Goal: Task Accomplishment & Management: Use online tool/utility

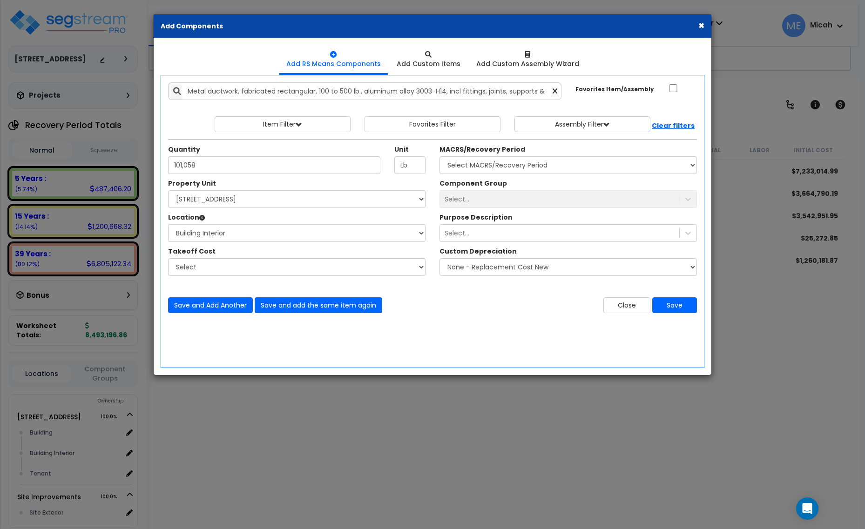
select select "166495"
select select "461"
drag, startPoint x: 760, startPoint y: 218, endPoint x: 536, endPoint y: 289, distance: 235.2
click at [760, 218] on div "× Add Components Add RS Means Components Add Custom Items Add Items" at bounding box center [432, 264] width 865 height 529
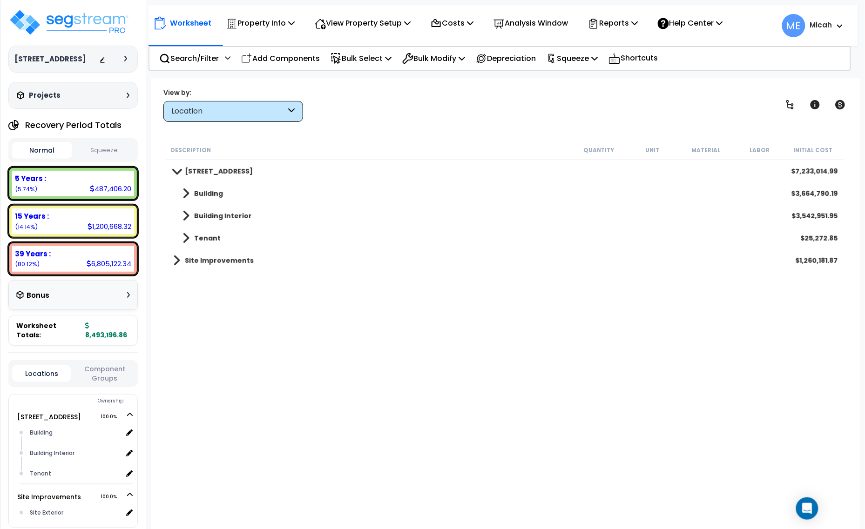
click at [191, 211] on link "Building Interior" at bounding box center [212, 215] width 79 height 13
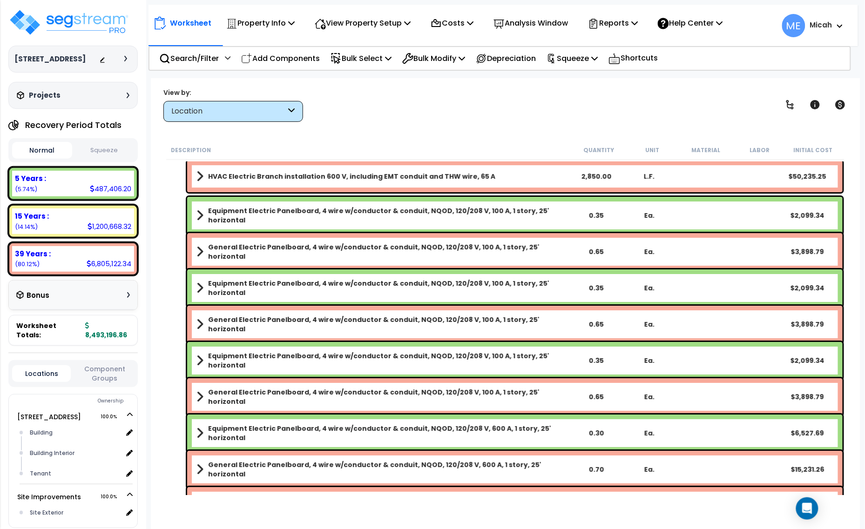
scroll to position [1394, 0]
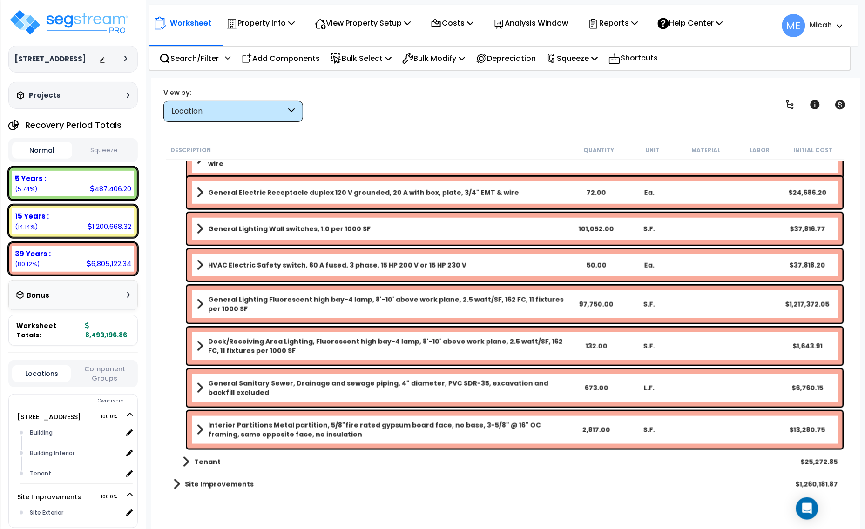
click at [304, 57] on p "Add Components" at bounding box center [280, 58] width 79 height 13
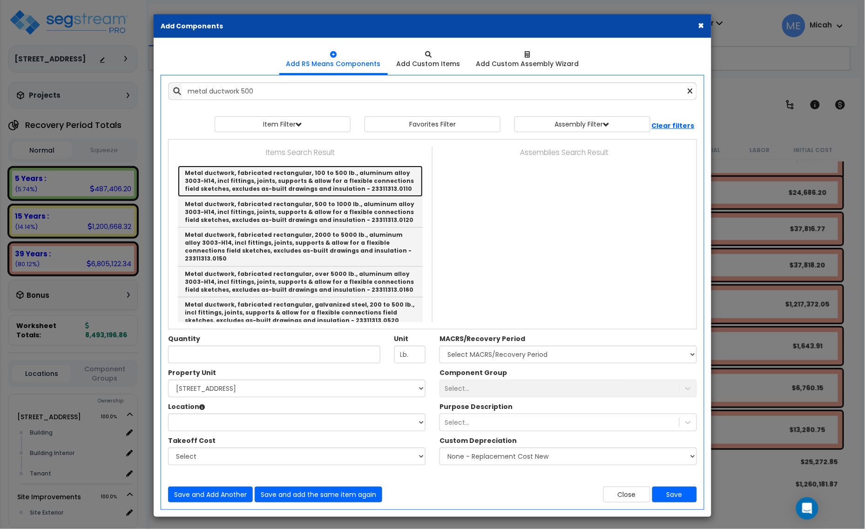
click at [308, 188] on link "Metal ductwork, fabricated rectangular, 100 to 500 lb., aluminum alloy 3003-H14…" at bounding box center [300, 181] width 245 height 31
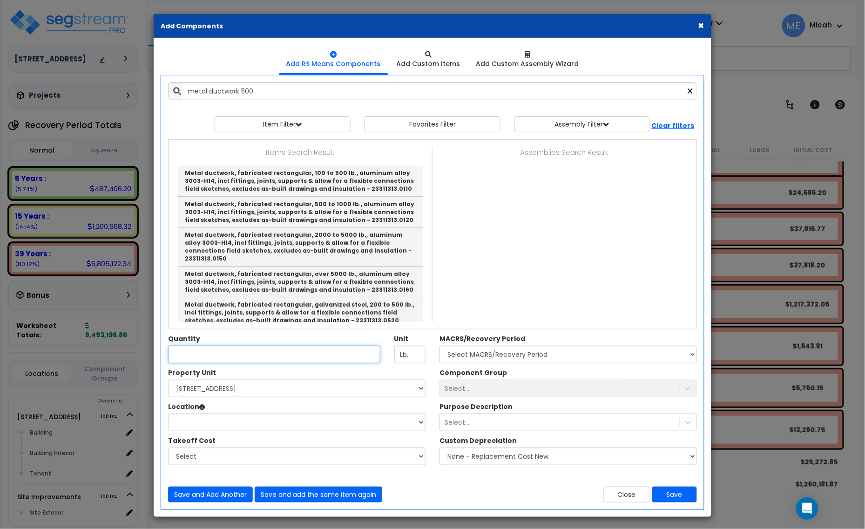
type input "Metal ductwork, fabricated rectangular, 100 to 500 lb., aluminum alloy 3003-H14…"
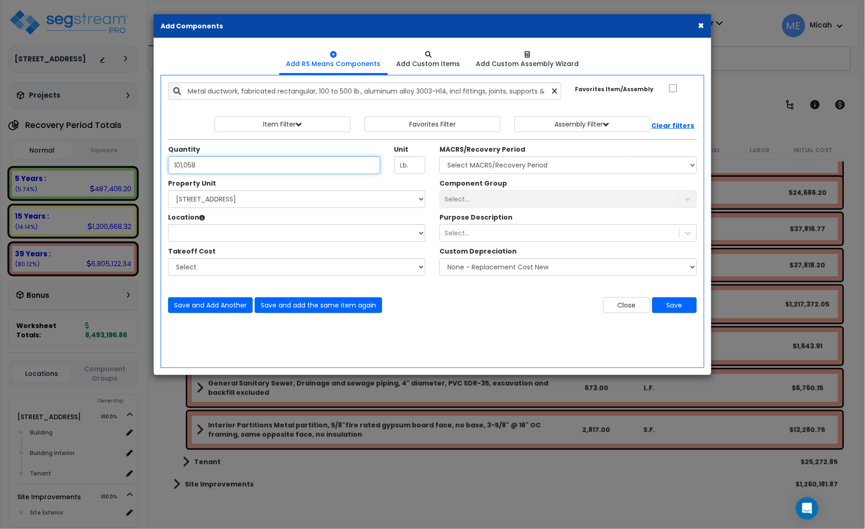
type input "101,058"
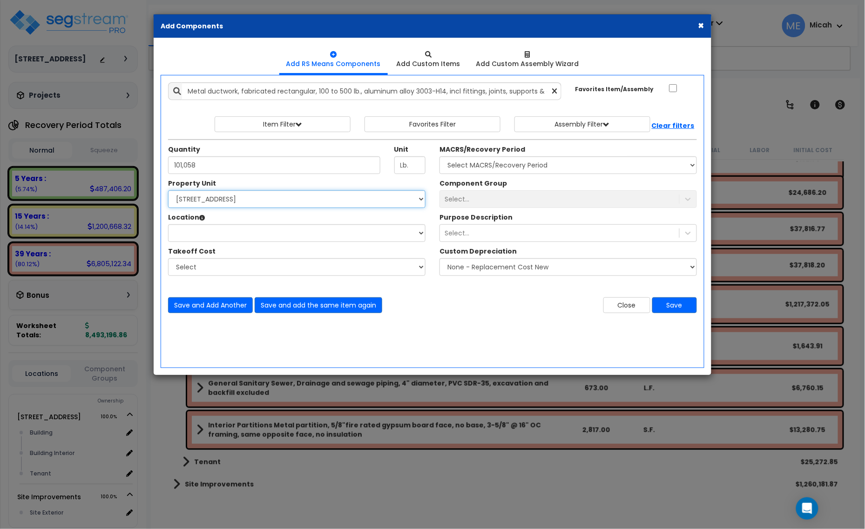
click at [313, 201] on select "Select [STREET_ADDRESS] Site Improvements" at bounding box center [296, 199] width 257 height 18
select select "166495"
click at [168, 191] on select "Select [STREET_ADDRESS] Site Improvements" at bounding box center [296, 199] width 257 height 18
click at [312, 237] on select "Select Building Building Interior Tenant Add Additional Location" at bounding box center [296, 233] width 257 height 18
select select "461"
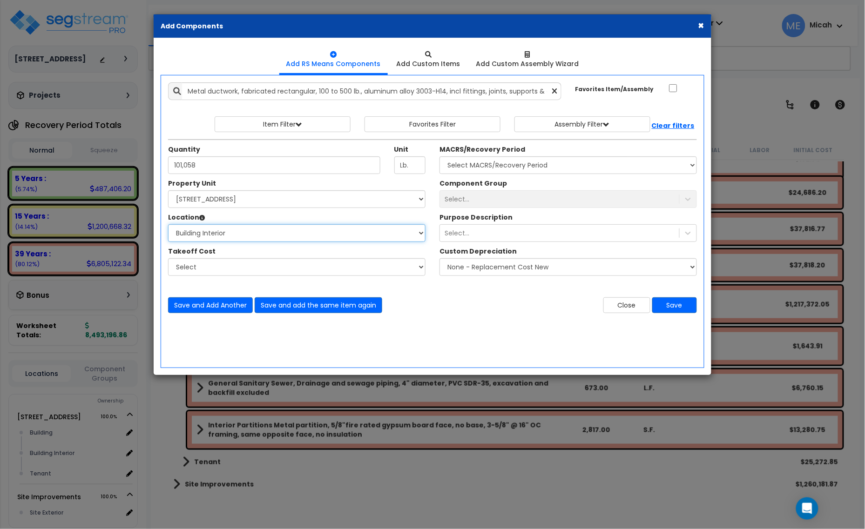
click at [168, 225] on select "Select Building Building Interior Tenant Add Additional Location" at bounding box center [296, 233] width 257 height 18
click at [580, 164] on select "Select MACRS/Recovery Period 5 Years - 57.0 - Distributive Trades & Services 5 …" at bounding box center [567, 165] width 257 height 18
select select "3669"
click at [439, 157] on select "Select MACRS/Recovery Period 5 Years - 57.0 - Distributive Trades & Services 5 …" at bounding box center [567, 165] width 257 height 18
click at [562, 203] on div "Select..." at bounding box center [559, 199] width 239 height 15
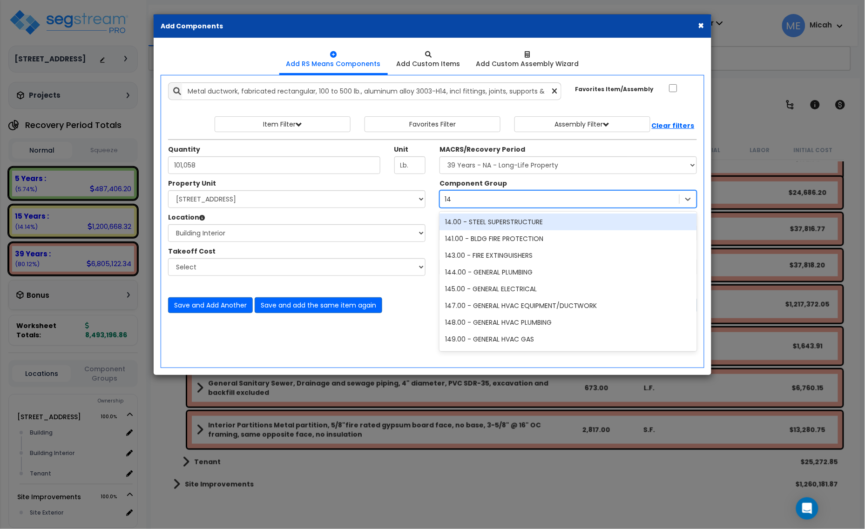
type input "147"
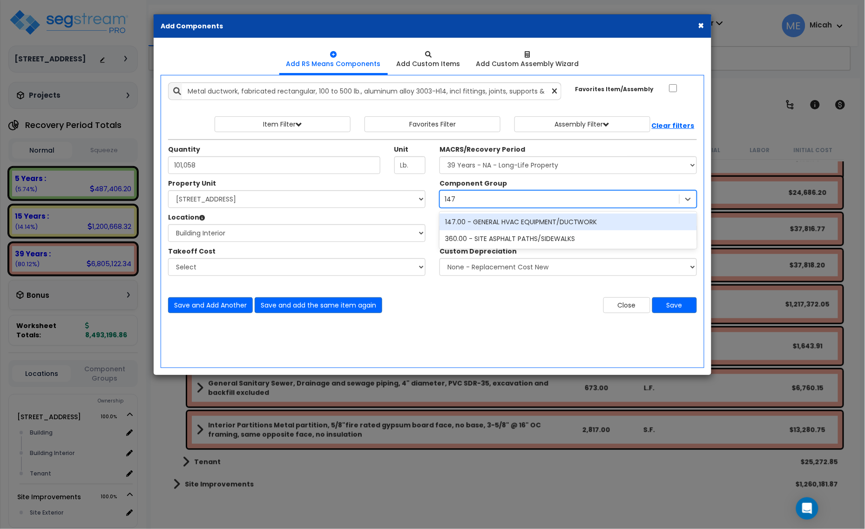
click at [569, 221] on div "147.00 - GENERAL HVAC EQUIPMENT/DUCTWORK" at bounding box center [567, 222] width 257 height 17
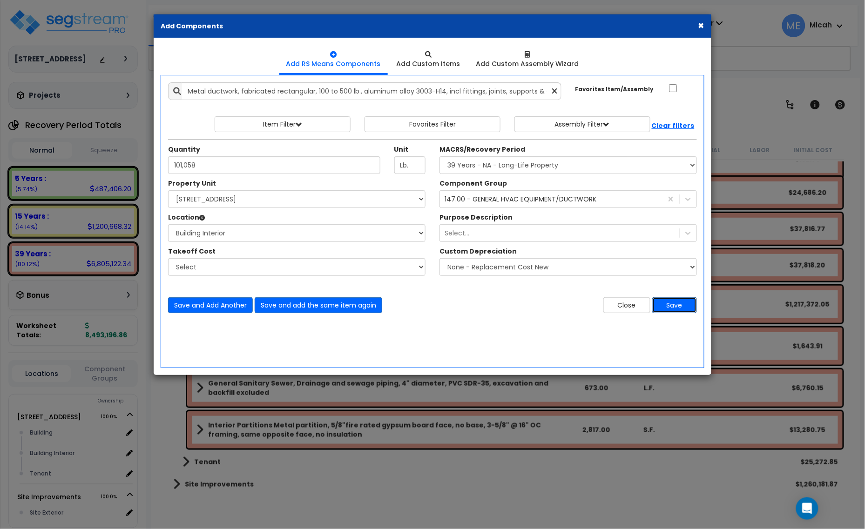
click at [690, 309] on button "Save" at bounding box center [674, 305] width 45 height 16
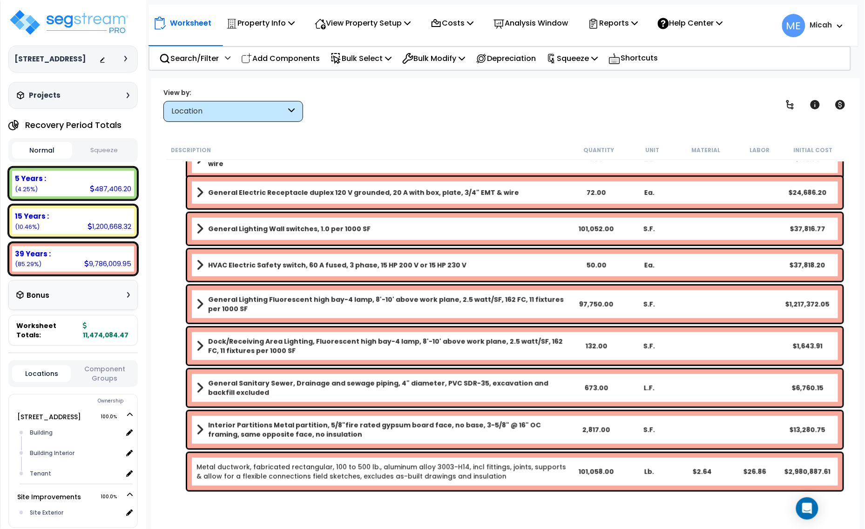
drag, startPoint x: 299, startPoint y: 60, endPoint x: 361, endPoint y: 107, distance: 78.0
click at [299, 60] on p "Add Components" at bounding box center [280, 58] width 79 height 13
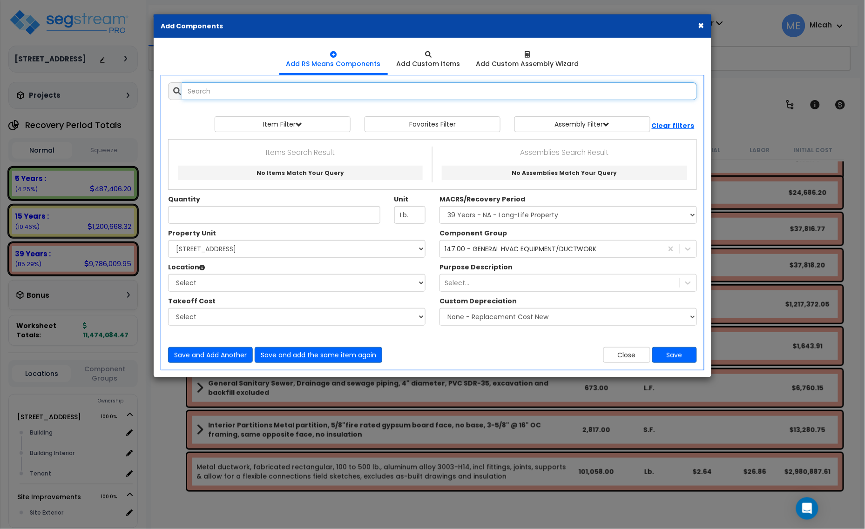
select select
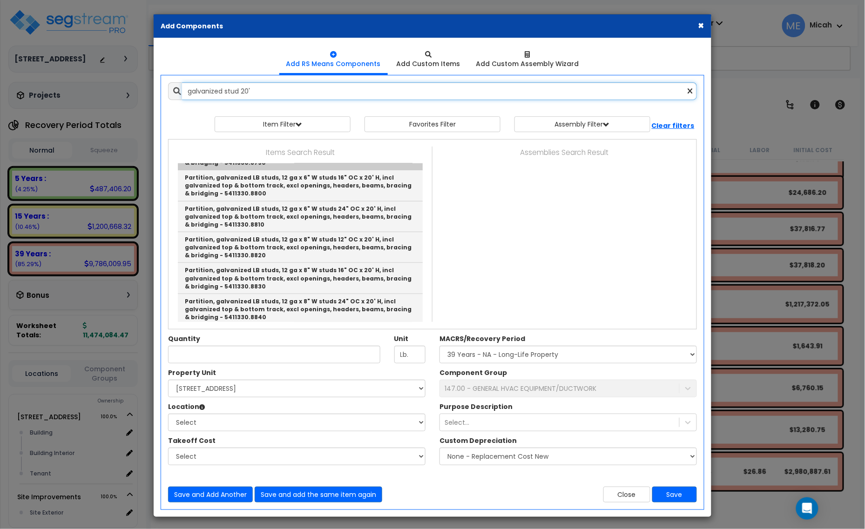
scroll to position [233, 0]
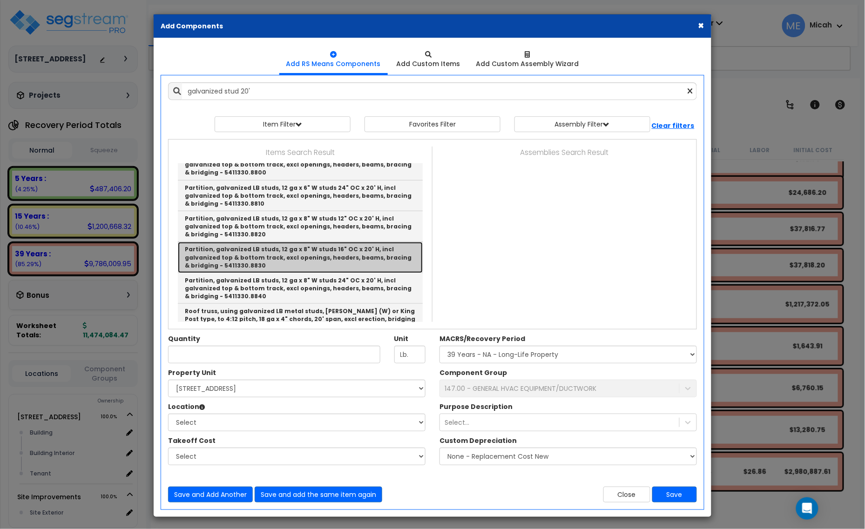
click at [376, 250] on link "Partition, galvanized LB studs, 12 ga x 8" W studs 16" OC x 20' H, incl galvani…" at bounding box center [300, 257] width 245 height 31
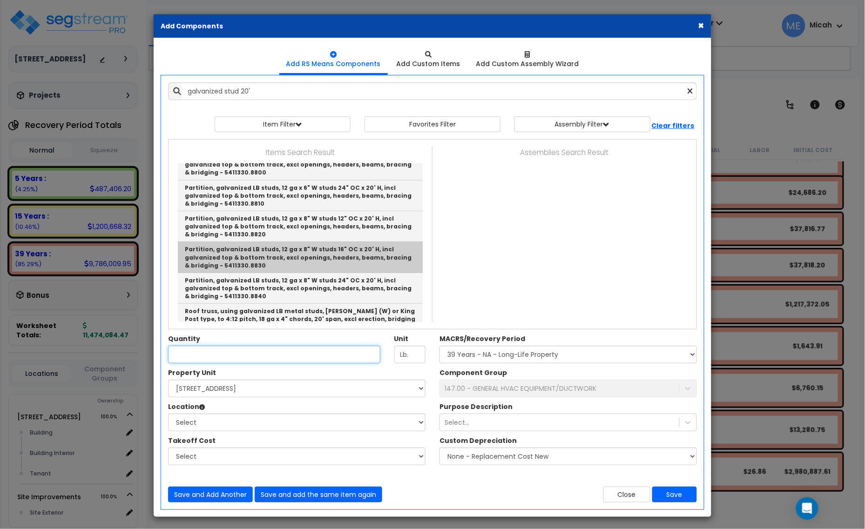
type input "Partition, galvanized LB studs, 12 ga x 8" W studs 16" OC x 20' H, incl galvani…"
type input "L.F."
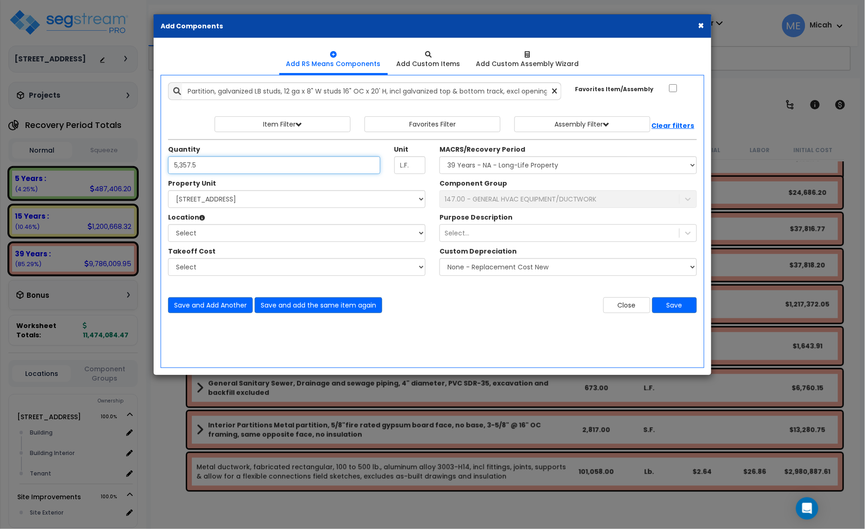
type input "5,357.5"
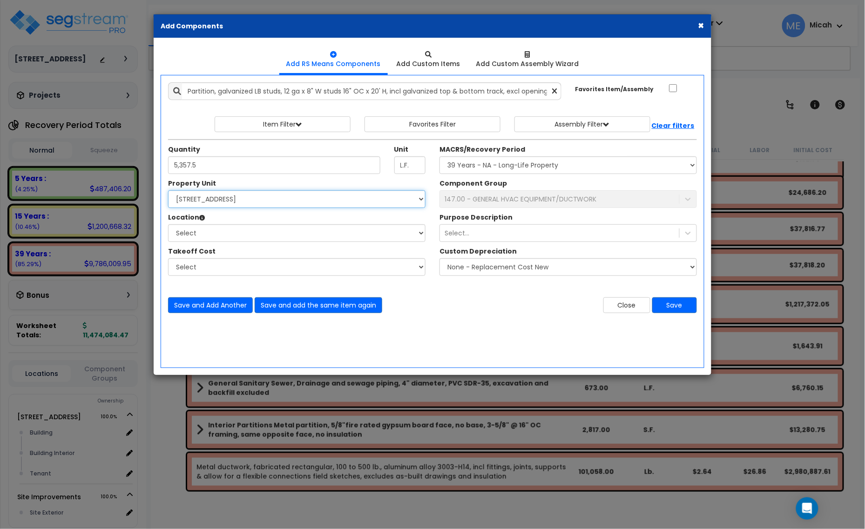
click at [288, 201] on select "Select [STREET_ADDRESS] Site Improvements" at bounding box center [296, 199] width 257 height 18
select select "166495"
click at [168, 191] on select "Select [STREET_ADDRESS] Site Improvements" at bounding box center [296, 199] width 257 height 18
click at [295, 236] on select "Select Building Building Interior Tenant Add Additional Location" at bounding box center [296, 233] width 257 height 18
select select "461"
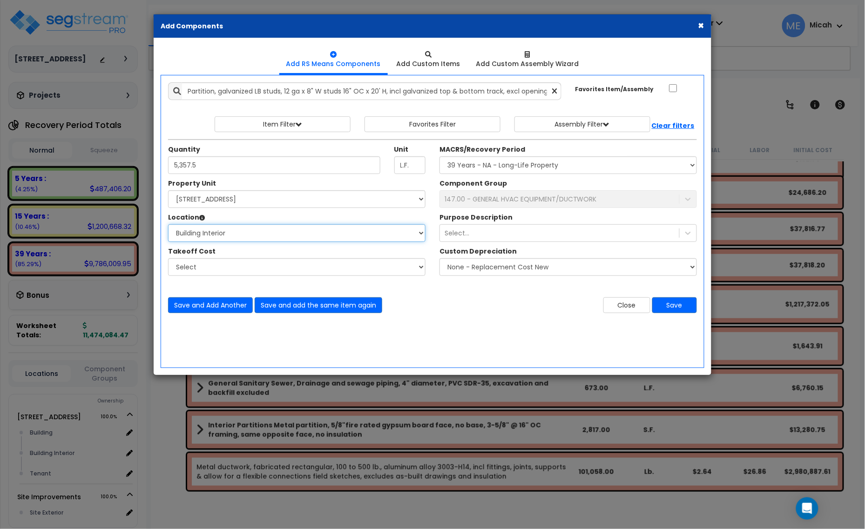
click at [168, 225] on select "Select Building Building Interior Tenant Add Additional Location" at bounding box center [296, 233] width 257 height 18
click at [542, 168] on select "Select MACRS/Recovery Period 5 Years - 57.0 - Distributive Trades & Services 5 …" at bounding box center [567, 165] width 257 height 18
select select "3669"
click at [439, 157] on select "Select MACRS/Recovery Period 5 Years - 57.0 - Distributive Trades & Services 5 …" at bounding box center [567, 165] width 257 height 18
click at [508, 197] on div "147.00 - GENERAL HVAC EQUIPMENT/DUCTWORK" at bounding box center [520, 199] width 152 height 9
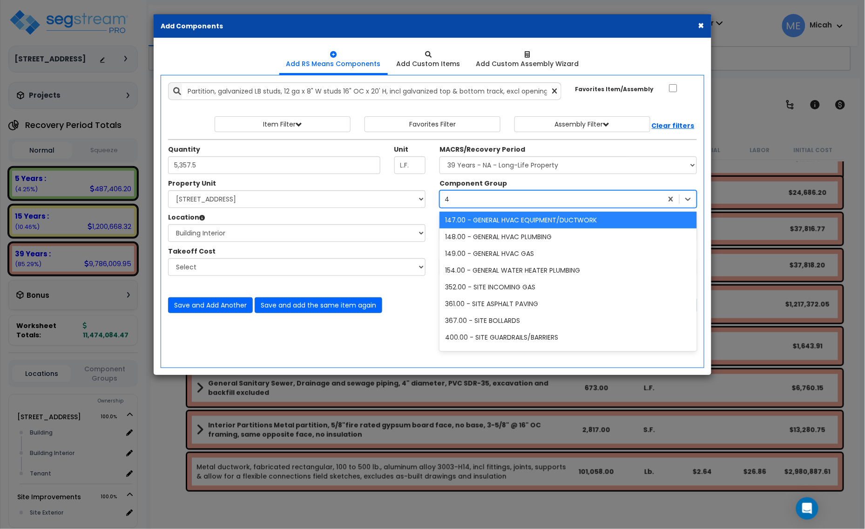
scroll to position [86, 0]
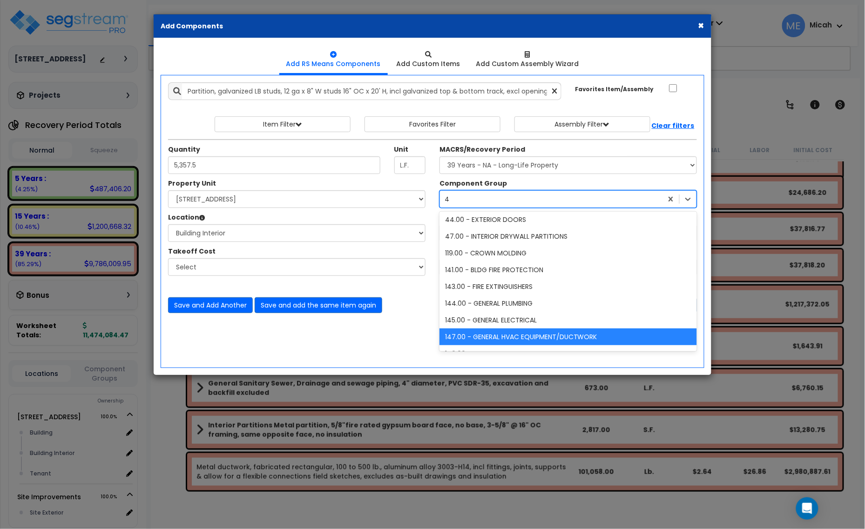
type input "47"
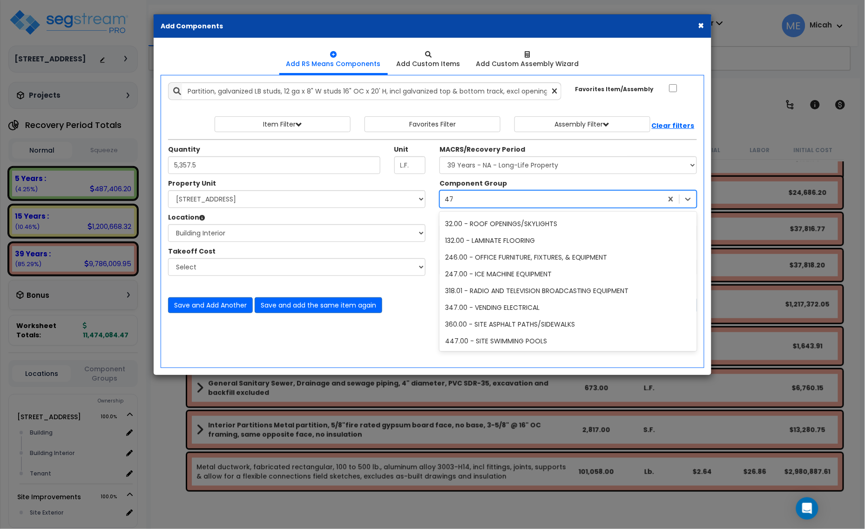
scroll to position [0, 0]
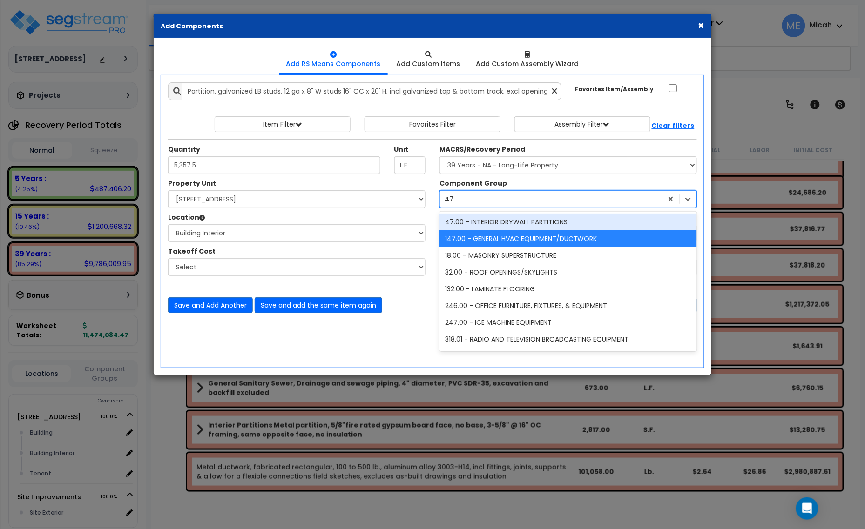
click at [523, 223] on div "47.00 - INTERIOR DRYWALL PARTITIONS" at bounding box center [567, 222] width 257 height 17
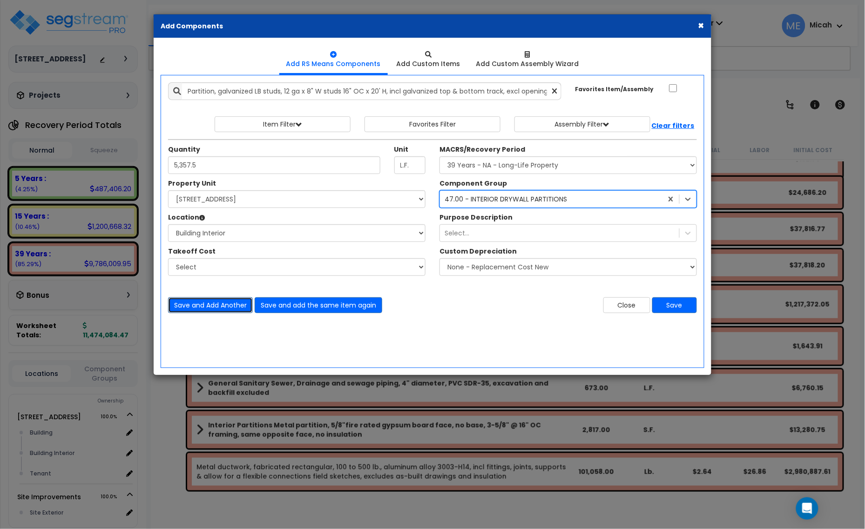
click at [213, 308] on button "Save and Add Another" at bounding box center [210, 305] width 85 height 16
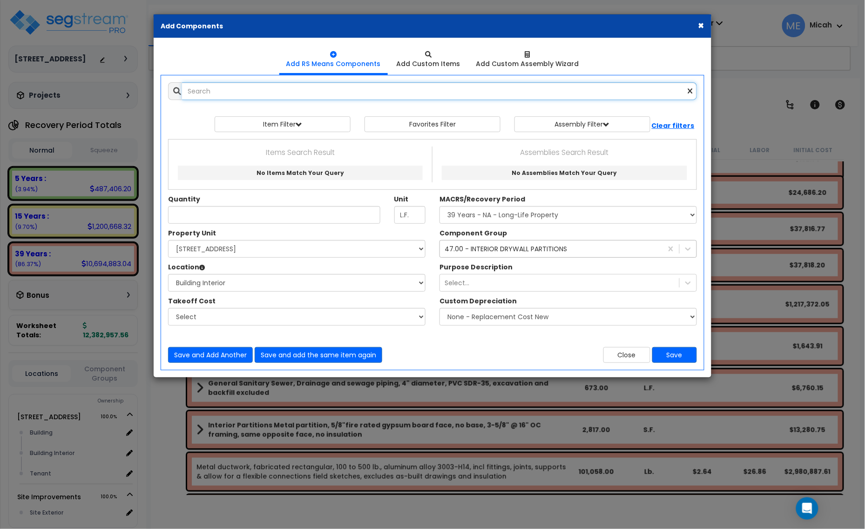
click at [237, 87] on input "text" at bounding box center [439, 91] width 515 height 18
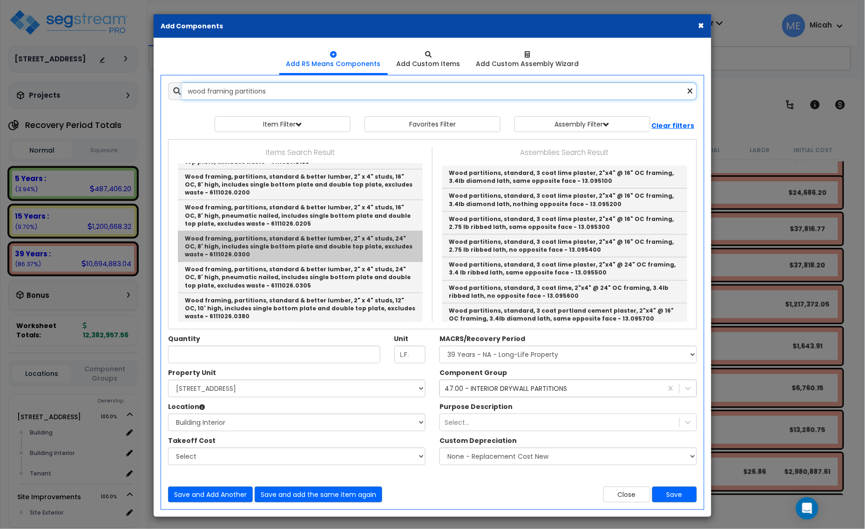
scroll to position [116, 0]
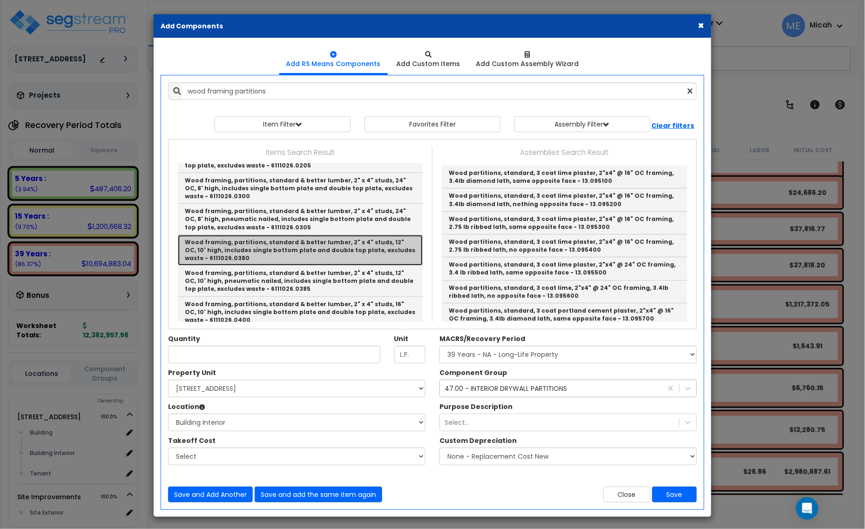
click at [362, 250] on link "Wood framing, partitions, standard & better lumber, 2" x 4" studs, 12" OC, 10' …" at bounding box center [300, 250] width 245 height 31
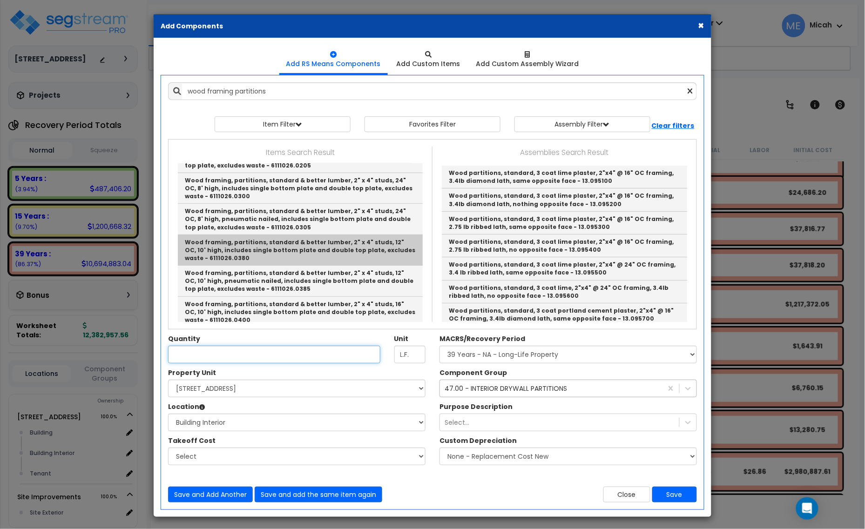
type input "Wood framing, partitions, standard & better lumber, 2" x 4" studs, 12" OC, 10' …"
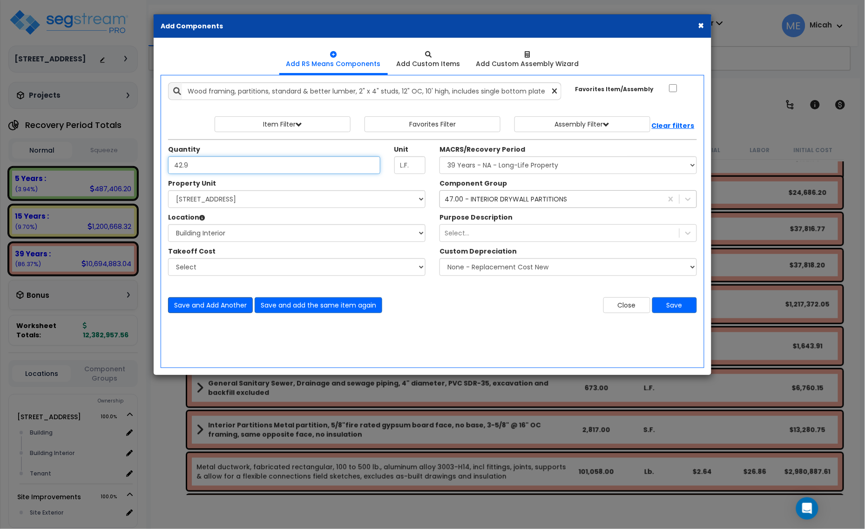
type input "42.9"
click at [207, 304] on button "Save and Add Another" at bounding box center [210, 305] width 85 height 16
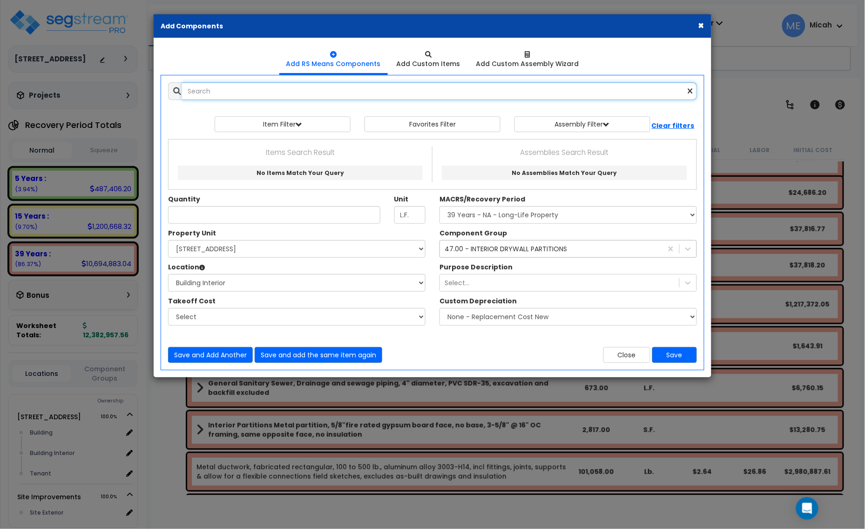
scroll to position [0, 0]
click at [218, 87] on input "text" at bounding box center [439, 91] width 515 height 18
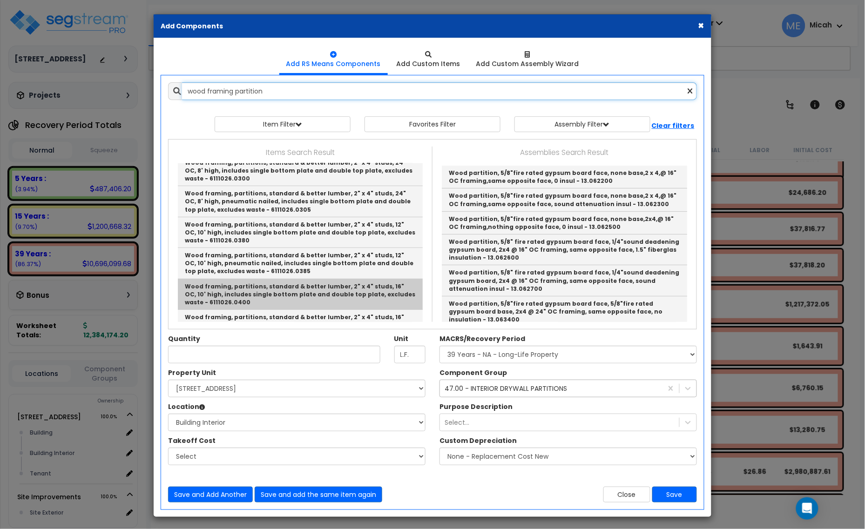
scroll to position [116, 0]
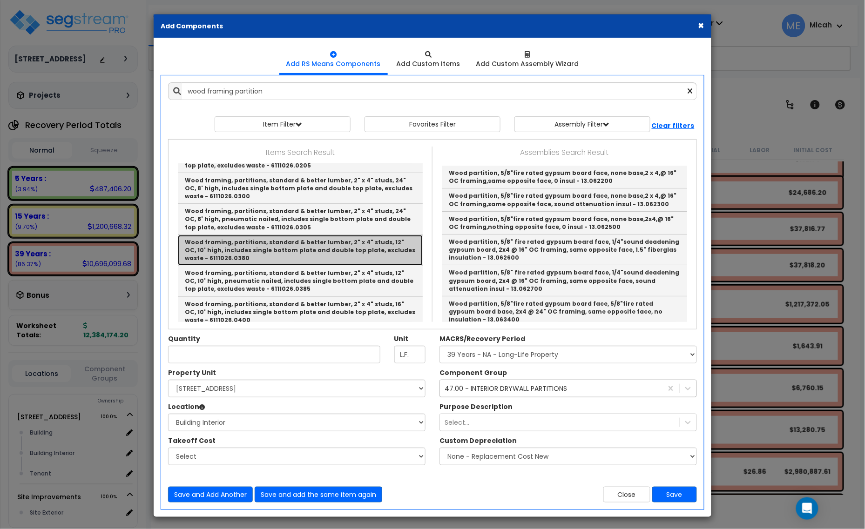
click at [362, 250] on link "Wood framing, partitions, standard & better lumber, 2" x 4" studs, 12" OC, 10' …" at bounding box center [300, 250] width 245 height 31
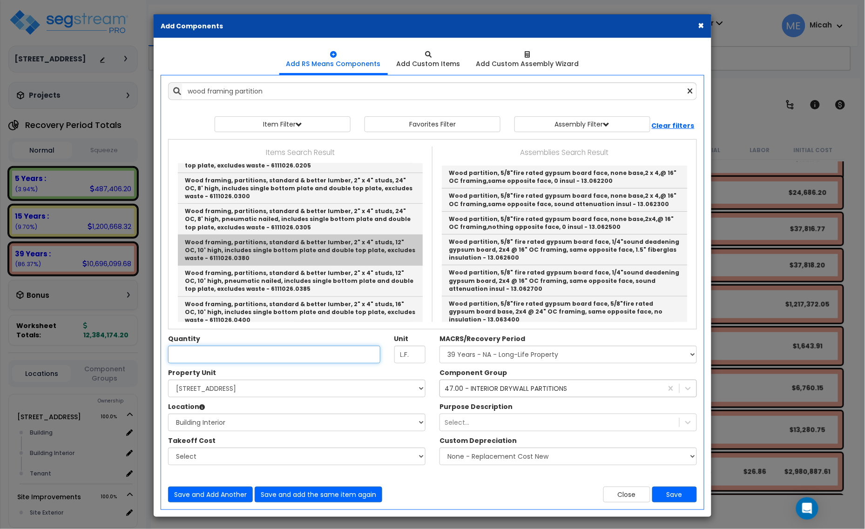
type input "Wood framing, partitions, standard & better lumber, 2" x 4" studs, 12" OC, 10' …"
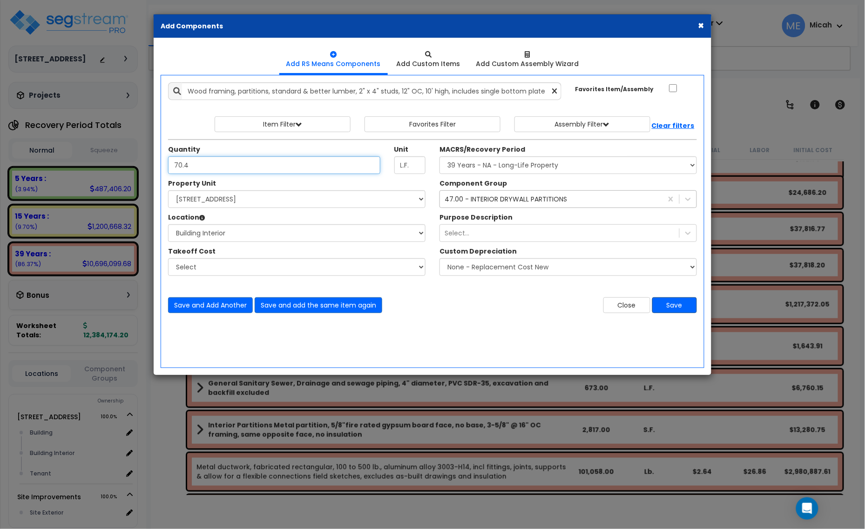
type input "70.4"
click at [667, 310] on button "Save" at bounding box center [674, 305] width 45 height 16
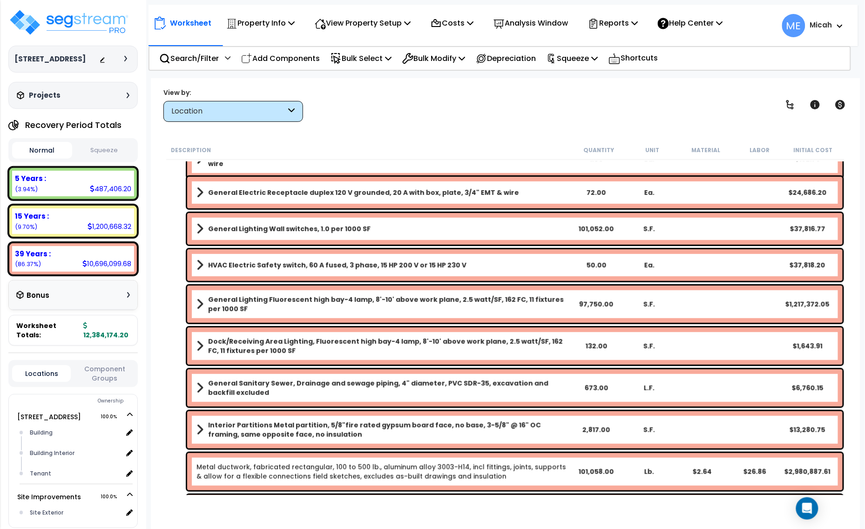
scroll to position [1561, 0]
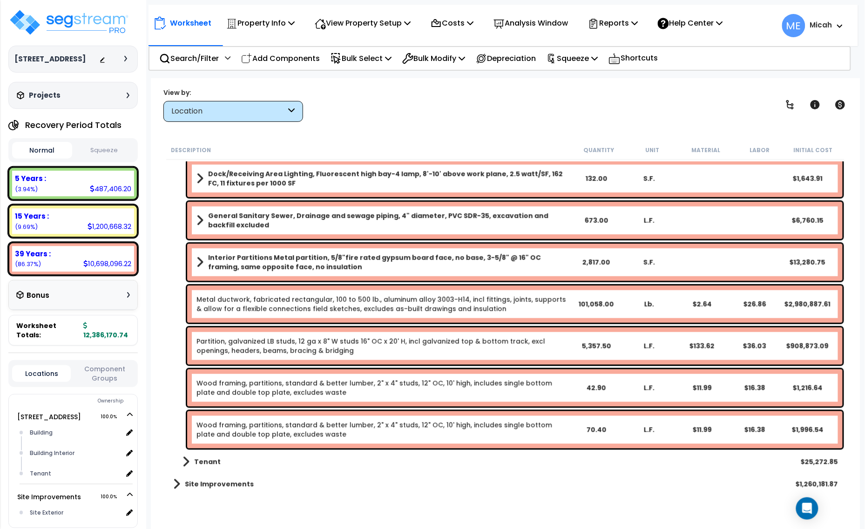
click at [349, 383] on link "Wood framing, partitions, standard & better lumber, 2" x 4" studs, 12" OC, 10' …" at bounding box center [382, 388] width 373 height 19
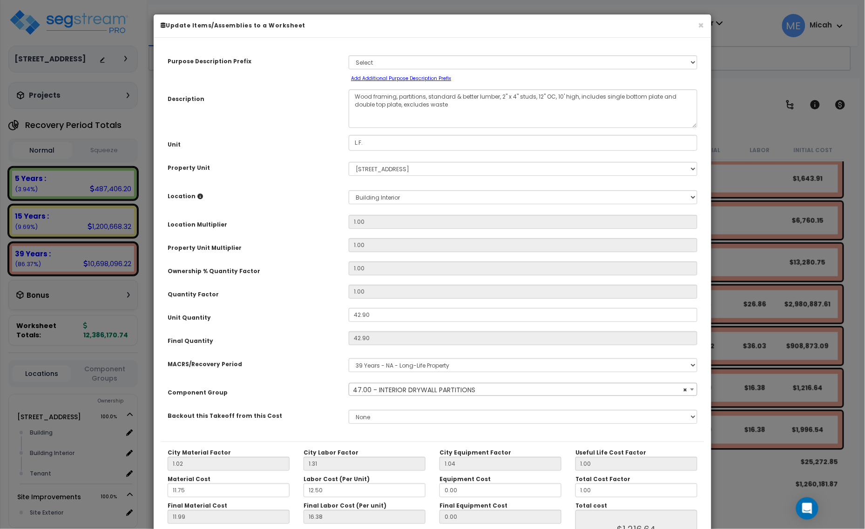
select select "56869"
click at [396, 97] on textarea "Wood framing, partitions, standard & better lumber, 2" x 4" studs, 12" OC, 10' …" at bounding box center [523, 108] width 349 height 39
click at [581, 94] on textarea "Wood framing, partitions, standard & better lumber, 2" x 4" studs, 12" OC, 10' …" at bounding box center [523, 108] width 349 height 39
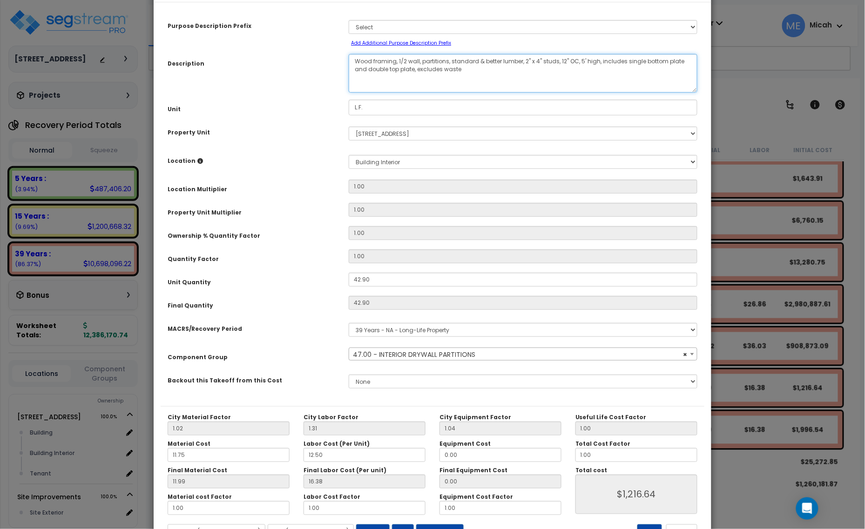
scroll to position [73, 0]
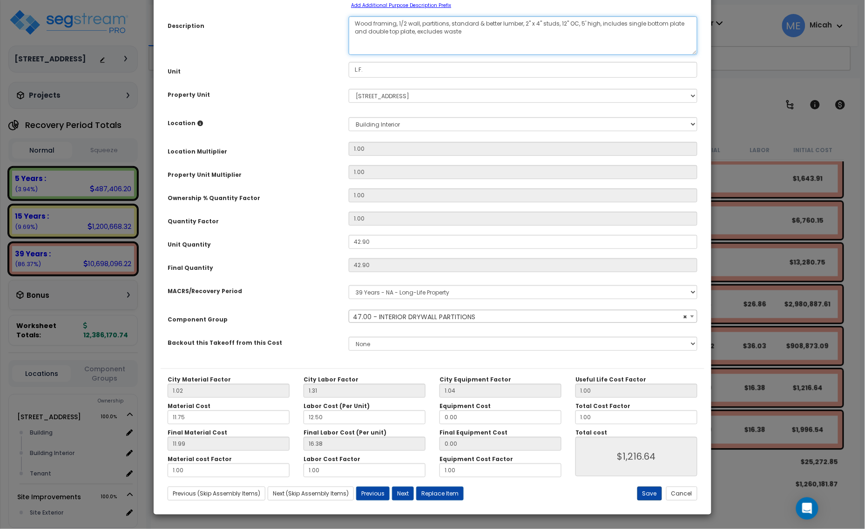
type textarea "Wood framing, 1/2 wall, partitions, standard & better lumber, 2" x 4" studs, 12…"
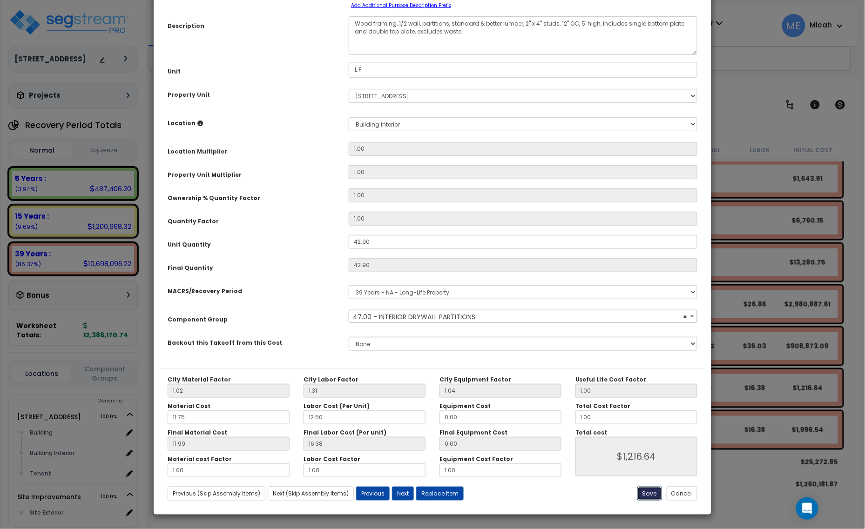
click at [648, 492] on button "Save" at bounding box center [649, 494] width 25 height 14
type input "1216.64"
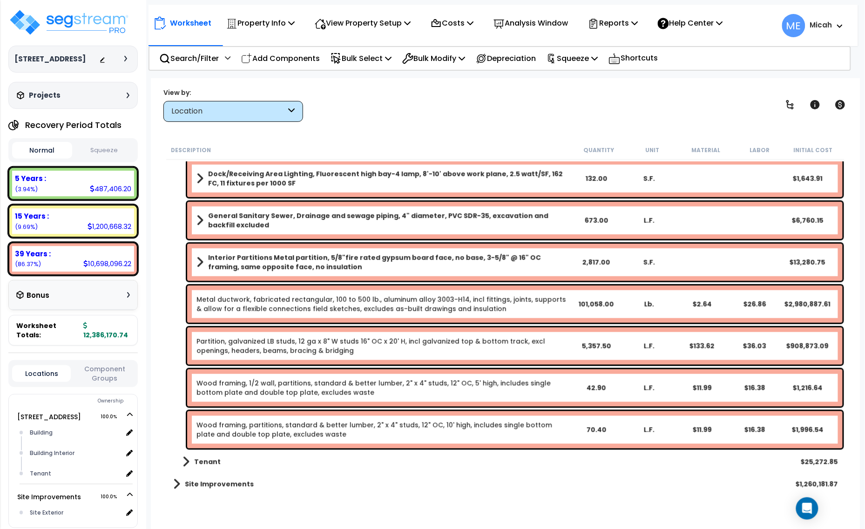
click at [262, 426] on link "Wood framing, partitions, standard & better lumber, 2" x 4" studs, 12" OC, 10' …" at bounding box center [382, 430] width 373 height 19
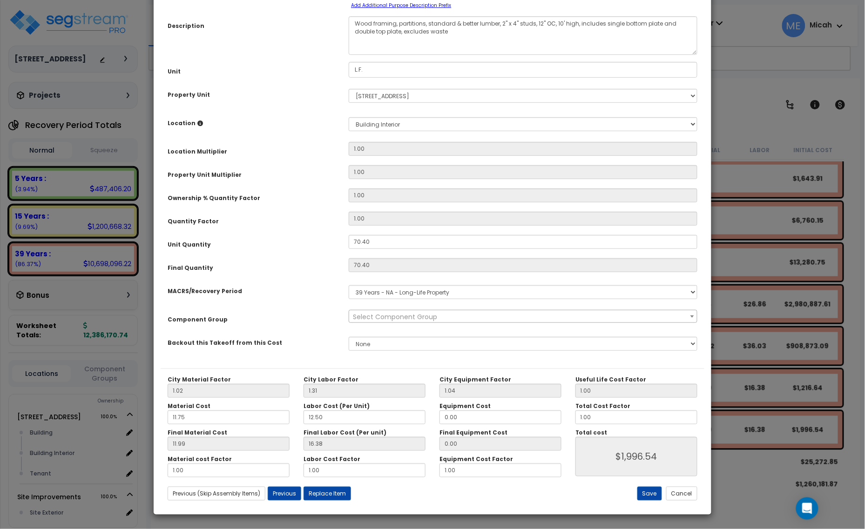
scroll to position [0, 0]
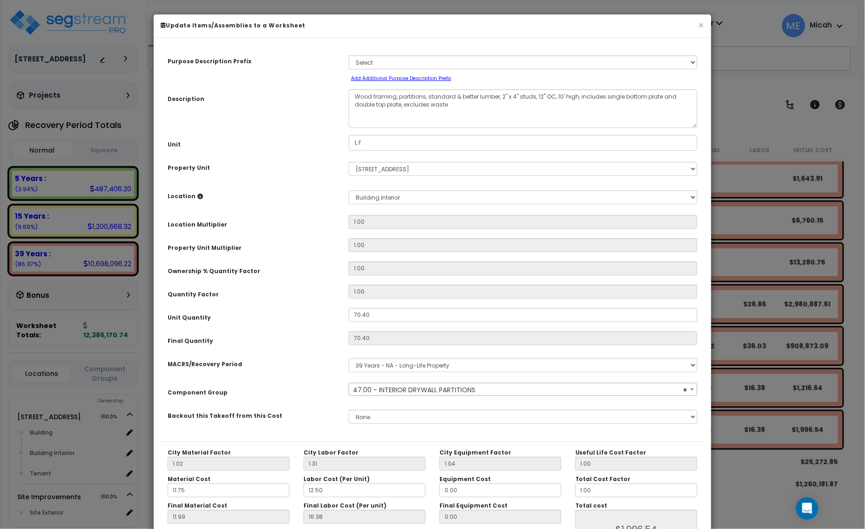
select select "56869"
click at [355, 94] on textarea "Wood framing, partitions, standard & better lumber, 2" x 4" studs, 12" OC, 10' …" at bounding box center [523, 108] width 349 height 39
click at [434, 94] on textarea "Wood framing, partitions, standard & better lumber, 2" x 4" studs, 12" OC, 10' …" at bounding box center [523, 108] width 349 height 39
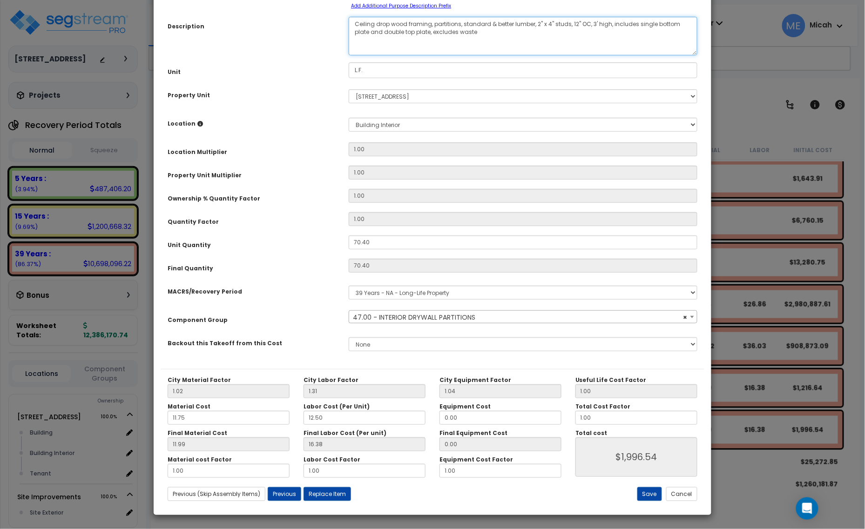
scroll to position [73, 0]
type textarea "Ceiling drop wood framing, partitions, standard & better lumber, 2" x 4" studs,…"
click at [649, 492] on button "Save" at bounding box center [649, 494] width 25 height 14
type input "1996.54"
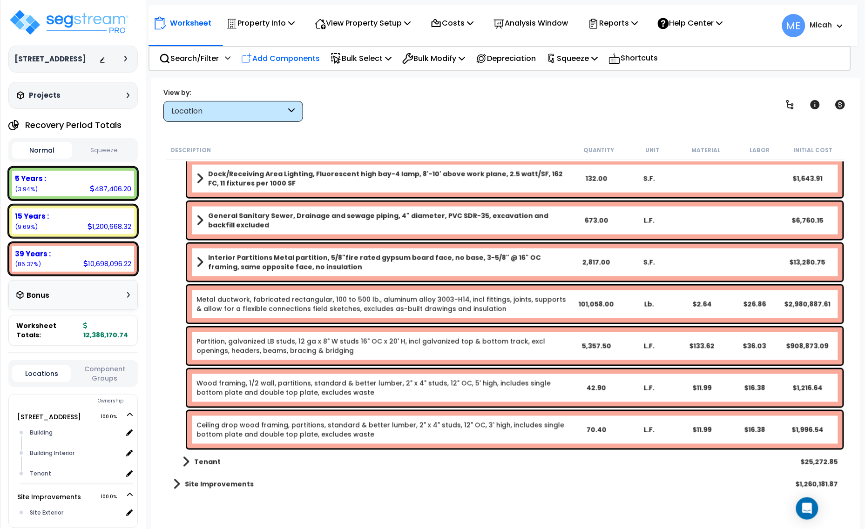
click at [295, 56] on p "Add Components" at bounding box center [280, 58] width 79 height 13
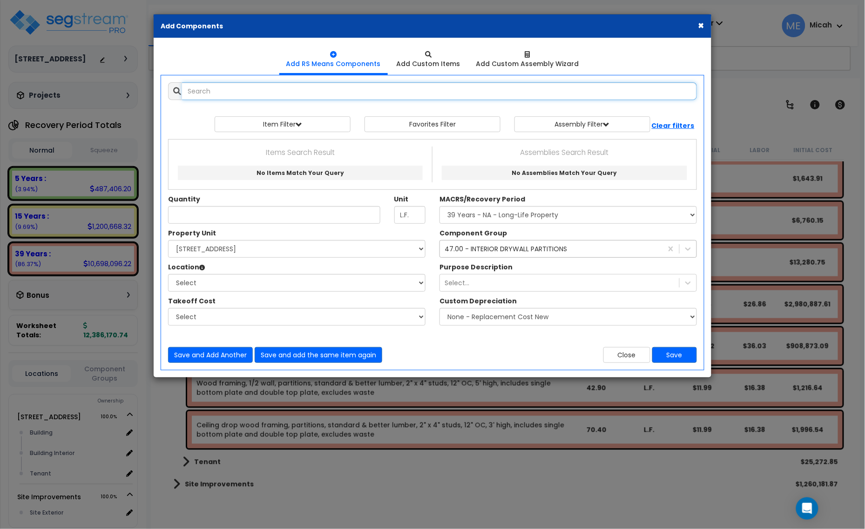
select select
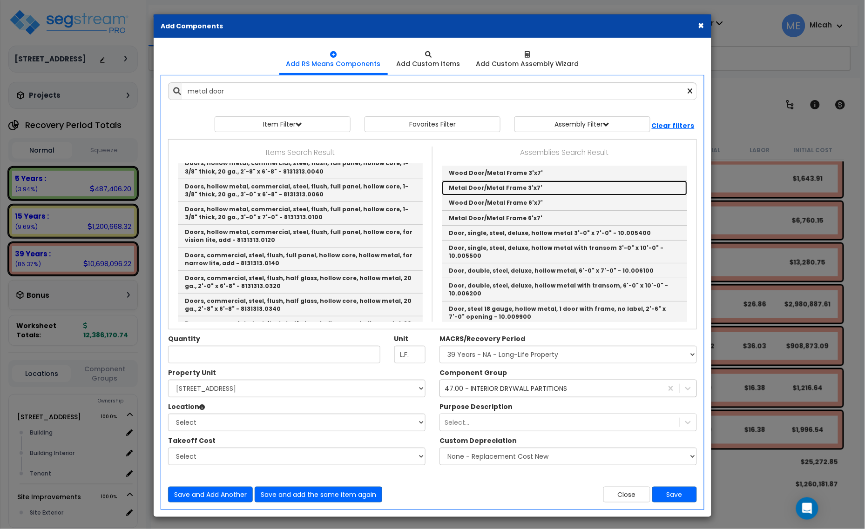
click at [513, 189] on link "Metal Door/Metal Frame 3'x7'" at bounding box center [564, 188] width 245 height 15
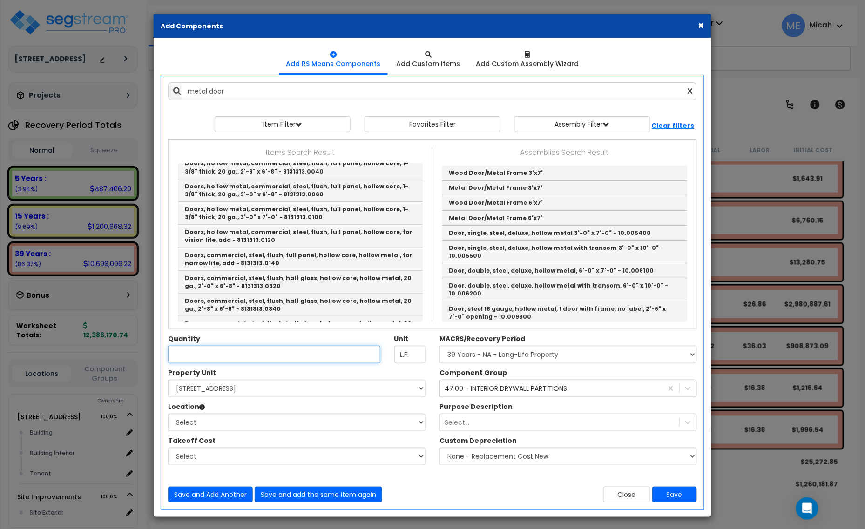
type input "Metal Door/Metal Frame 3'x7'"
checkbox input "true"
type input "EA"
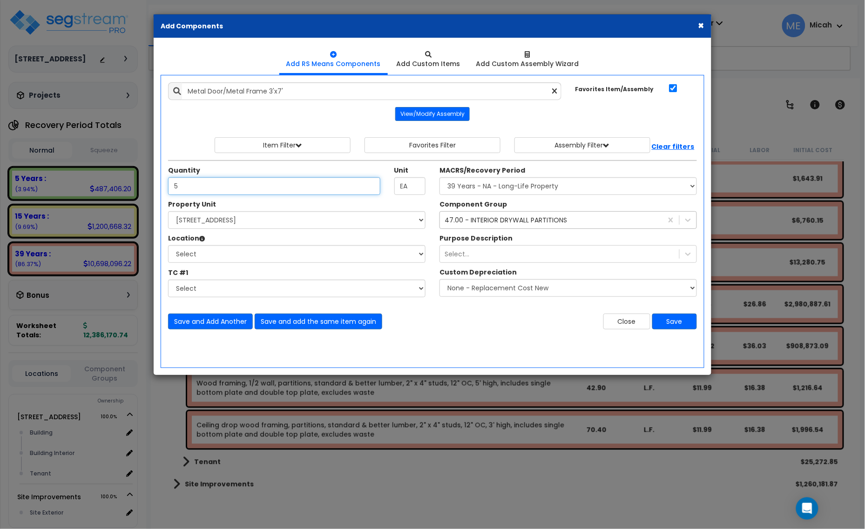
type input "5"
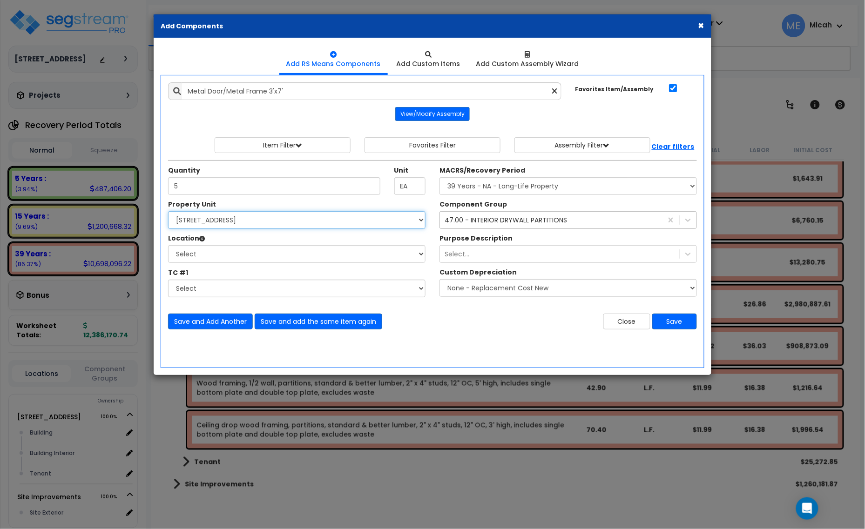
drag, startPoint x: 310, startPoint y: 220, endPoint x: 308, endPoint y: 224, distance: 4.8
click at [309, 223] on select "Select [STREET_ADDRESS] Site Improvements" at bounding box center [296, 220] width 257 height 18
select select "166495"
click at [168, 212] on select "Select [STREET_ADDRESS] Site Improvements" at bounding box center [296, 220] width 257 height 18
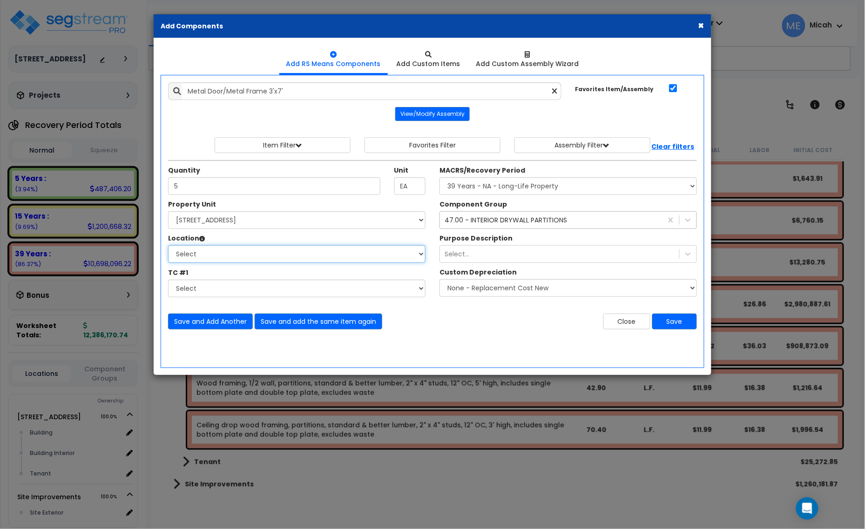
click at [284, 255] on select "Select Building Building Interior Tenant Add Additional Location" at bounding box center [296, 254] width 257 height 18
select select "6"
click at [168, 246] on select "Select Building Building Interior Tenant Add Additional Location" at bounding box center [296, 254] width 257 height 18
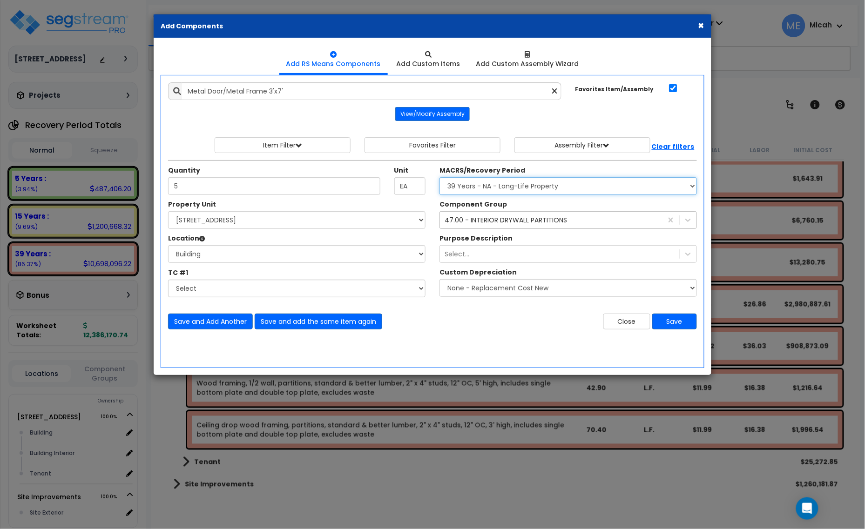
click at [559, 184] on select "Select MACRS/Recovery Period 5 Years - 57.0 - Distributive Trades & Services 5 …" at bounding box center [567, 186] width 257 height 18
select select "3669"
click at [439, 178] on select "Select MACRS/Recovery Period 5 Years - 57.0 - Distributive Trades & Services 5 …" at bounding box center [567, 186] width 257 height 18
click at [517, 225] on div "47.00 - INTERIOR DRYWALL PARTITIONS" at bounding box center [505, 219] width 122 height 9
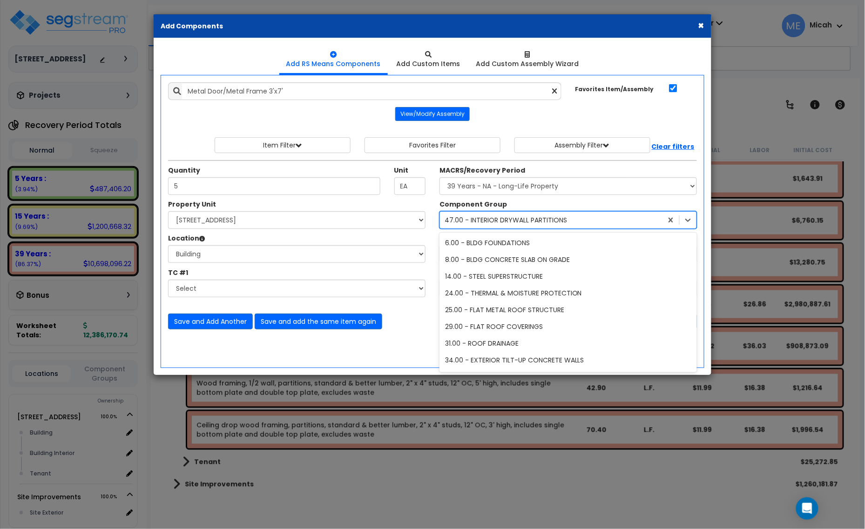
scroll to position [35, 0]
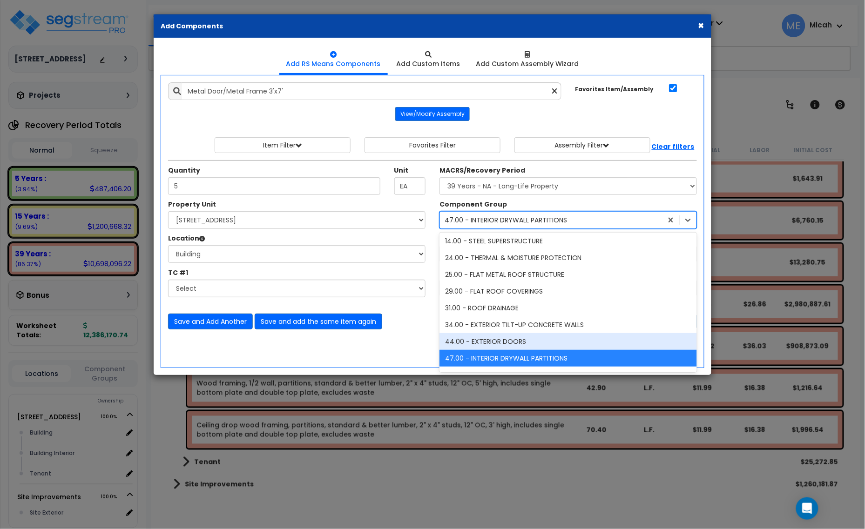
click at [508, 344] on div "44.00 - EXTERIOR DOORS" at bounding box center [567, 341] width 257 height 17
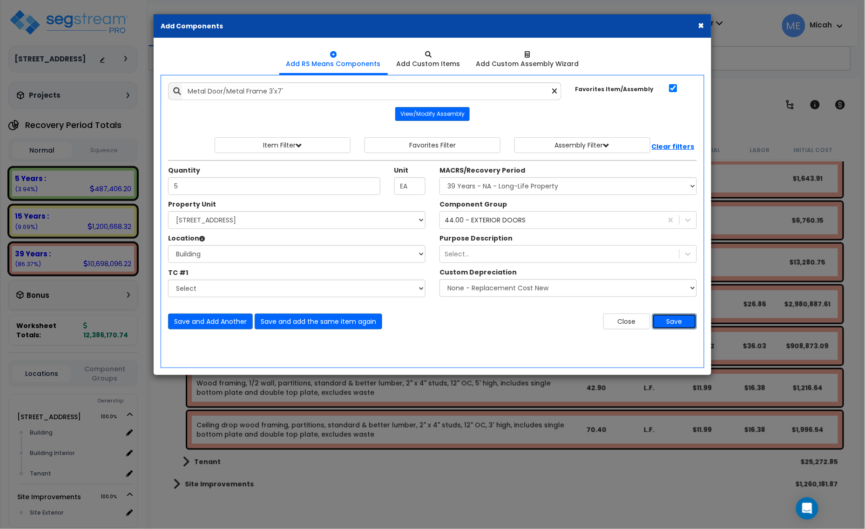
click at [678, 322] on button "Save" at bounding box center [674, 322] width 45 height 16
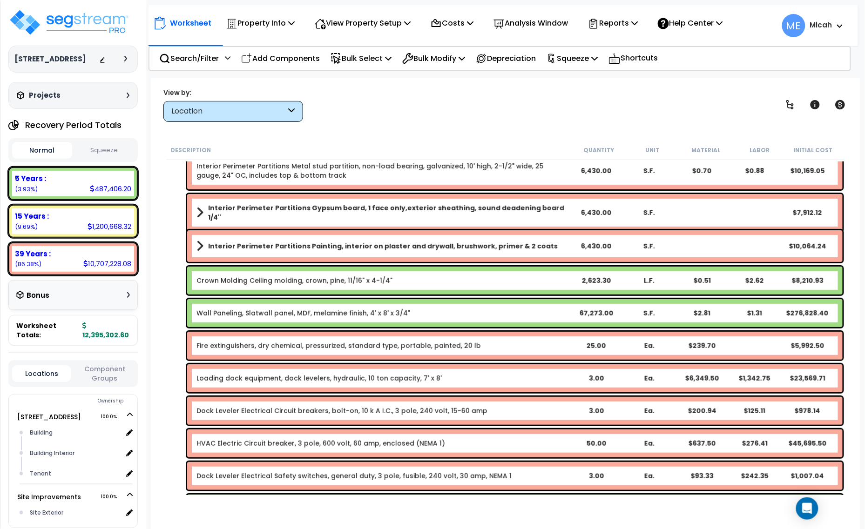
scroll to position [0, 0]
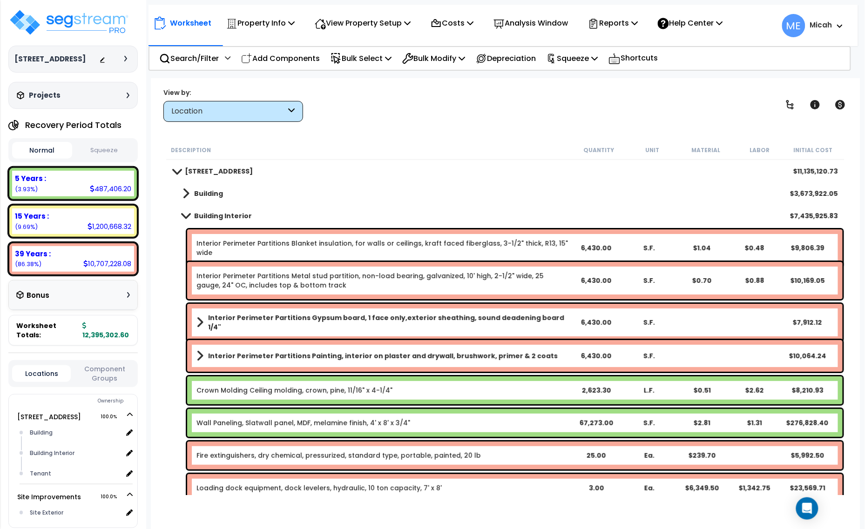
click at [187, 192] on span at bounding box center [185, 193] width 7 height 13
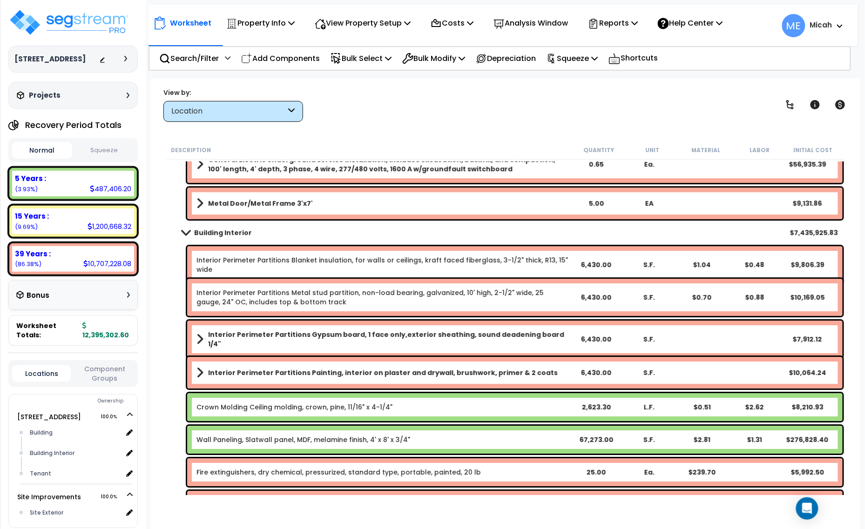
scroll to position [872, 0]
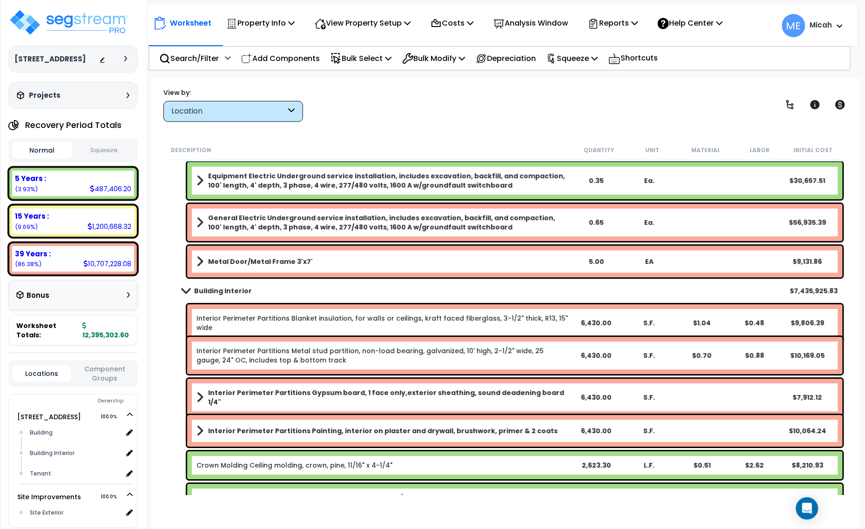
click at [256, 259] on b "Metal Door/Metal Frame 3'x7'" at bounding box center [260, 261] width 105 height 9
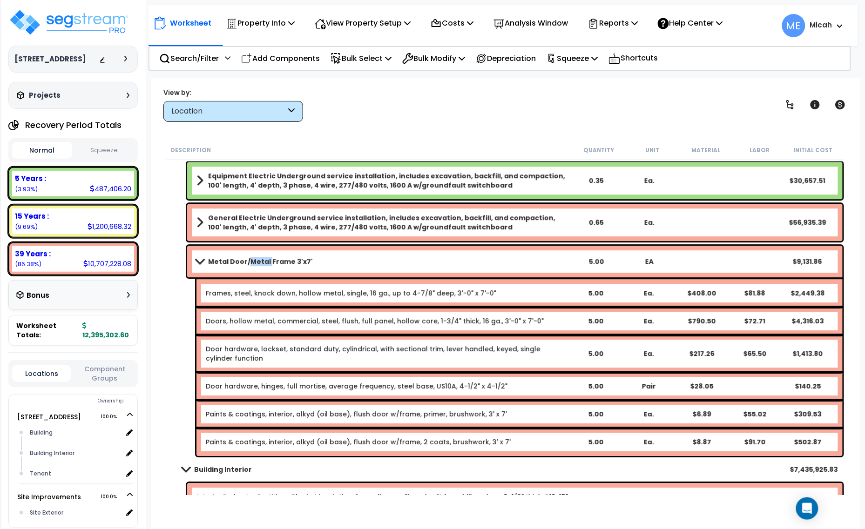
click at [256, 259] on b "Metal Door/Metal Frame 3'x7'" at bounding box center [260, 261] width 105 height 9
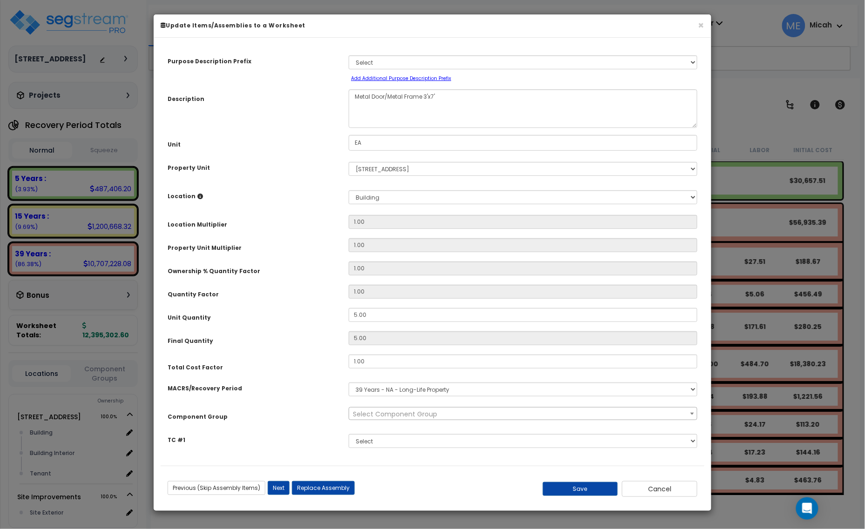
scroll to position [0, 0]
select select "56868"
click at [356, 96] on textarea "Metal Door/Metal Frame 3'x7'" at bounding box center [523, 108] width 349 height 39
type textarea "Exterior Metal Door/Metal Frame 3'x7'"
click at [598, 484] on button "Save" at bounding box center [580, 489] width 75 height 14
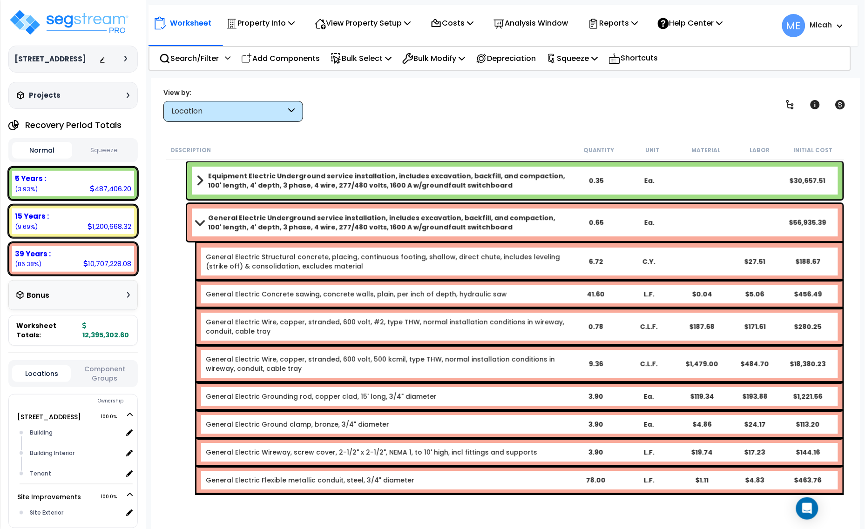
click at [195, 220] on span at bounding box center [199, 222] width 13 height 7
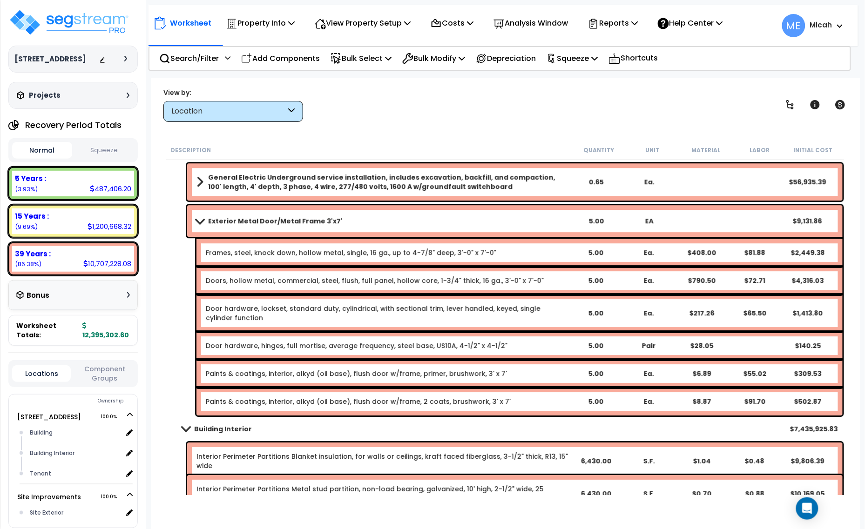
scroll to position [931, 0]
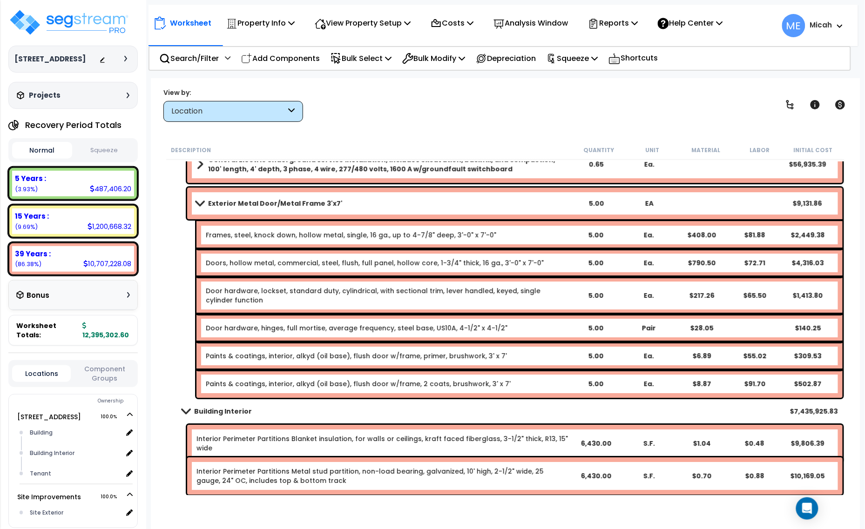
click at [355, 233] on link "Frames, steel, knock down, hollow metal, single, 16 ga., up to 4-7/8" deep, 3'-…" at bounding box center [351, 234] width 290 height 9
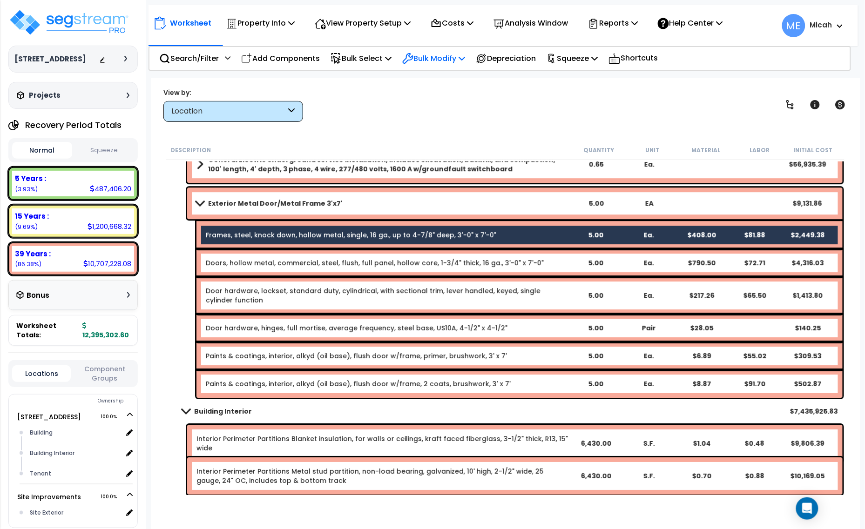
click at [465, 61] on icon at bounding box center [461, 57] width 7 height 7
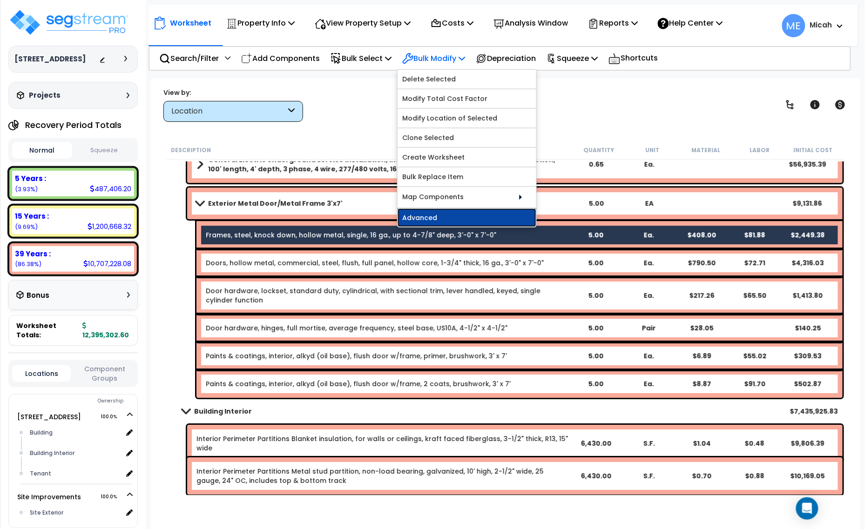
click at [461, 219] on link "Advanced" at bounding box center [466, 217] width 139 height 19
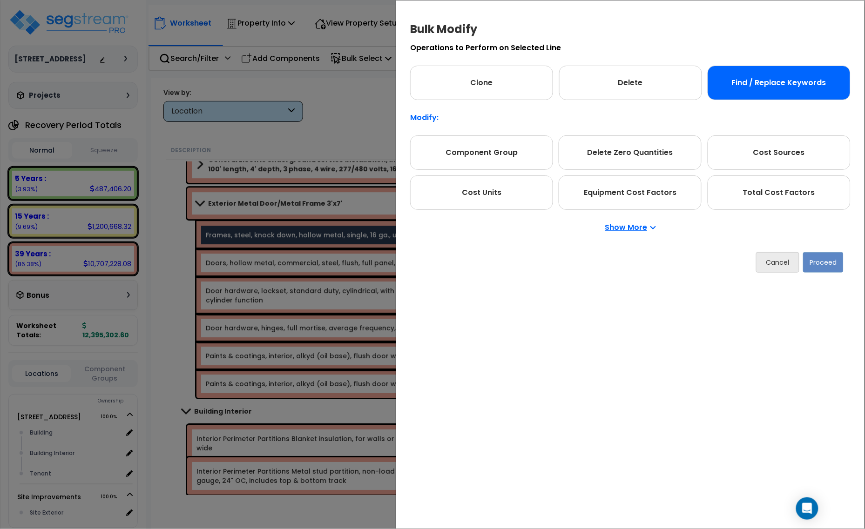
click at [770, 88] on div "Find / Replace Keywords" at bounding box center [778, 83] width 143 height 34
click at [831, 270] on button "Proceed" at bounding box center [823, 262] width 40 height 20
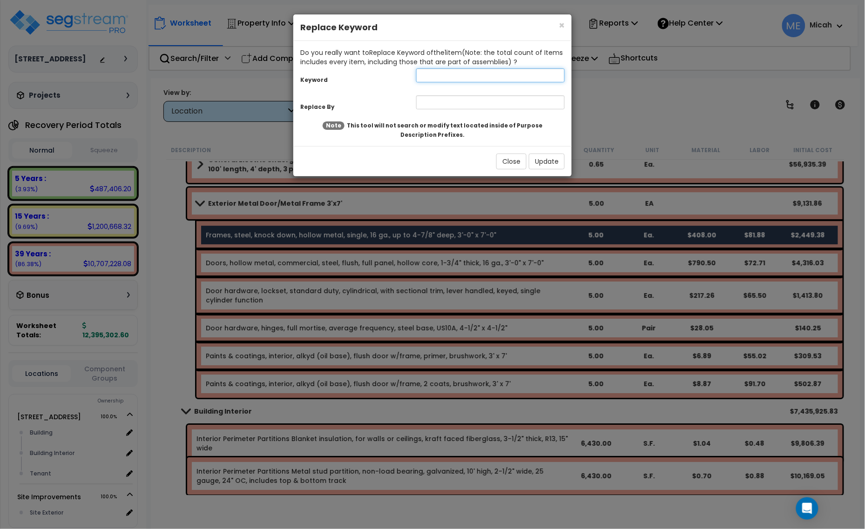
click at [440, 74] on input "text" at bounding box center [490, 75] width 148 height 14
type input "Frames"
click at [440, 102] on input "text" at bounding box center [490, 102] width 148 height 14
type input "Exterior frames"
click at [540, 158] on button "Update" at bounding box center [547, 162] width 36 height 16
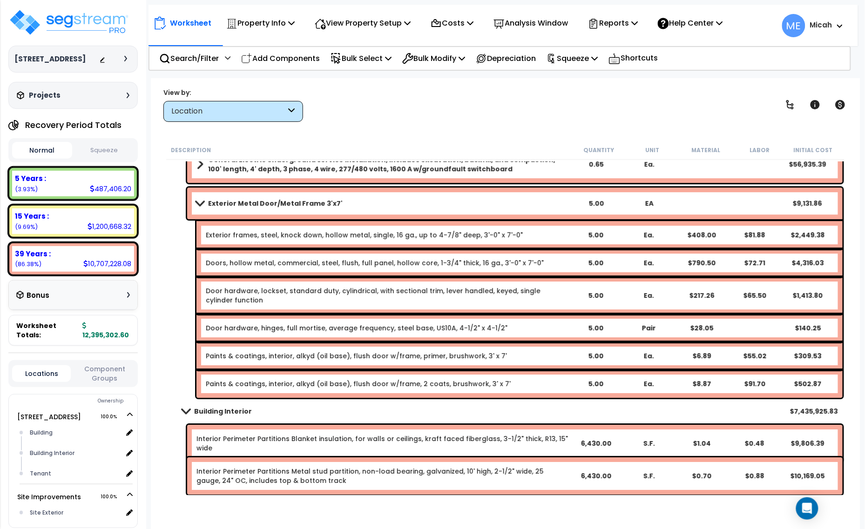
click at [258, 263] on link "Doors, hollow metal, commercial, steel, flush, full panel, hollow core, 1-3/4" …" at bounding box center [375, 262] width 338 height 9
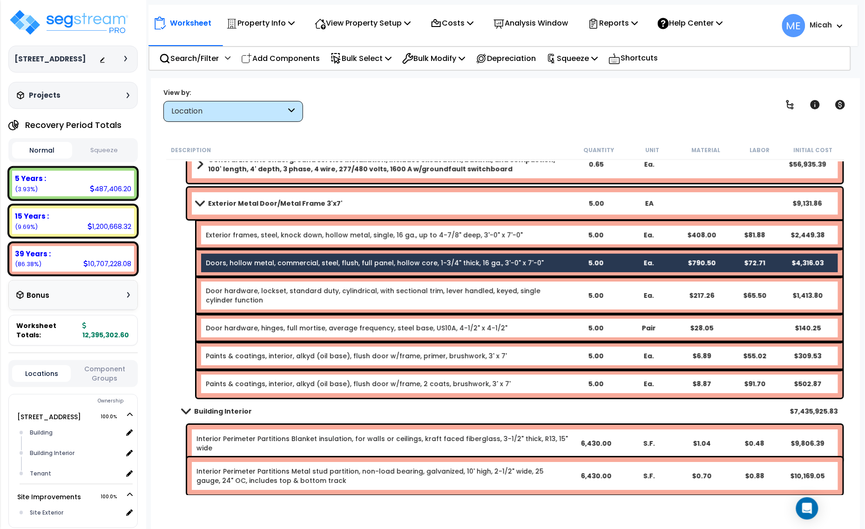
click at [259, 289] on link "Door hardware, lockset, standard duty, cylindrical, with sectional trim, lever …" at bounding box center [387, 295] width 362 height 19
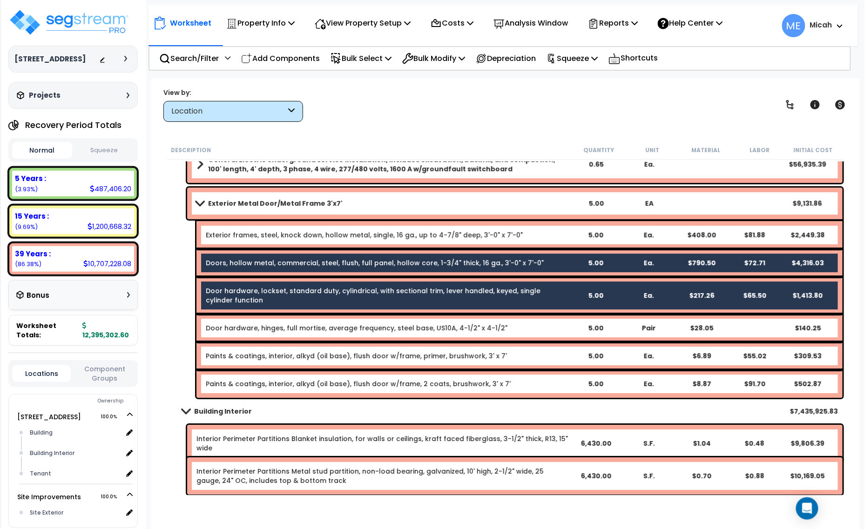
click at [269, 317] on div "Door hardware, hinges, full mortise, average frequency, steel base, US10A, 4-1/…" at bounding box center [519, 328] width 646 height 28
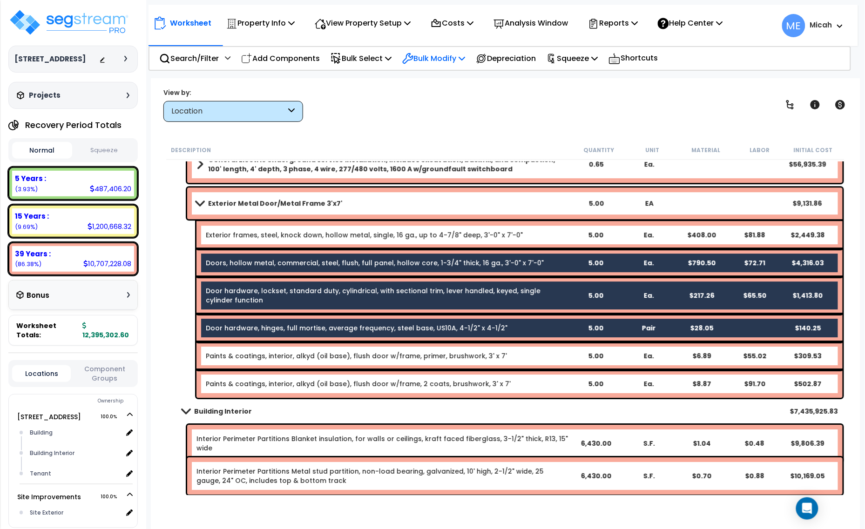
click at [465, 60] on icon at bounding box center [461, 57] width 7 height 7
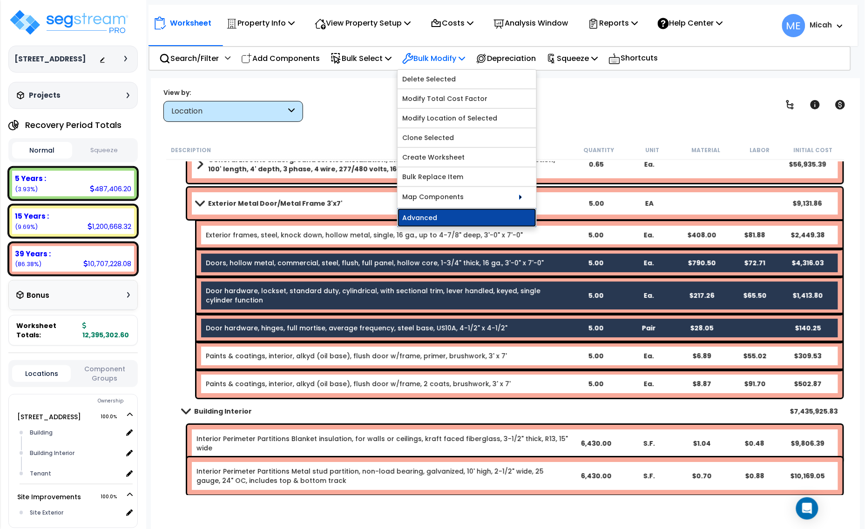
click at [466, 216] on link "Advanced" at bounding box center [466, 217] width 139 height 19
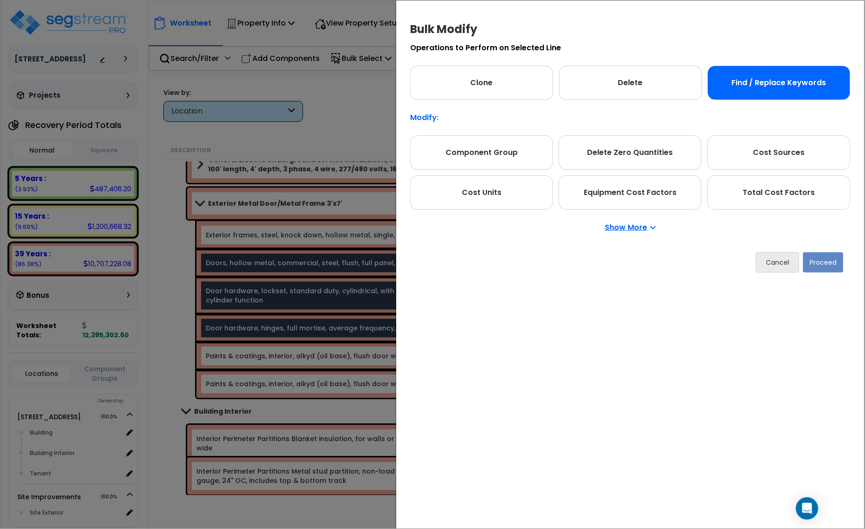
click at [812, 89] on div "Find / Replace Keywords" at bounding box center [778, 83] width 143 height 34
click at [824, 265] on button "Proceed" at bounding box center [823, 262] width 40 height 20
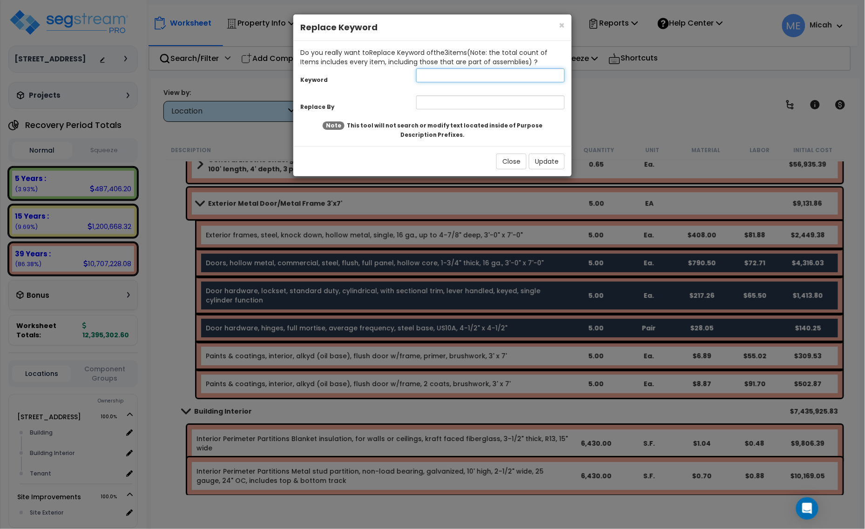
click at [445, 78] on input "text" at bounding box center [490, 75] width 148 height 14
type input "Door"
click at [450, 105] on input "text" at bounding box center [490, 102] width 148 height 14
type input "Exterior door"
click at [538, 164] on button "Update" at bounding box center [547, 162] width 36 height 16
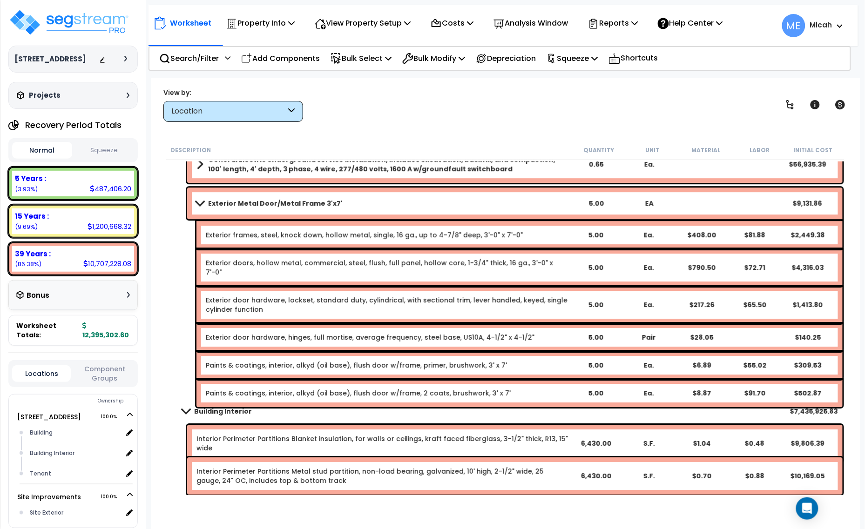
click at [237, 361] on link "Paints & coatings, interior, alkyd (oil base), flush door w/frame, primer, brus…" at bounding box center [356, 365] width 301 height 9
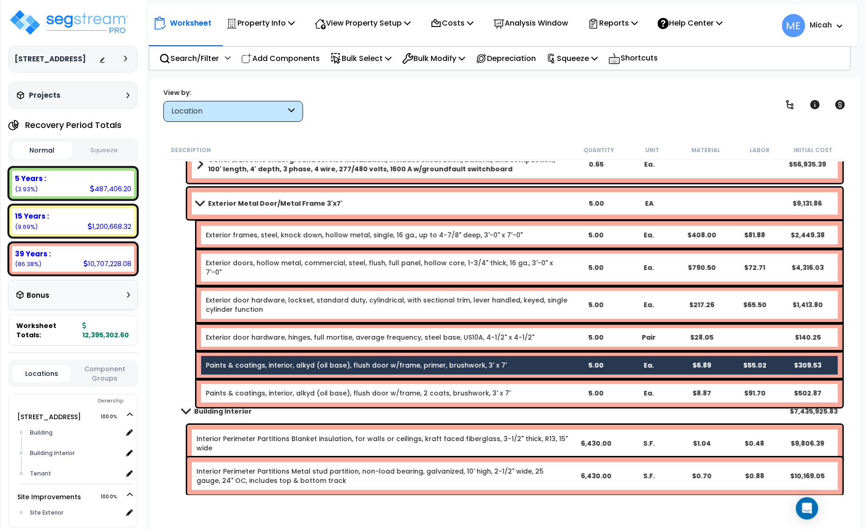
click at [244, 389] on link "Paints & coatings, interior, alkyd (oil base), flush door w/frame, 2 coats, bru…" at bounding box center [358, 393] width 305 height 9
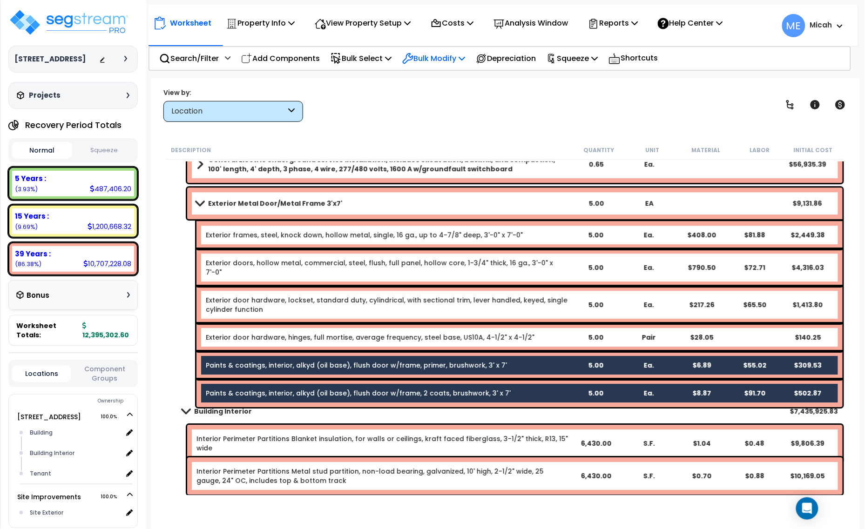
drag, startPoint x: 470, startPoint y: 53, endPoint x: 463, endPoint y: 55, distance: 7.8
click at [465, 53] on p "Bulk Modify" at bounding box center [433, 58] width 63 height 13
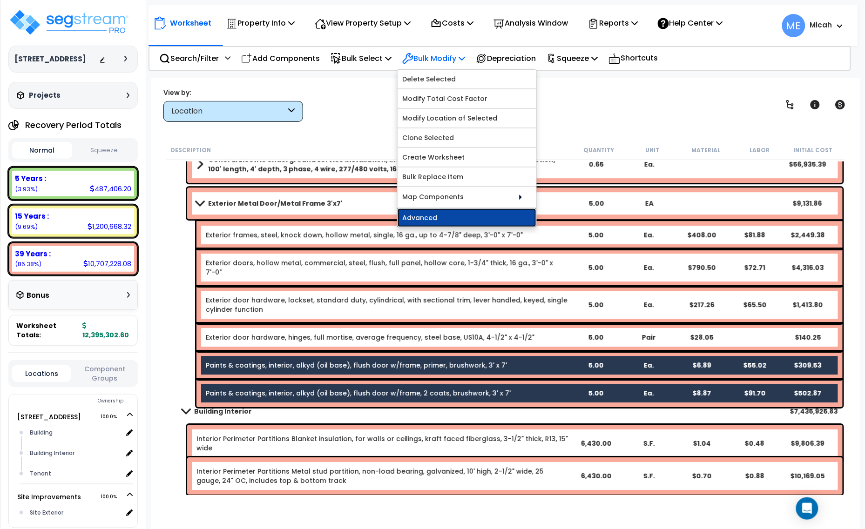
click at [461, 226] on link "Advanced" at bounding box center [466, 217] width 139 height 19
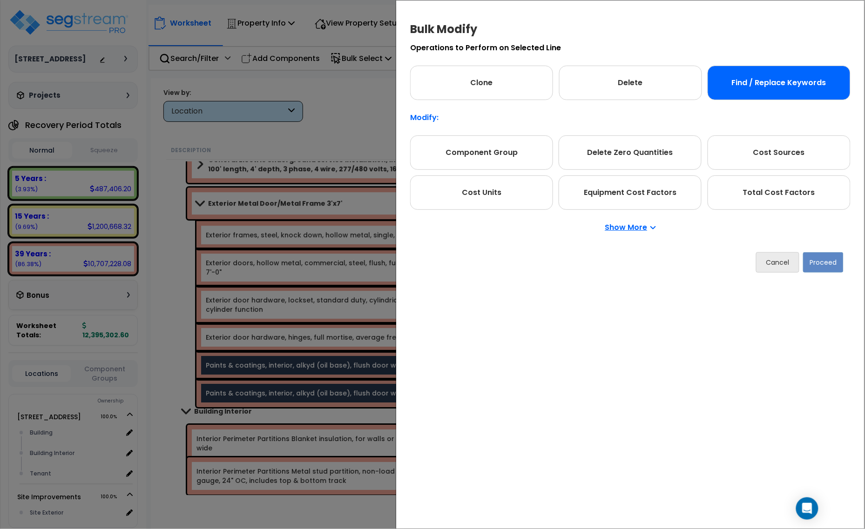
click at [801, 85] on div "Find / Replace Keywords" at bounding box center [778, 83] width 143 height 34
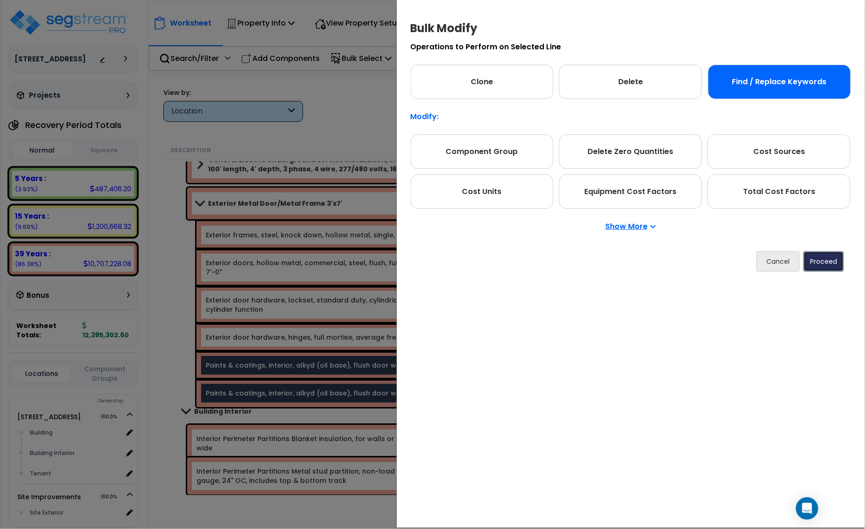
click at [818, 254] on button "Proceed" at bounding box center [823, 261] width 40 height 20
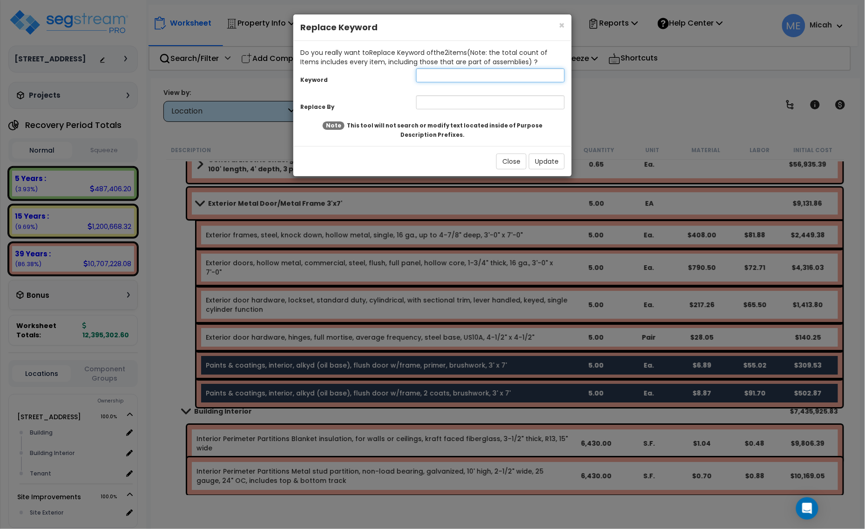
click at [439, 80] on input "text" at bounding box center [490, 75] width 148 height 14
type input "Paints"
click at [439, 103] on input "text" at bounding box center [490, 102] width 148 height 14
type input "e"
type input "Exterior paints"
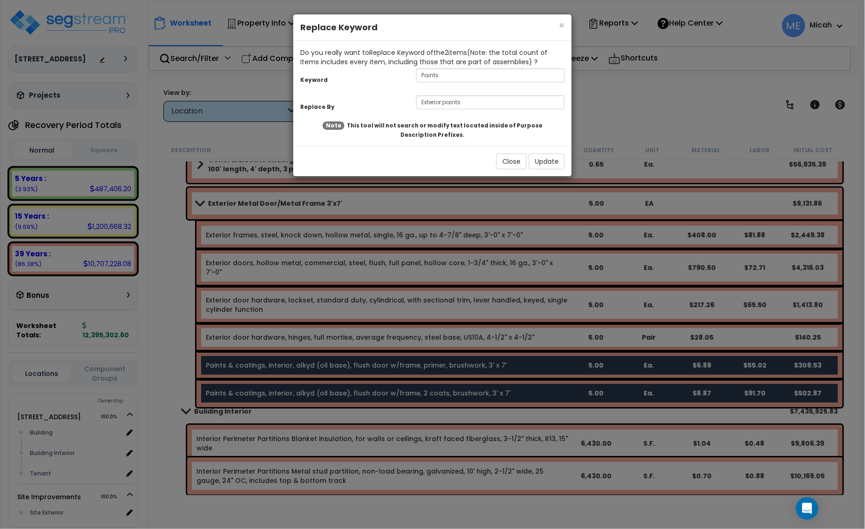
click at [540, 170] on div "Close Update" at bounding box center [432, 161] width 278 height 30
click at [541, 163] on button "Update" at bounding box center [547, 162] width 36 height 16
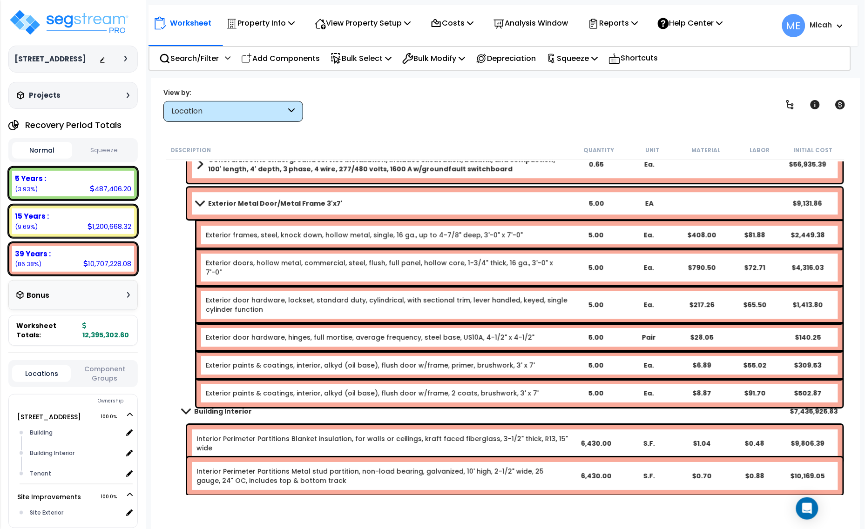
click at [201, 205] on span at bounding box center [199, 203] width 13 height 7
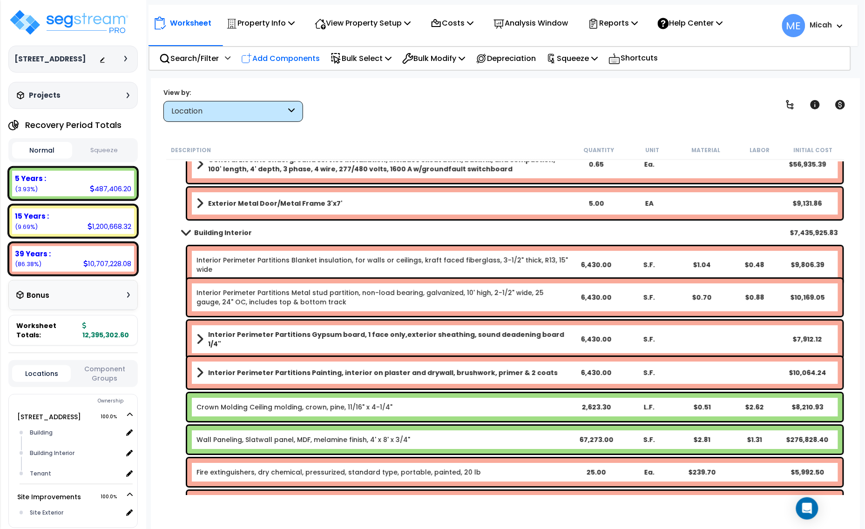
click at [292, 54] on p "Add Components" at bounding box center [280, 58] width 79 height 13
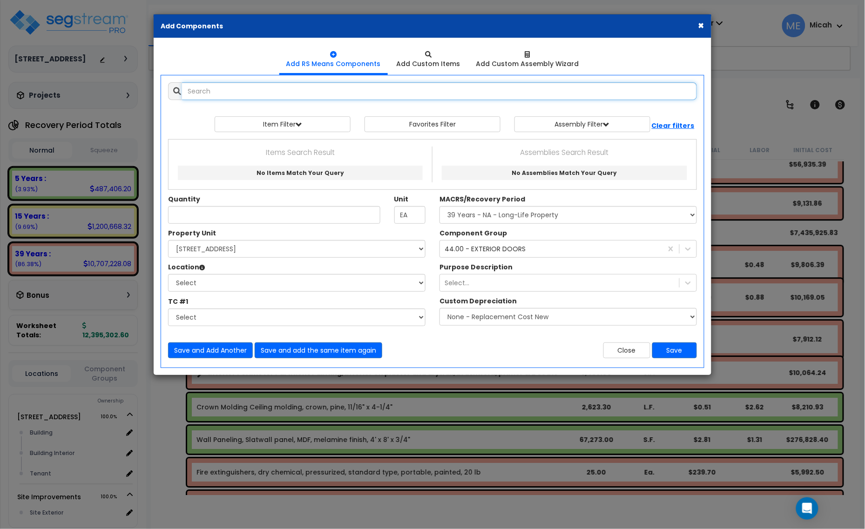
select select
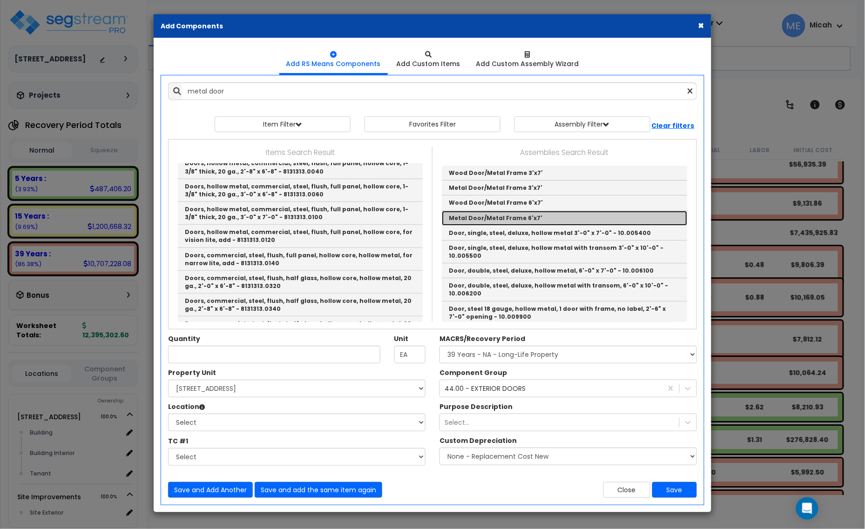
click at [514, 217] on link "Metal Door/Metal Frame 6'x7'" at bounding box center [564, 218] width 245 height 15
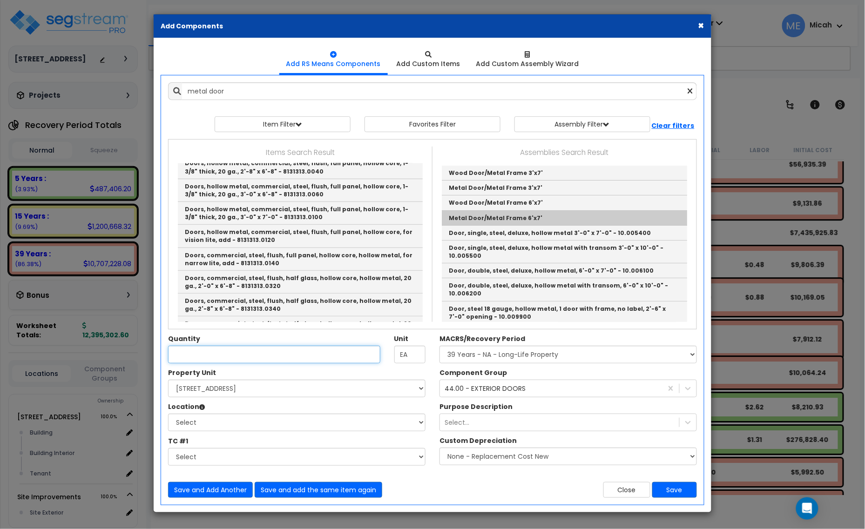
type input "Metal Door/Metal Frame 6'x7'"
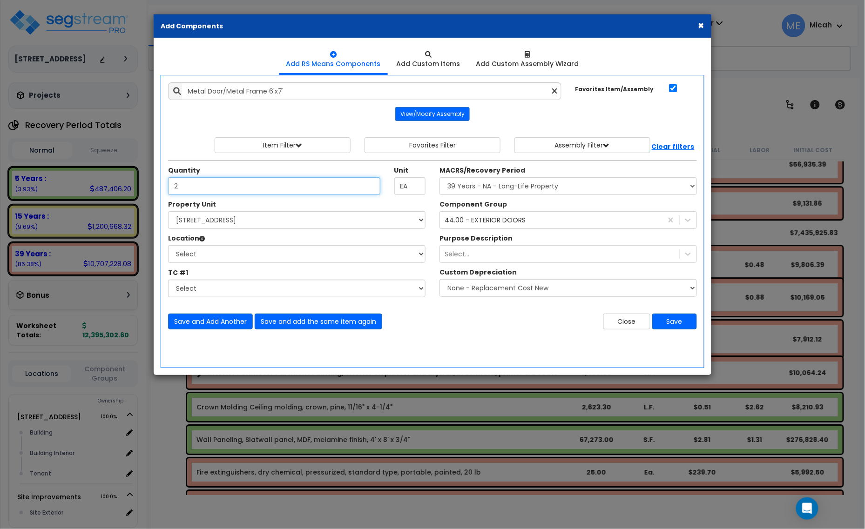
type input "2"
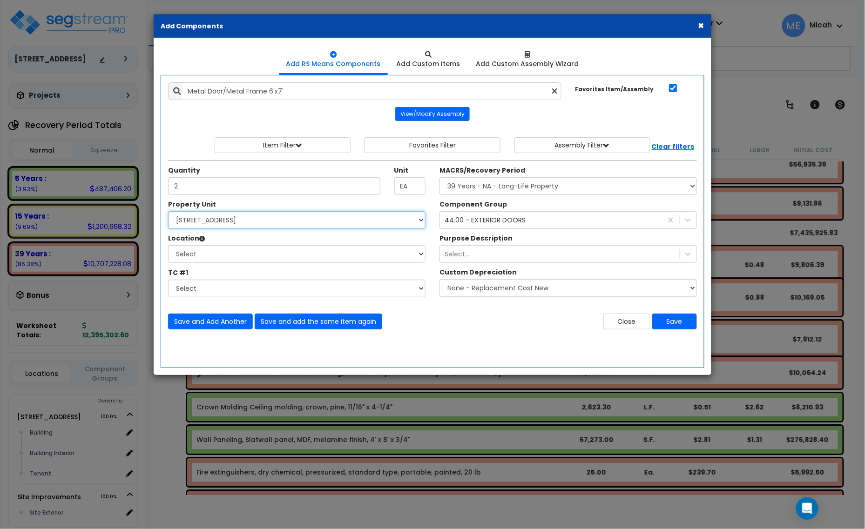
click at [257, 224] on select "Select [STREET_ADDRESS] Site Improvements" at bounding box center [296, 220] width 257 height 18
select select "166495"
click at [168, 212] on select "Select [STREET_ADDRESS] Site Improvements" at bounding box center [296, 220] width 257 height 18
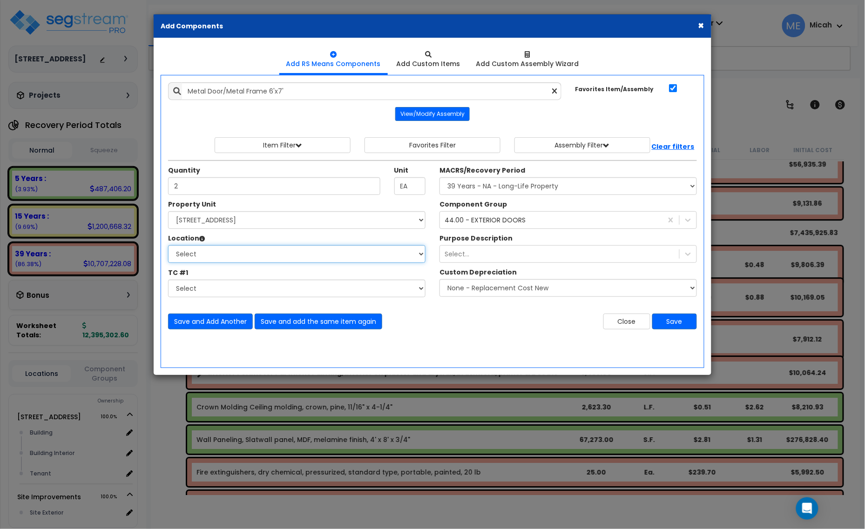
click at [259, 257] on select "Select Building Building Interior Tenant Add Additional Location" at bounding box center [296, 254] width 257 height 18
select select "6"
click at [168, 246] on select "Select Building Building Interior Tenant Add Additional Location" at bounding box center [296, 254] width 257 height 18
click at [683, 324] on button "Save" at bounding box center [674, 322] width 45 height 16
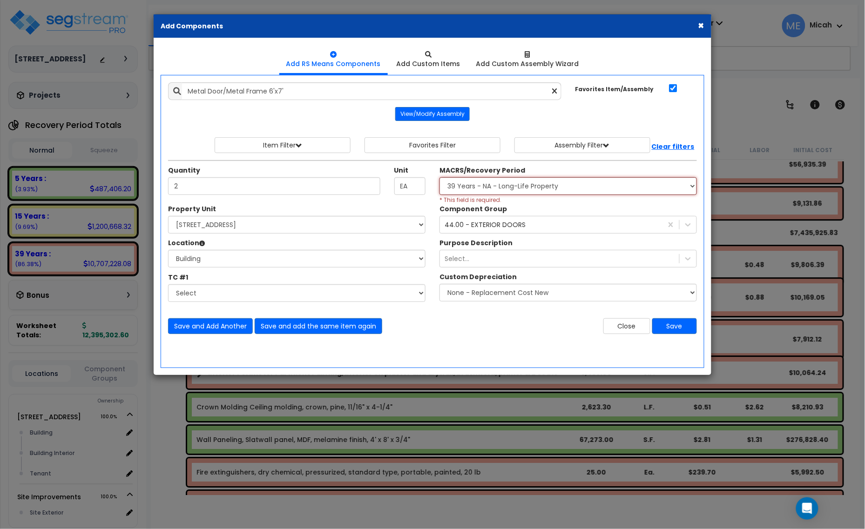
click at [476, 192] on select "Select MACRS/Recovery Period 5 Years - 57.0 - Distributive Trades & Services 5 …" at bounding box center [567, 186] width 257 height 18
select select "3669"
click at [439, 178] on select "Select MACRS/Recovery Period 5 Years - 57.0 - Distributive Trades & Services 5 …" at bounding box center [567, 186] width 257 height 18
click at [675, 327] on button "Save" at bounding box center [674, 326] width 45 height 16
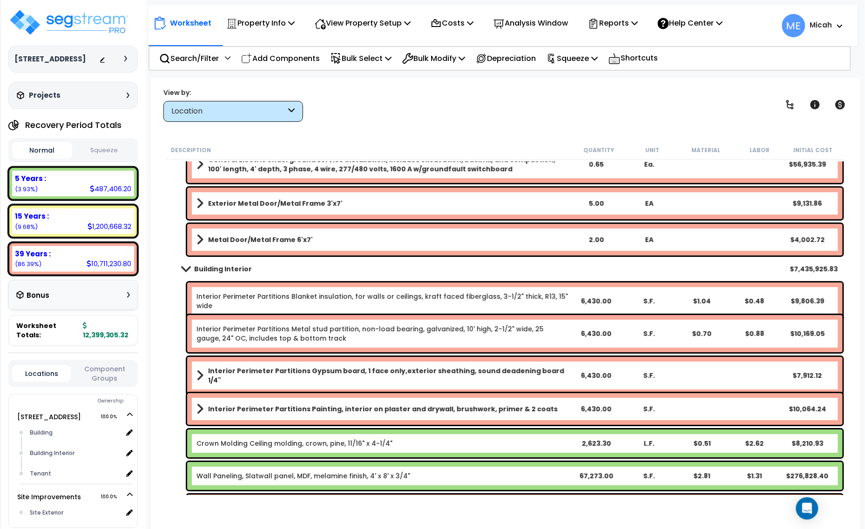
click at [219, 240] on b "Metal Door/Metal Frame 6'x7'" at bounding box center [260, 239] width 105 height 9
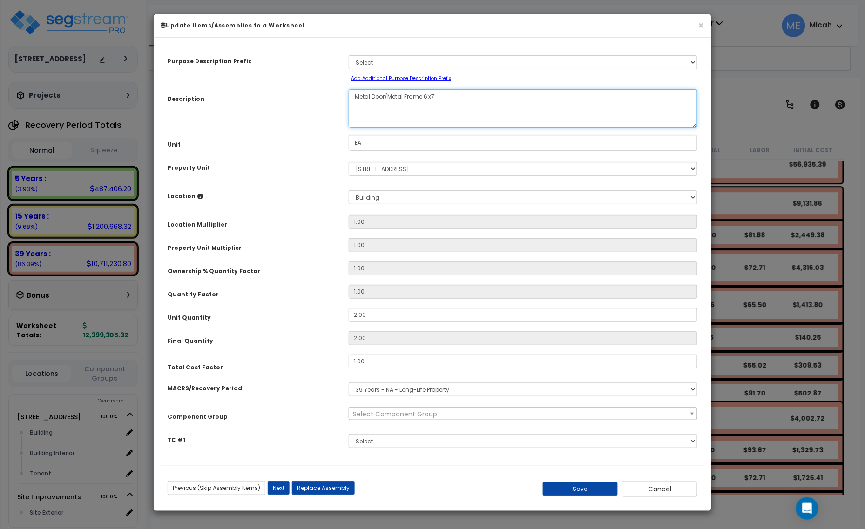
drag, startPoint x: 355, startPoint y: 98, endPoint x: 508, endPoint y: 94, distance: 152.7
click at [356, 98] on textarea "Metal Door/Metal Frame 6'x7'" at bounding box center [523, 108] width 349 height 39
select select "56868"
type textarea "ExMetal Door/Metal Frame 6'x7'"
select select "56868"
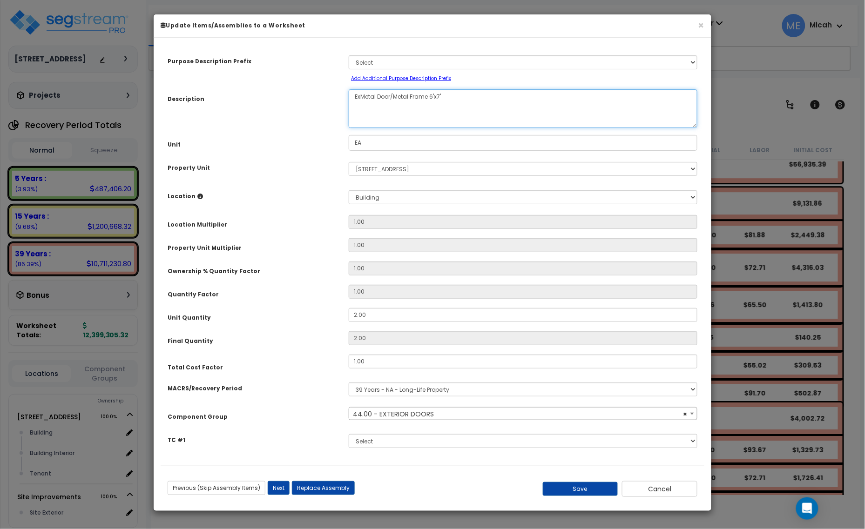
type textarea "ExtMetal Door/Metal Frame 6'x7'"
select select "56868"
type textarea "Exterior Metal Door/Metal Frame 6'x7'"
click at [570, 491] on button "Save" at bounding box center [580, 489] width 75 height 14
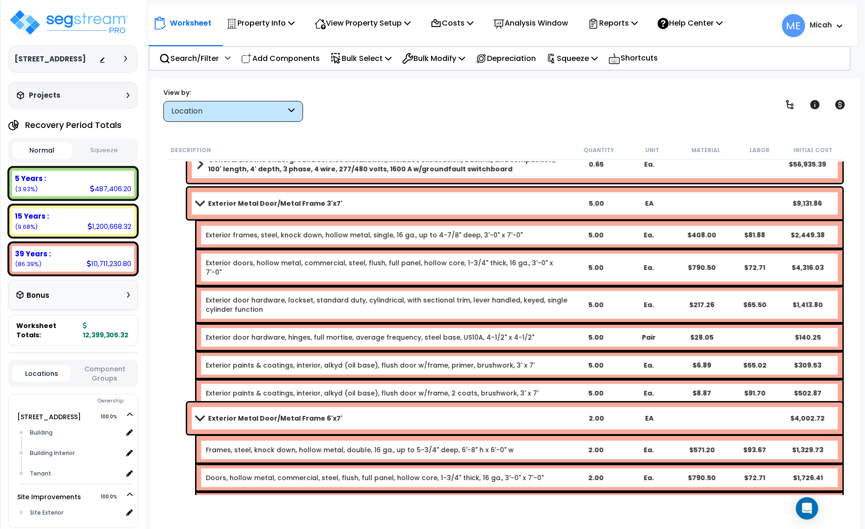
drag, startPoint x: 200, startPoint y: 209, endPoint x: 198, endPoint y: 203, distance: 6.8
click at [199, 206] on link "Exterior Metal Door/Metal Frame 3'x7'" at bounding box center [382, 203] width 373 height 13
click at [198, 203] on span at bounding box center [199, 203] width 13 height 7
click at [198, 206] on span at bounding box center [199, 203] width 13 height 7
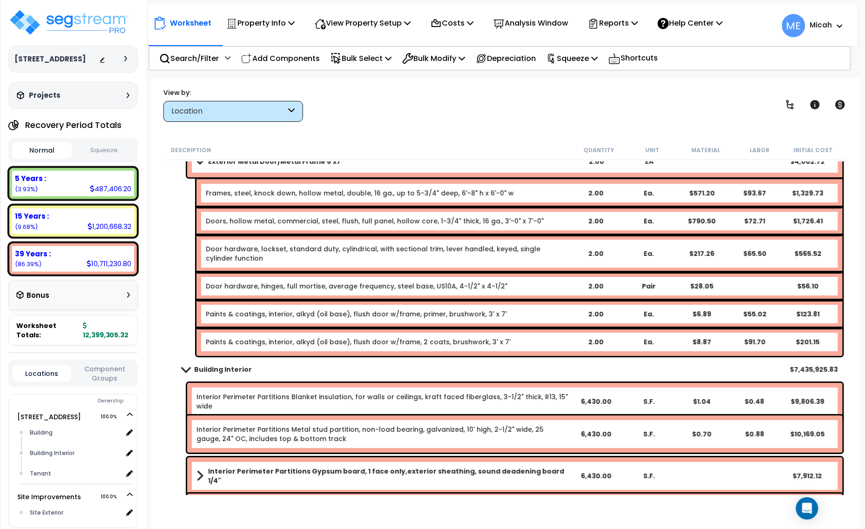
scroll to position [989, 0]
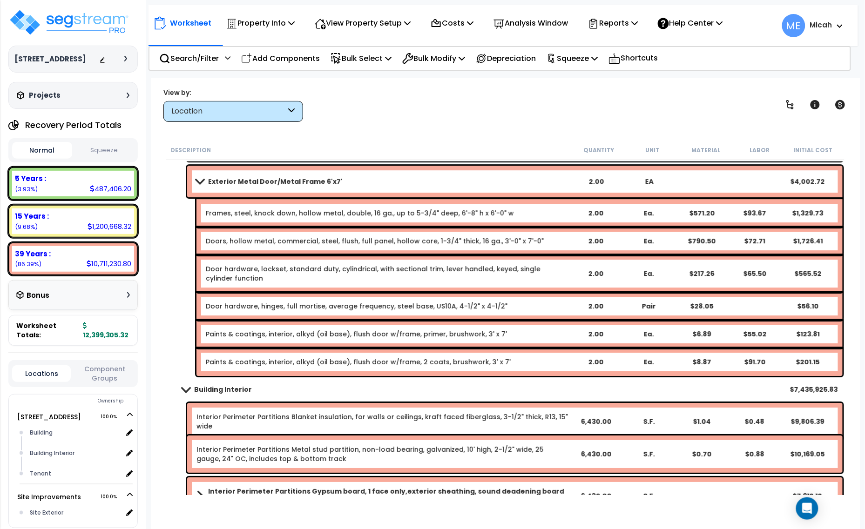
click at [235, 208] on link "Frames, steel, knock down, hollow metal, double, 16 ga., up to 5-3/4" deep, 6'-…" at bounding box center [360, 212] width 308 height 9
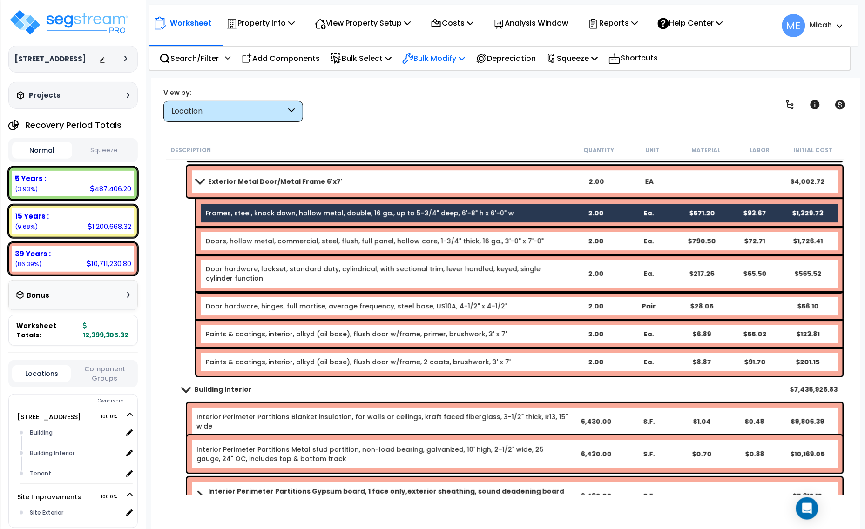
click at [464, 56] on p "Bulk Modify" at bounding box center [433, 58] width 63 height 13
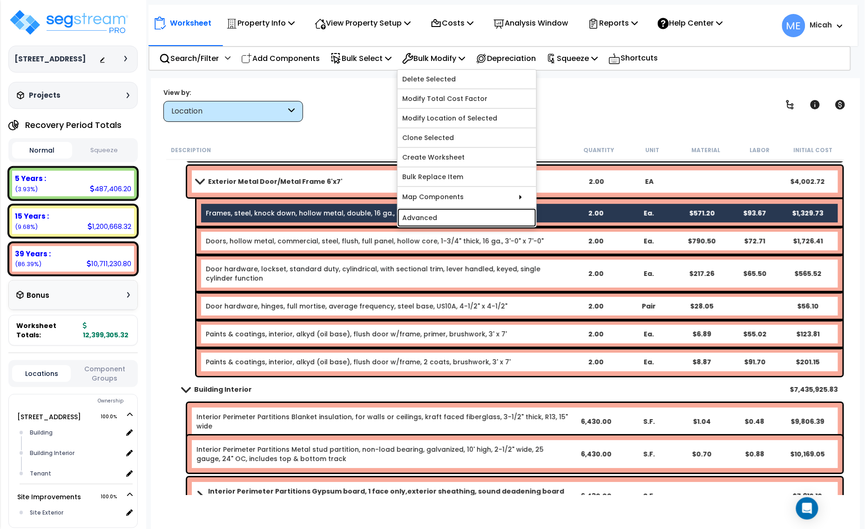
click at [480, 215] on link "Advanced" at bounding box center [466, 217] width 139 height 19
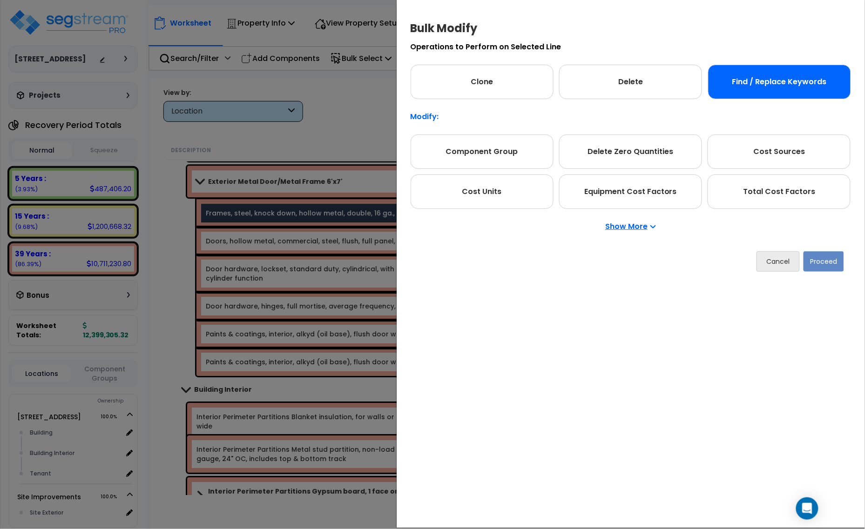
click at [789, 87] on div "Find / Replace Keywords" at bounding box center [779, 82] width 143 height 34
click at [827, 260] on button "Proceed" at bounding box center [823, 261] width 40 height 20
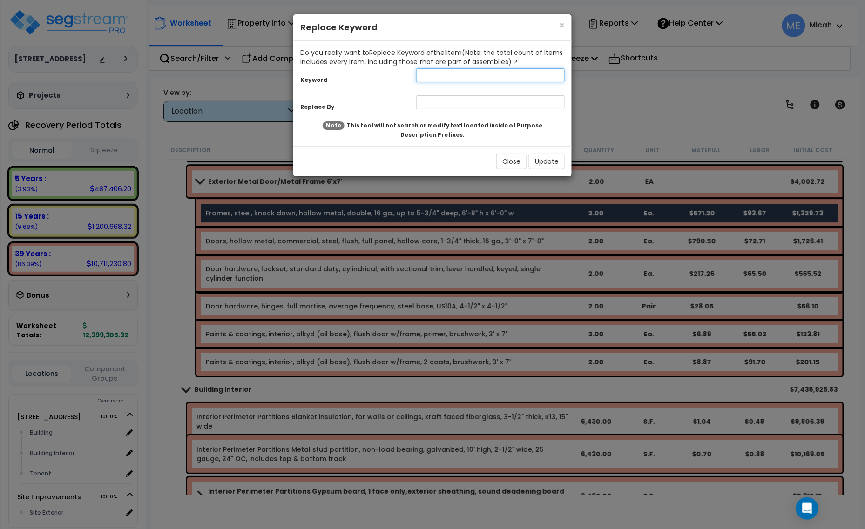
click at [418, 78] on input "text" at bounding box center [490, 75] width 148 height 14
type input "Frames"
click at [440, 101] on input "text" at bounding box center [490, 102] width 148 height 14
type input "Exterior frames"
click at [544, 161] on button "Update" at bounding box center [547, 162] width 36 height 16
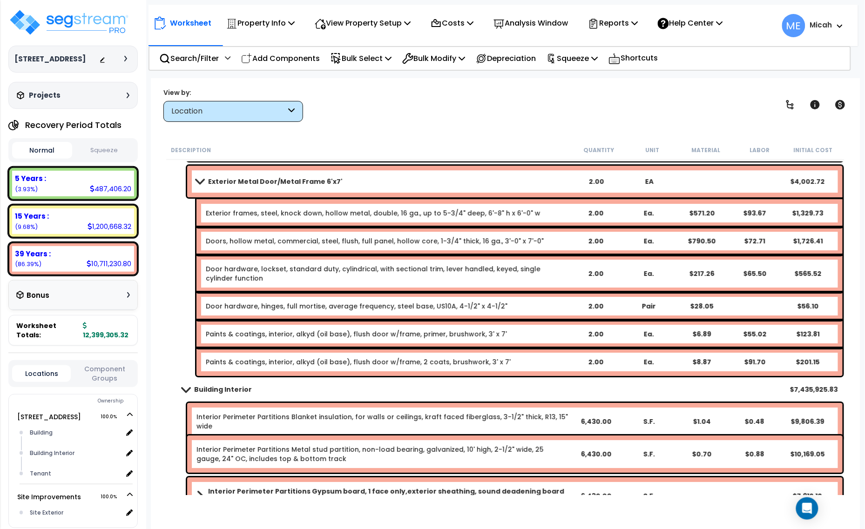
click at [219, 239] on link "Doors, hollow metal, commercial, steel, flush, full panel, hollow core, 1-3/4" …" at bounding box center [375, 240] width 338 height 9
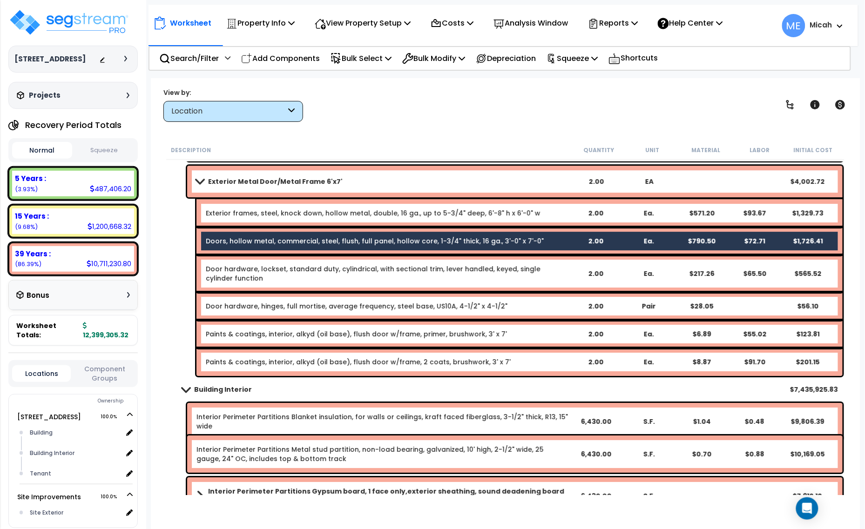
click at [231, 270] on link "Door hardware, lockset, standard duty, cylindrical, with sectional trim, lever …" at bounding box center [387, 273] width 362 height 19
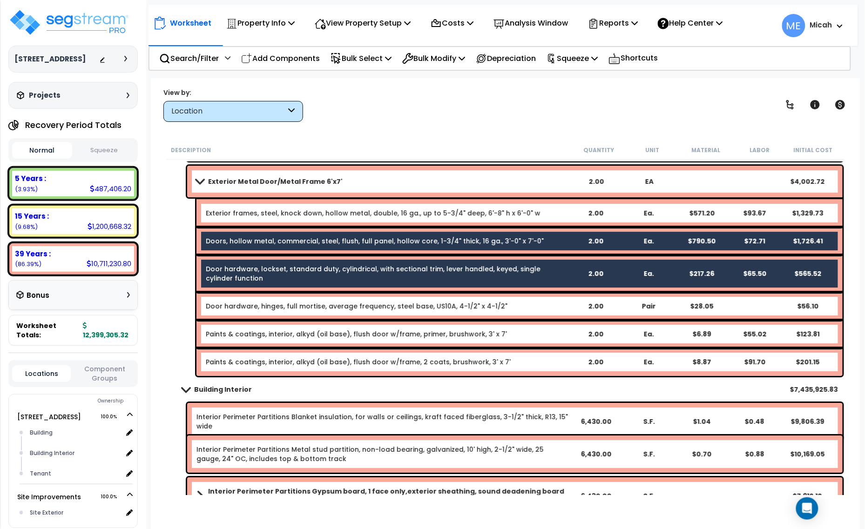
click at [236, 308] on link "Door hardware, hinges, full mortise, average frequency, steel base, US10A, 4-1/…" at bounding box center [357, 306] width 302 height 9
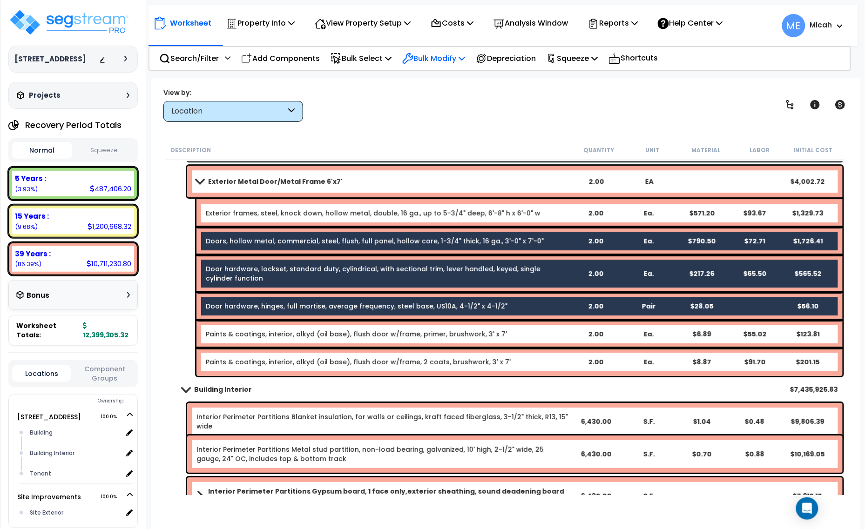
click at [465, 57] on icon at bounding box center [461, 57] width 7 height 7
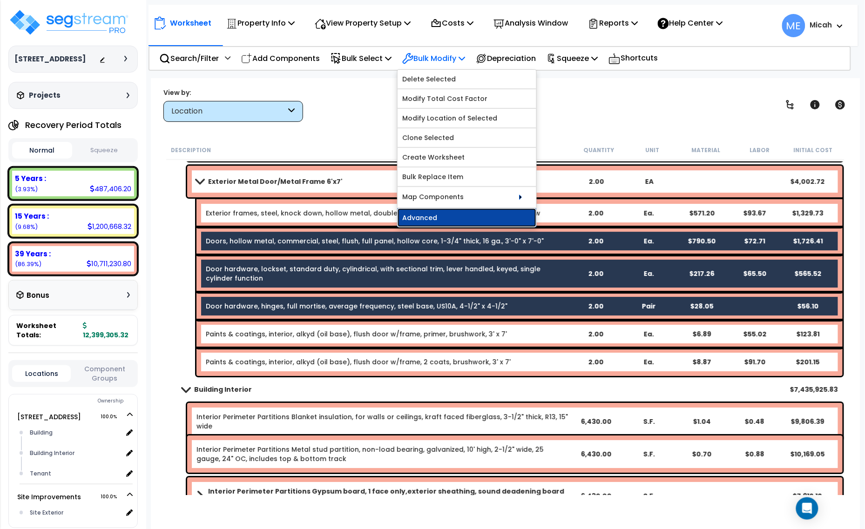
click at [469, 219] on link "Advanced" at bounding box center [466, 217] width 139 height 19
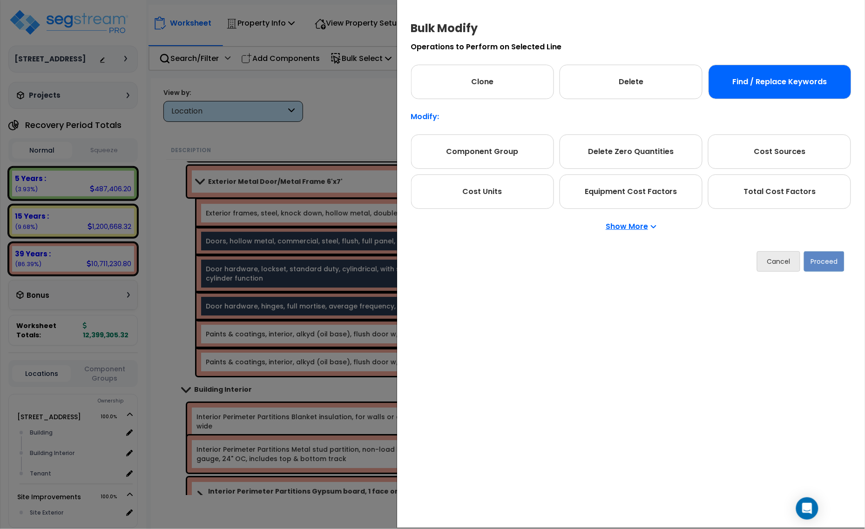
click at [794, 76] on div "Find / Replace Keywords" at bounding box center [779, 82] width 143 height 34
click at [834, 263] on button "Proceed" at bounding box center [824, 261] width 40 height 20
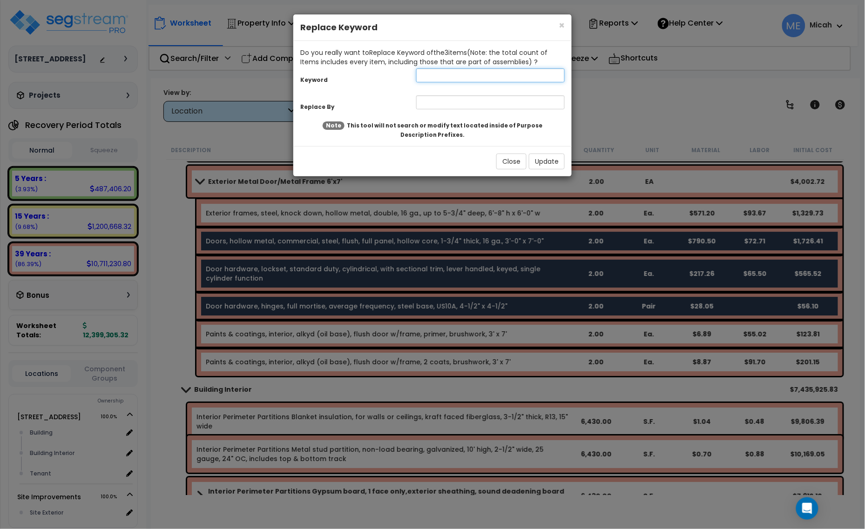
click at [476, 70] on input "text" at bounding box center [490, 75] width 148 height 14
type input "Door"
click at [441, 102] on input "text" at bounding box center [490, 102] width 148 height 14
type input "Exterior door"
click at [551, 161] on button "Update" at bounding box center [547, 162] width 36 height 16
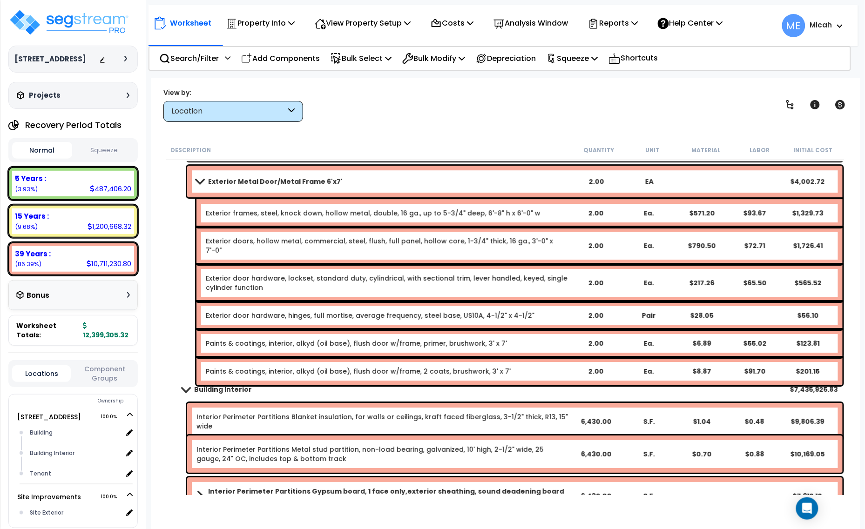
click at [231, 339] on link "Paints & coatings, interior, alkyd (oil base), flush door w/frame, primer, brus…" at bounding box center [356, 343] width 301 height 9
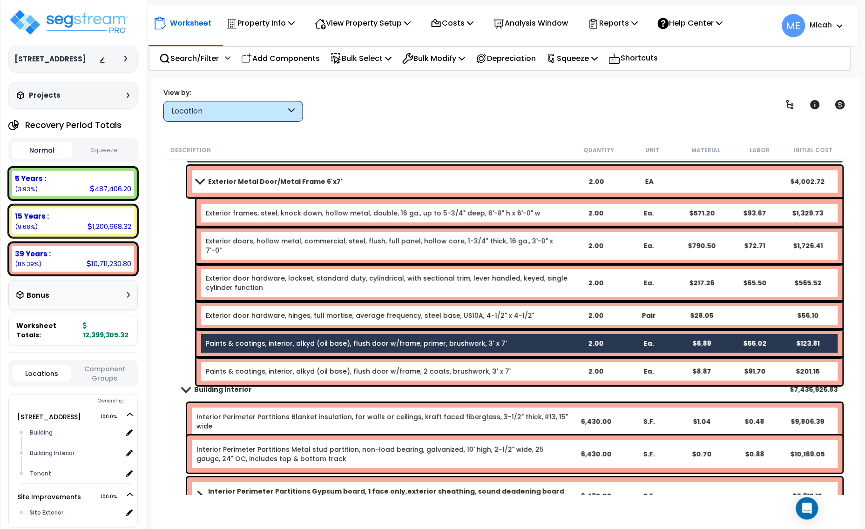
click at [242, 367] on link "Paints & coatings, interior, alkyd (oil base), flush door w/frame, 2 coats, bru…" at bounding box center [358, 371] width 305 height 9
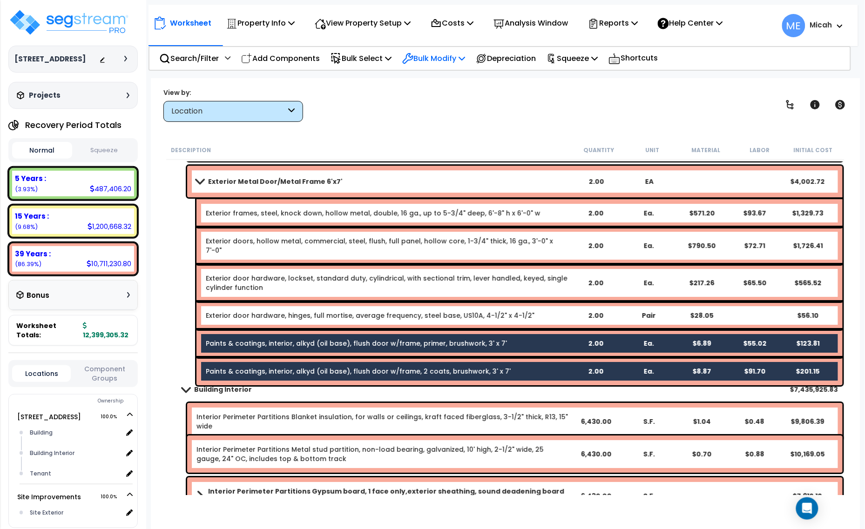
click at [465, 59] on p "Bulk Modify" at bounding box center [433, 58] width 63 height 13
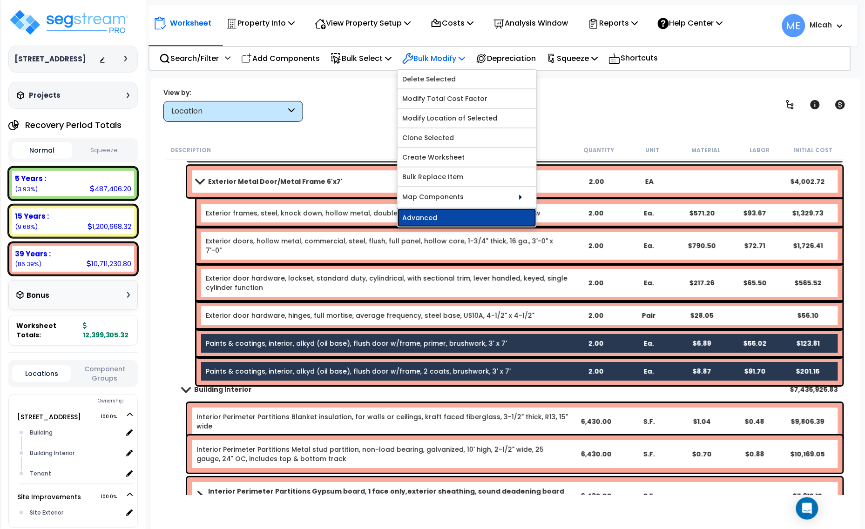
click at [454, 220] on link "Advanced" at bounding box center [466, 217] width 139 height 19
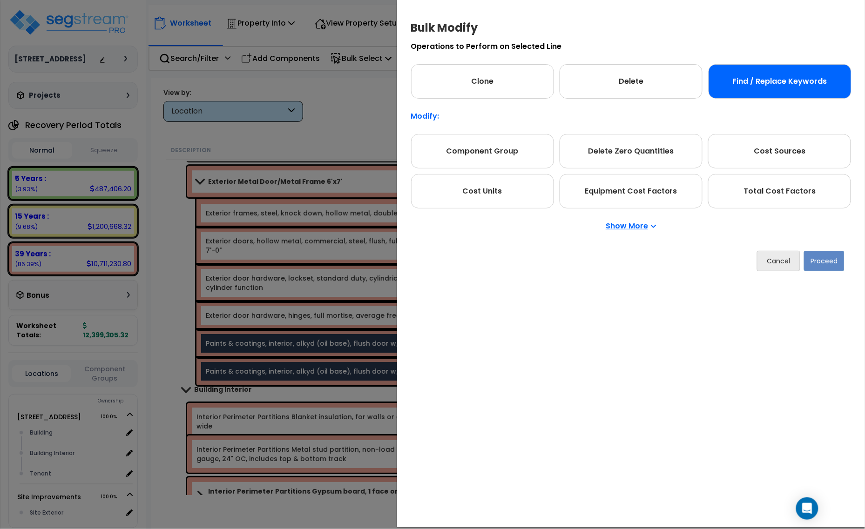
click at [808, 82] on div "Find / Replace Keywords" at bounding box center [779, 81] width 143 height 34
click at [830, 262] on button "Proceed" at bounding box center [824, 261] width 40 height 20
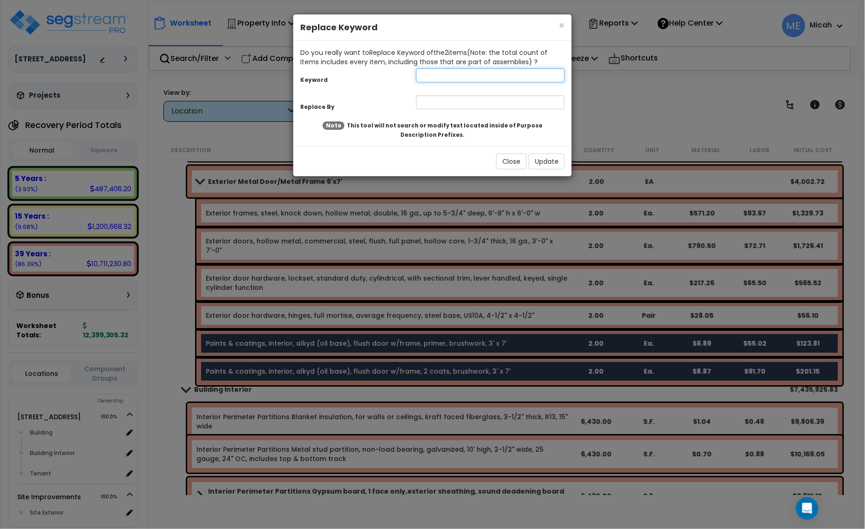
click at [462, 77] on input "text" at bounding box center [490, 75] width 148 height 14
type input "Paints"
click at [459, 99] on input "text" at bounding box center [490, 102] width 148 height 14
click at [445, 96] on input "Exterior Paints" at bounding box center [490, 102] width 148 height 14
type input "Exterior paints"
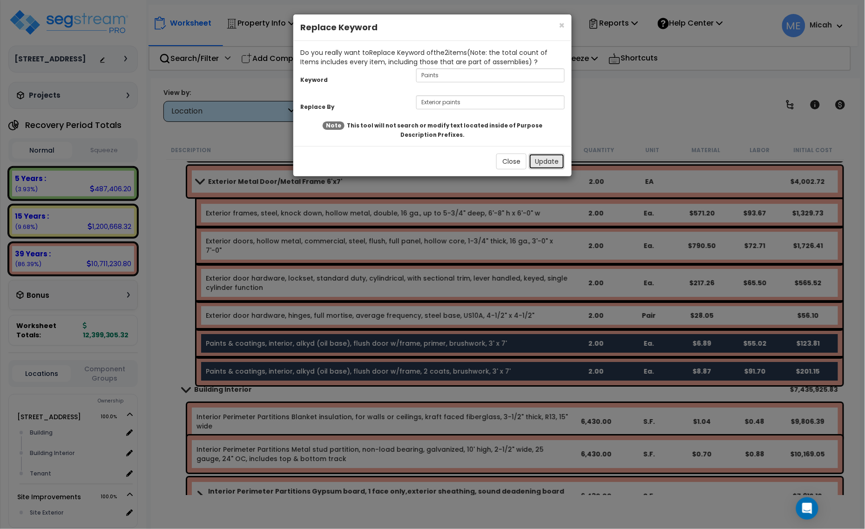
click at [542, 164] on button "Update" at bounding box center [547, 162] width 36 height 16
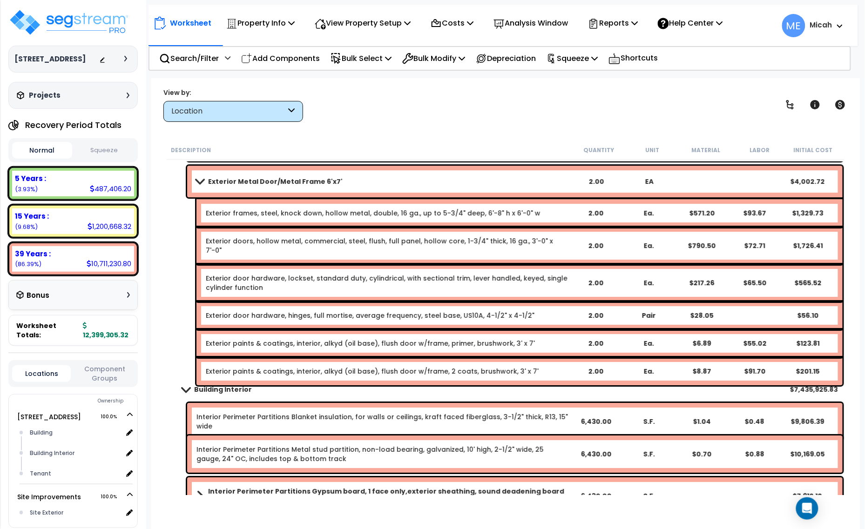
click at [197, 177] on link "Exterior Metal Door/Metal Frame 6'x7'" at bounding box center [382, 181] width 373 height 13
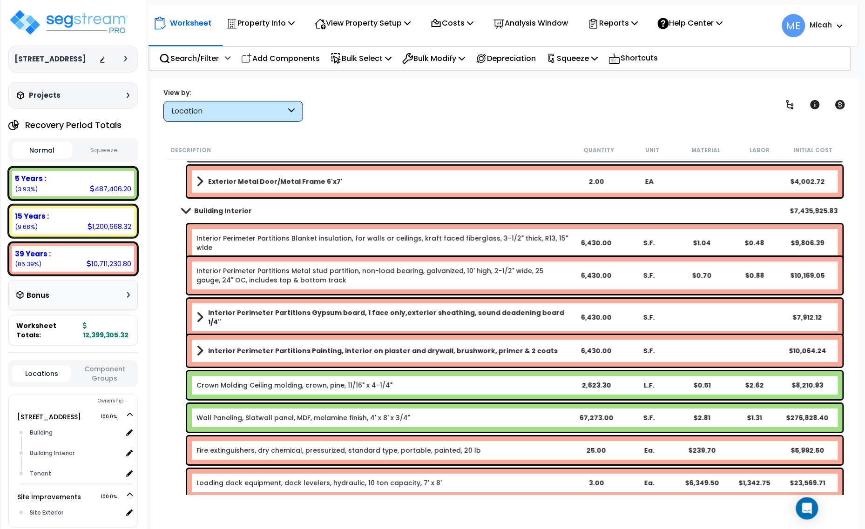
click at [280, 58] on p "Add Components" at bounding box center [280, 58] width 79 height 13
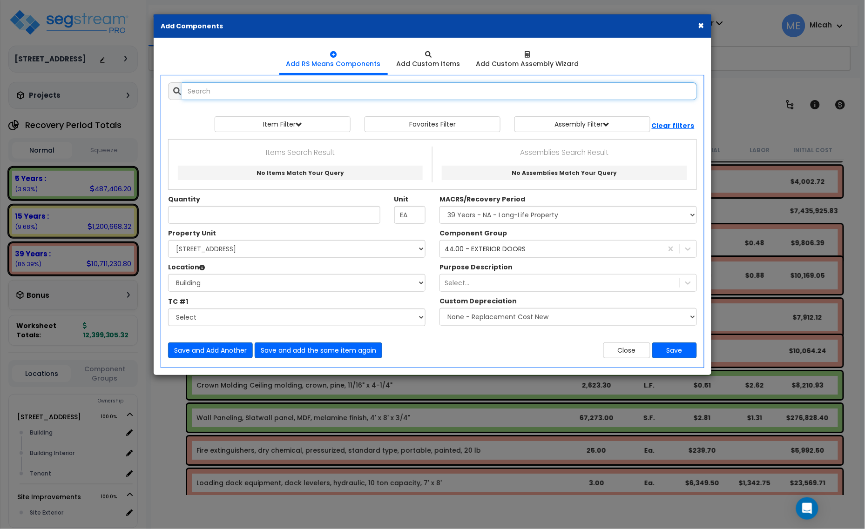
select select
click at [518, 222] on select "Select MACRS/Recovery Period 5 Years - 57.0 - Distributive Trades & Services 5 …" at bounding box center [567, 215] width 257 height 18
select select "3669"
click at [439, 207] on select "Select MACRS/Recovery Period 5 Years - 57.0 - Distributive Trades & Services 5 …" at bounding box center [567, 215] width 257 height 18
click at [518, 252] on div "44.00 - EXTERIOR DOORS" at bounding box center [484, 248] width 81 height 9
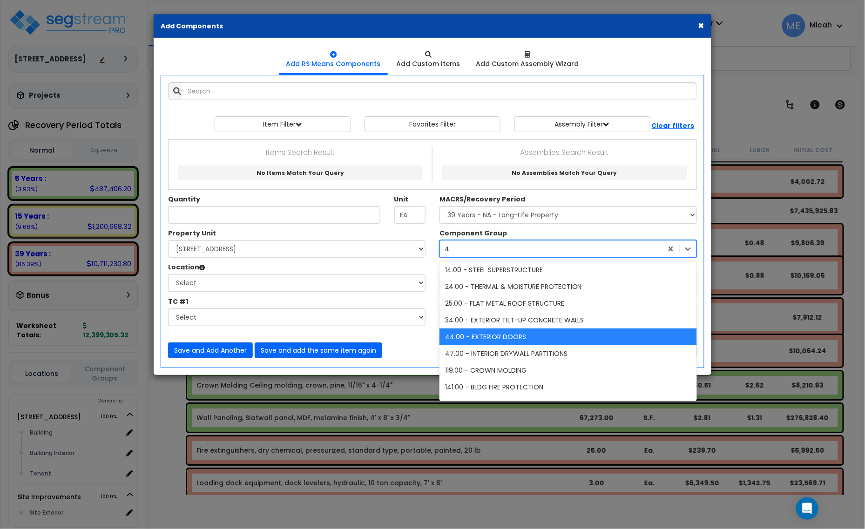
scroll to position [2, 0]
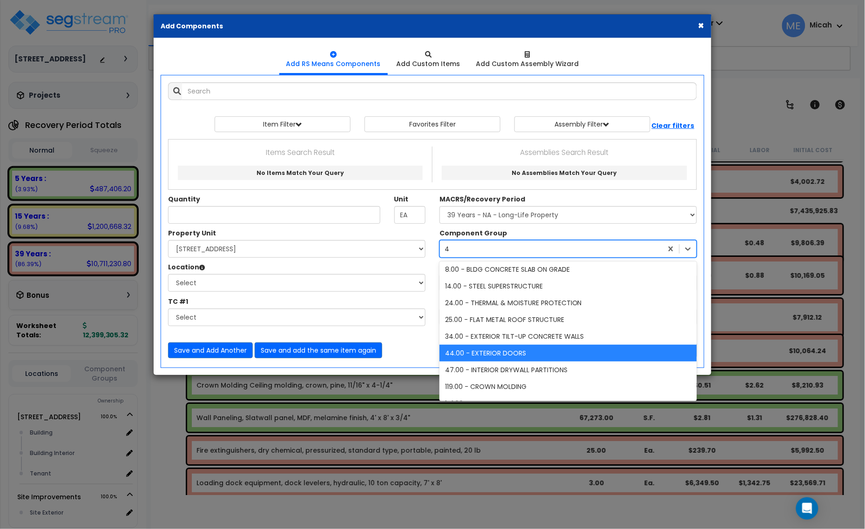
type input "42"
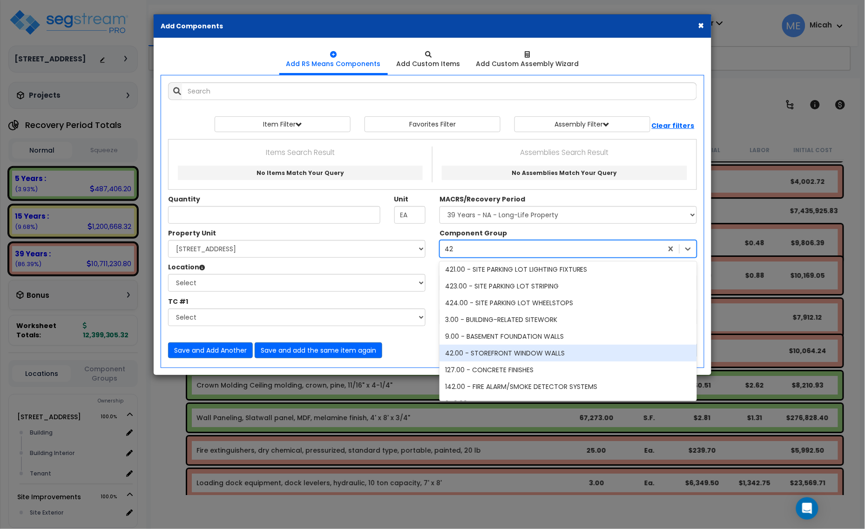
click at [535, 348] on div "42.00 - STOREFRONT WINDOW WALLS" at bounding box center [567, 353] width 257 height 17
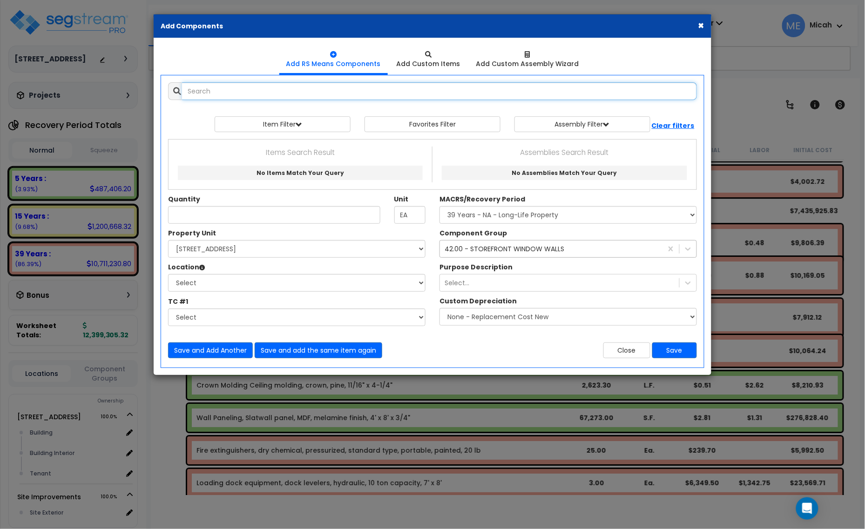
click at [217, 98] on input "text" at bounding box center [439, 91] width 515 height 18
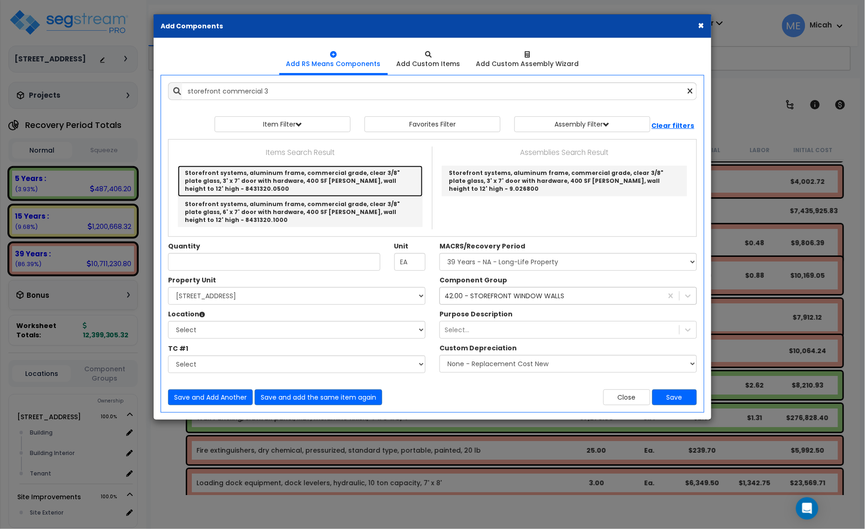
click at [386, 180] on link "Storefront systems, aluminum frame, commercial grade, clear 3/8" plate glass, 3…" at bounding box center [300, 181] width 245 height 31
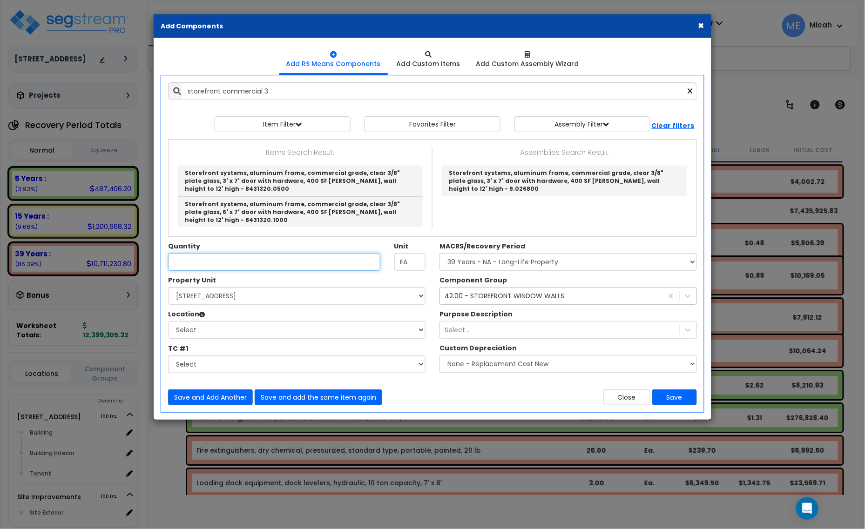
type input "Storefront systems, aluminum frame, commercial grade, clear 3/8" plate glass, 3…"
checkbox input "false"
type input "S.F."
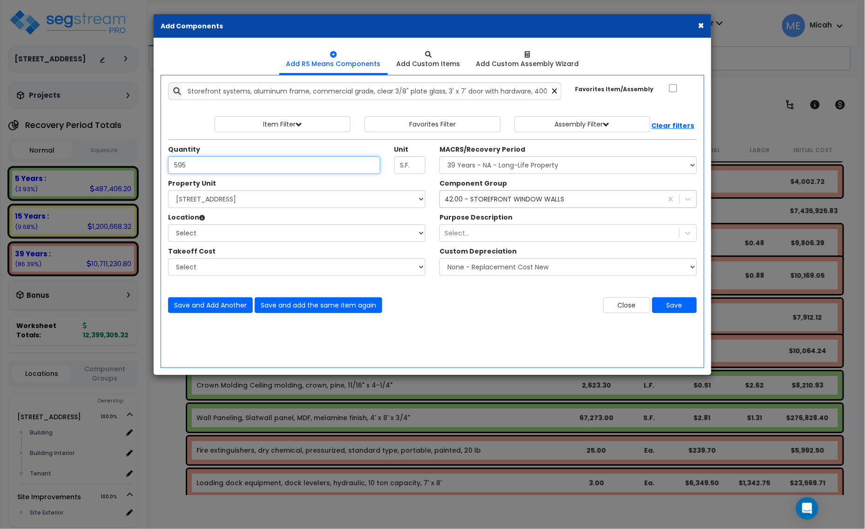
type input "595"
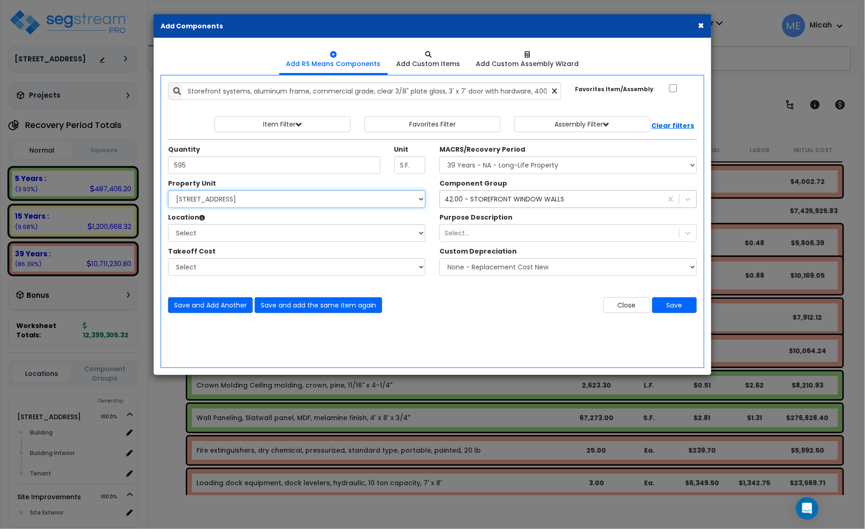
click at [305, 202] on select "Select [STREET_ADDRESS] Site Improvements" at bounding box center [296, 199] width 257 height 18
select select "166495"
click at [168, 191] on select "Select [STREET_ADDRESS] Site Improvements" at bounding box center [296, 199] width 257 height 18
drag, startPoint x: 286, startPoint y: 230, endPoint x: 284, endPoint y: 235, distance: 5.2
click at [285, 233] on select "Select Building Building Interior Tenant Add Additional Location" at bounding box center [296, 233] width 257 height 18
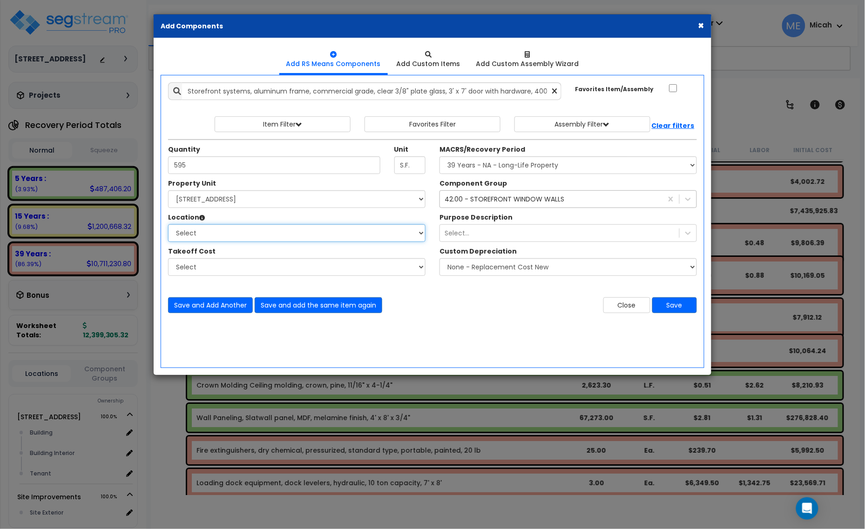
select select "6"
click at [168, 225] on select "Select Building Building Interior Tenant Add Additional Location" at bounding box center [296, 233] width 257 height 18
click at [221, 309] on button "Save and Add Another" at bounding box center [210, 305] width 85 height 16
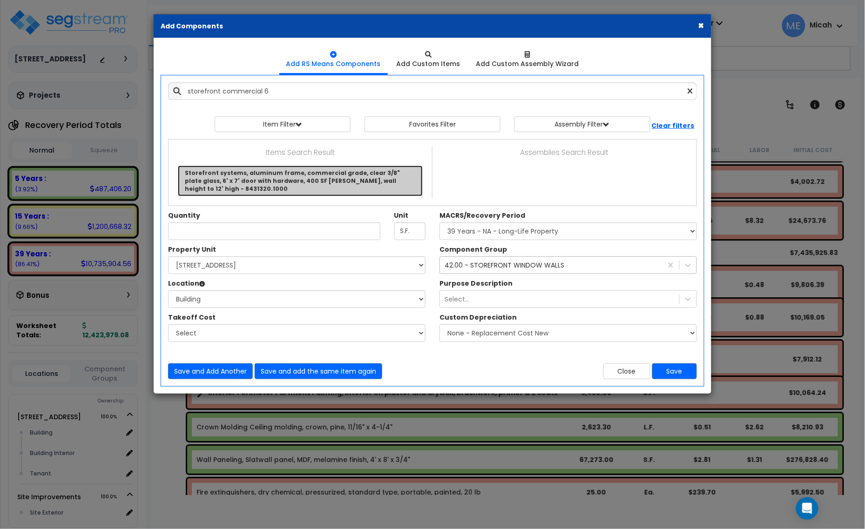
click at [278, 171] on link "Storefront systems, aluminum frame, commercial grade, clear 3/8" plate glass, 6…" at bounding box center [300, 181] width 245 height 30
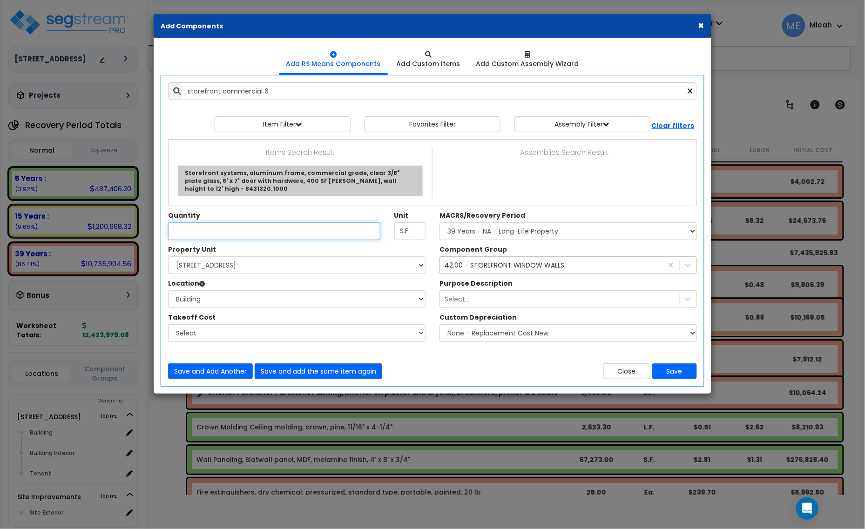
type input "Storefront systems, aluminum frame, commercial grade, clear 3/8" plate glass, 6…"
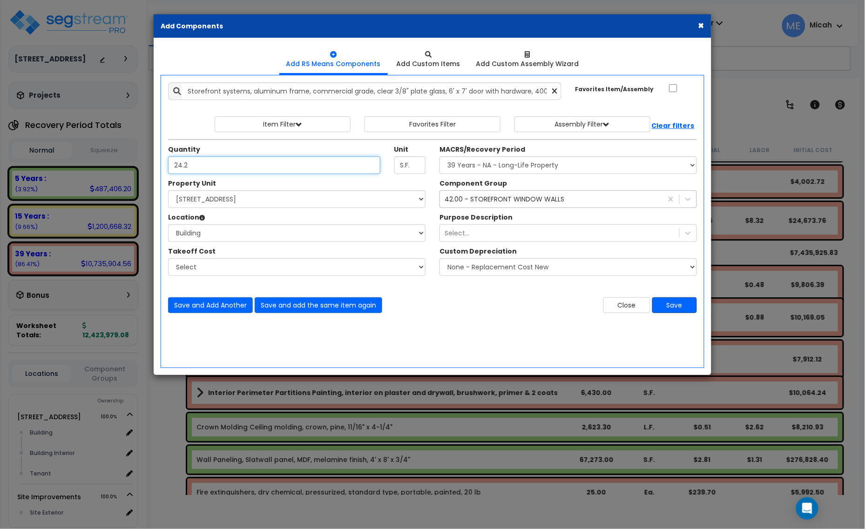
type input "24.2"
click at [678, 302] on button "Save" at bounding box center [674, 305] width 45 height 16
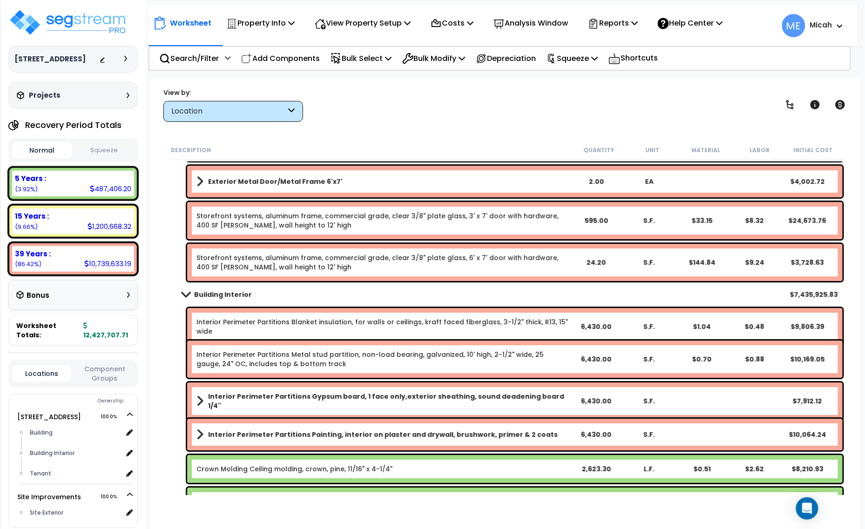
click at [246, 219] on link "Storefront systems, aluminum frame, commercial grade, clear 3/8" plate glass, 3…" at bounding box center [382, 220] width 373 height 19
click at [211, 222] on link "Storefront systems, aluminum frame, commercial grade, clear 3/8" plate glass, 3…" at bounding box center [382, 220] width 373 height 19
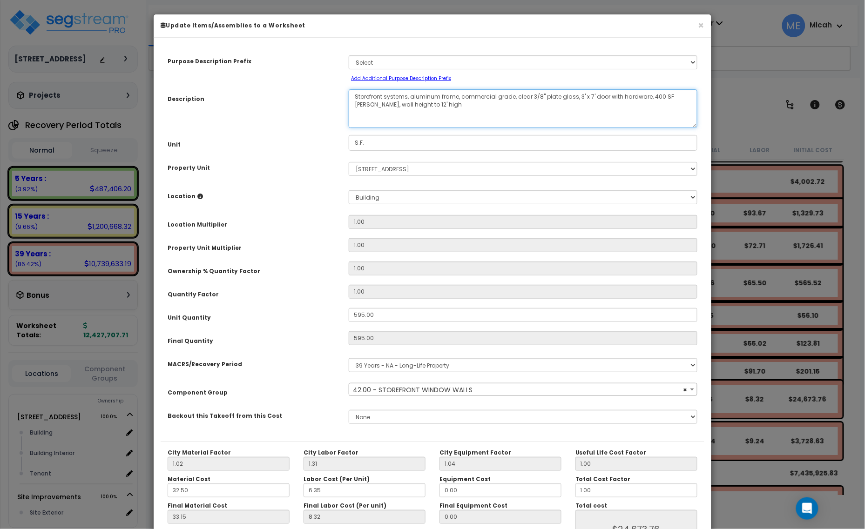
click at [356, 99] on textarea "Storefront systems, aluminum frame, commercial grade, clear 3/8" plate glass, 3…" at bounding box center [523, 108] width 349 height 39
select select "56866"
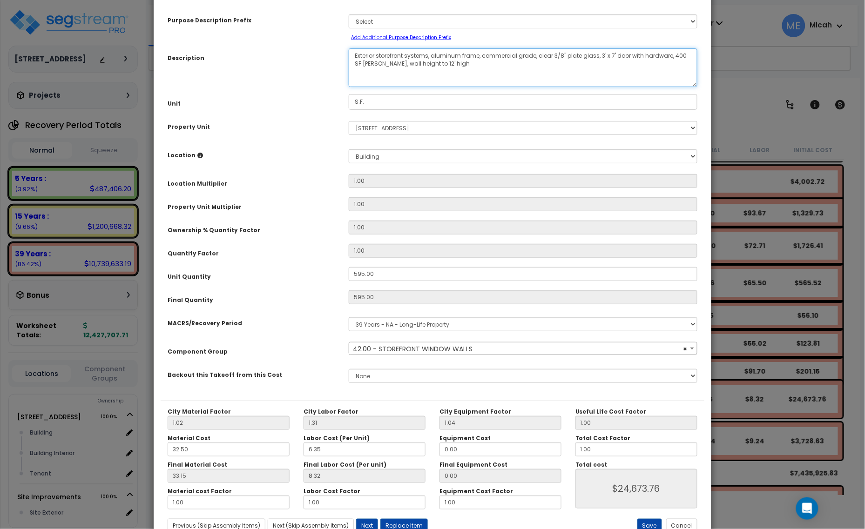
scroll to position [73, 0]
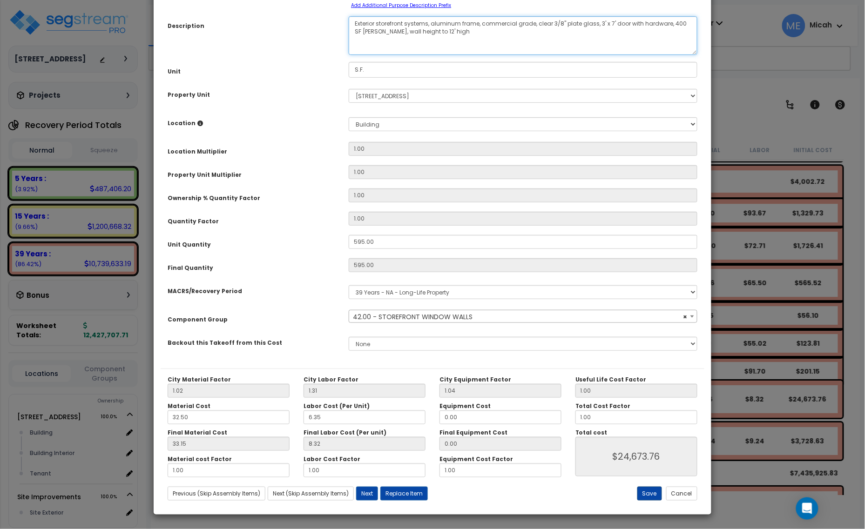
type textarea "Exterior storefront systems, aluminum frame, commercial grade, clear 3/8" plate…"
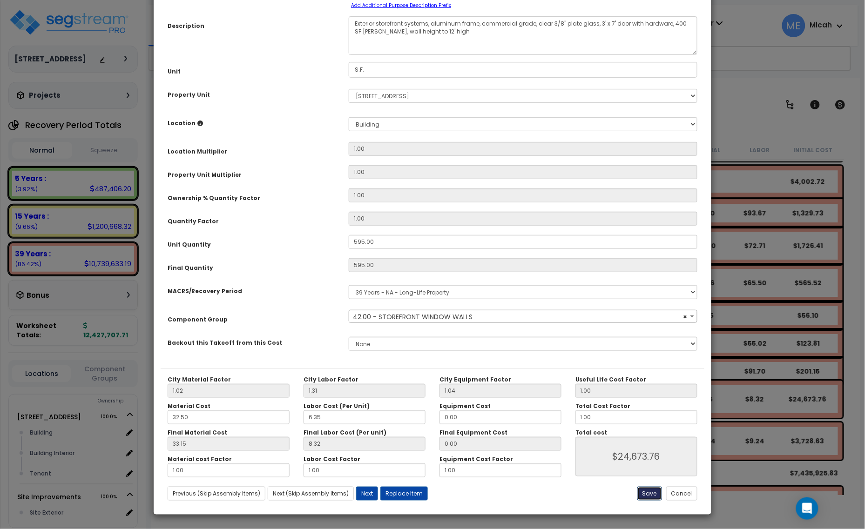
click at [654, 489] on button "Save" at bounding box center [649, 494] width 25 height 14
type input "24673.76"
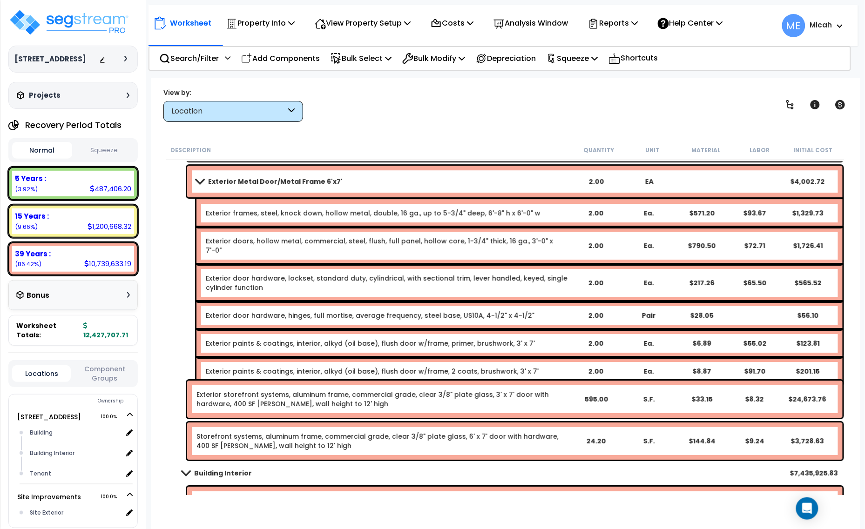
click at [221, 440] on link "Storefront systems, aluminum frame, commercial grade, clear 3/8" plate glass, 6…" at bounding box center [382, 441] width 373 height 19
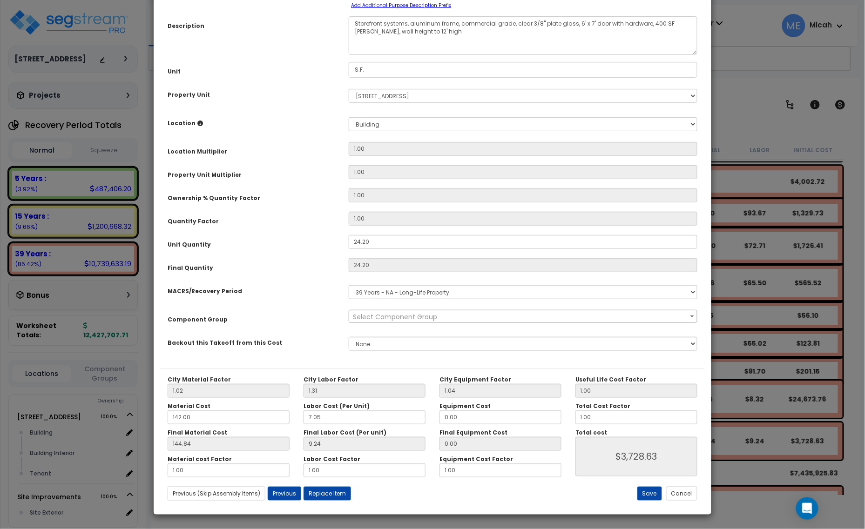
scroll to position [0, 0]
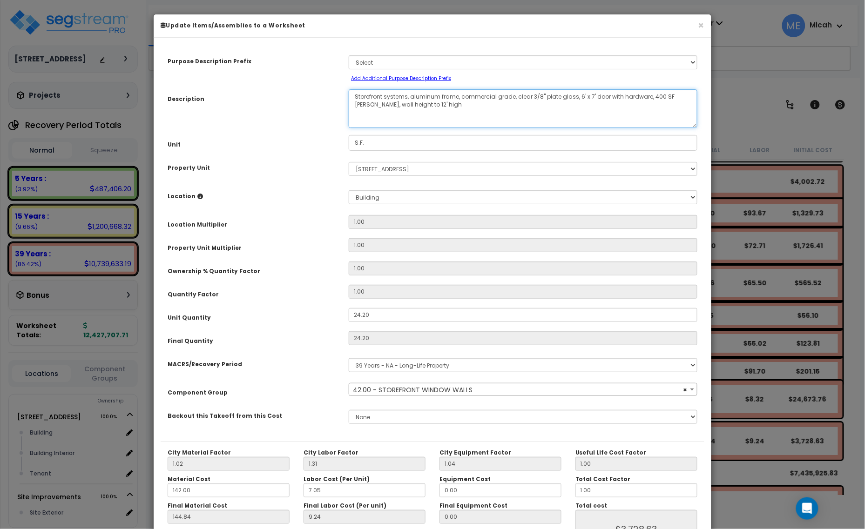
drag, startPoint x: 352, startPoint y: 94, endPoint x: 394, endPoint y: 105, distance: 43.3
click at [352, 94] on textarea "Storefront systems, aluminum frame, commercial grade, clear 3/8" plate glass, 6…" at bounding box center [523, 108] width 349 height 39
select select "56866"
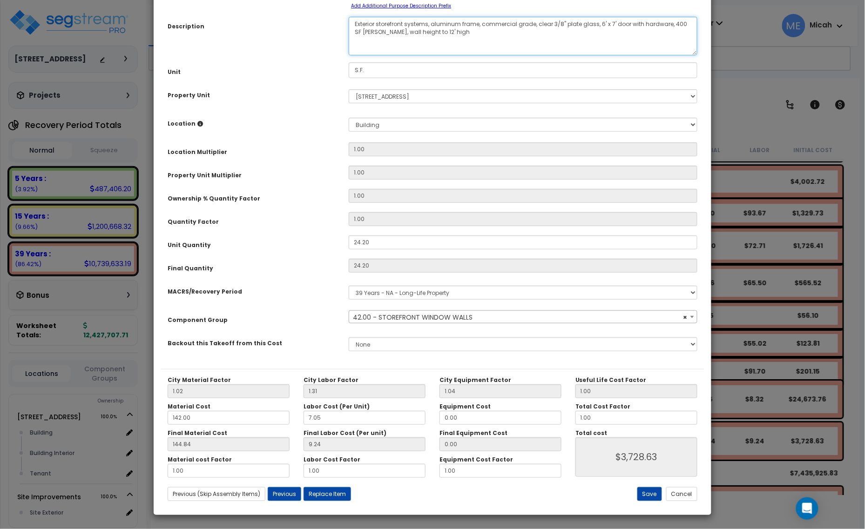
scroll to position [73, 0]
type textarea "Exterior storefront systems, aluminum frame, commercial grade, clear 3/8" plate…"
click at [647, 496] on button "Save" at bounding box center [649, 494] width 25 height 14
type input "3728.63"
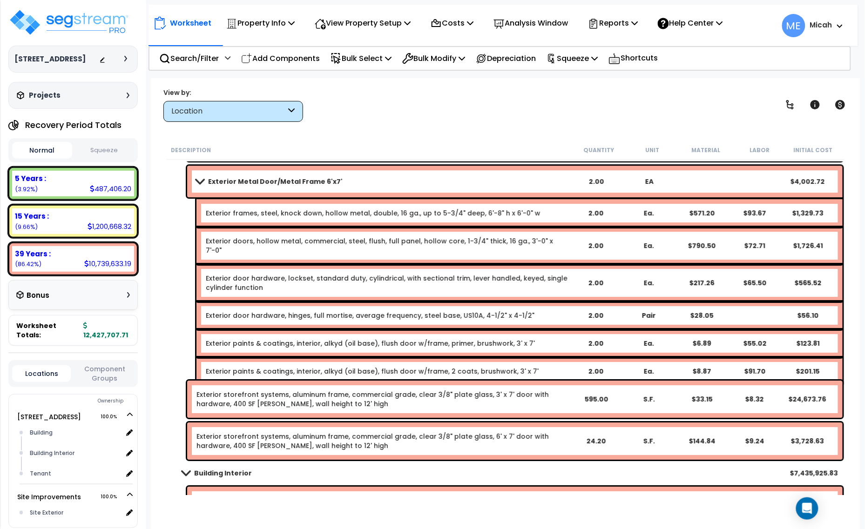
click at [203, 181] on span at bounding box center [199, 181] width 13 height 7
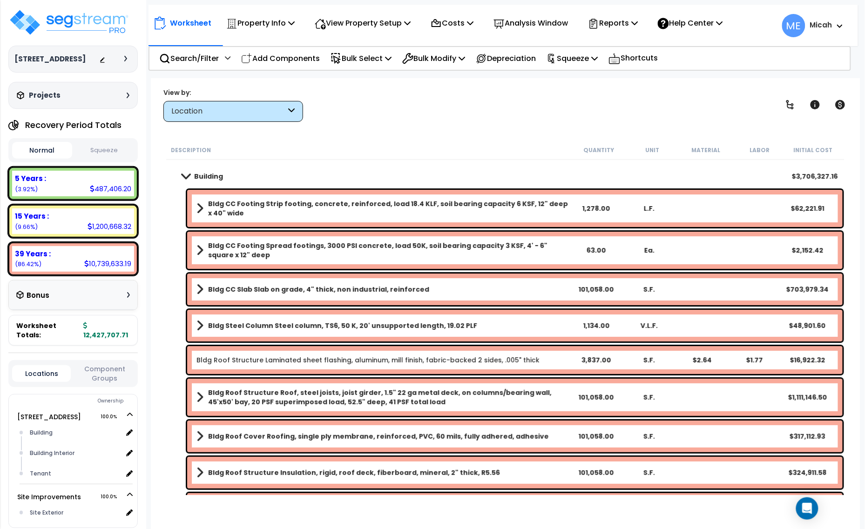
scroll to position [0, 0]
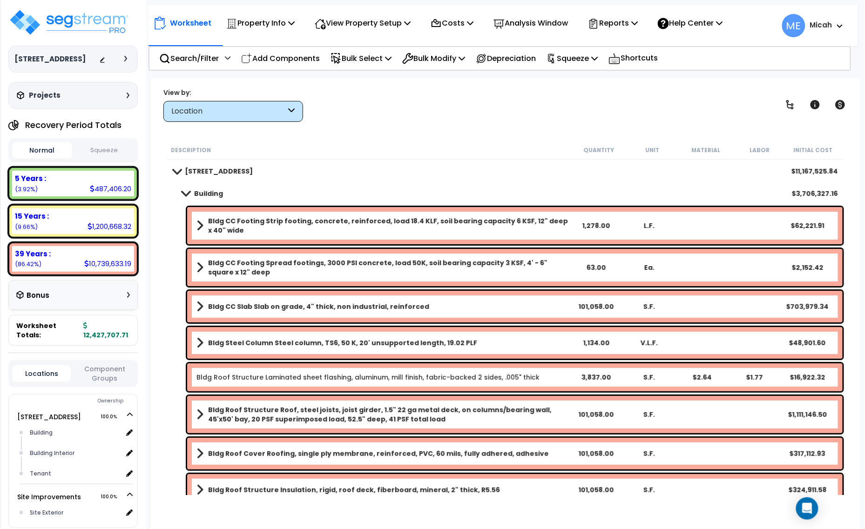
click at [185, 185] on div "Building $3,706,327.16" at bounding box center [505, 193] width 674 height 22
click at [184, 195] on span at bounding box center [185, 193] width 13 height 7
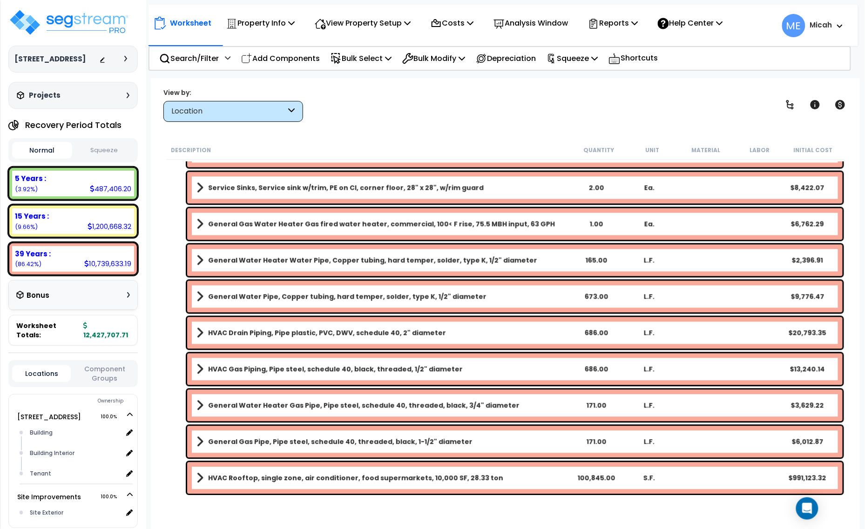
scroll to position [640, 0]
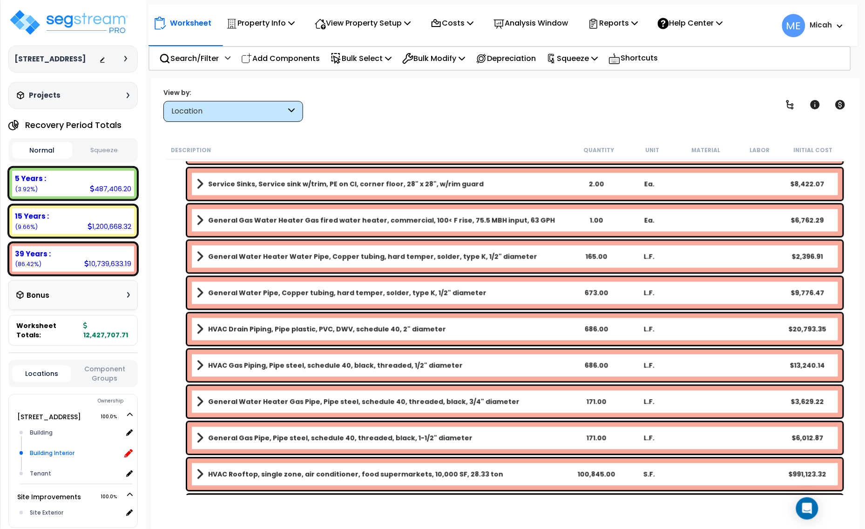
click at [128, 449] on icon at bounding box center [128, 453] width 8 height 8
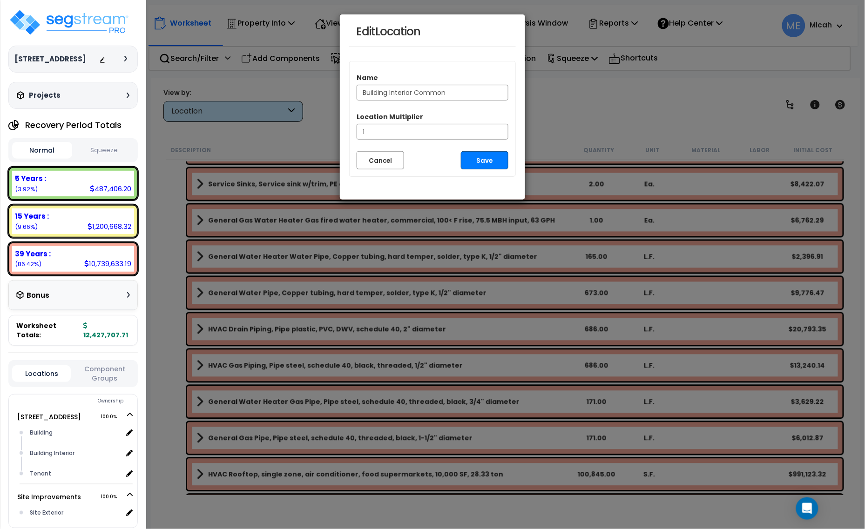
type input "Building Interior Common"
click at [488, 161] on button "Save" at bounding box center [484, 160] width 47 height 18
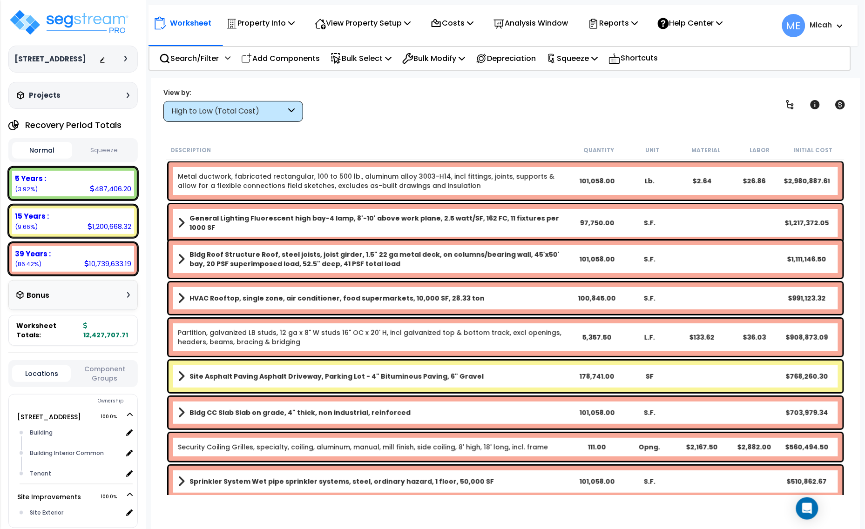
click at [292, 104] on div "High to Low (Total Cost)" at bounding box center [233, 111] width 140 height 21
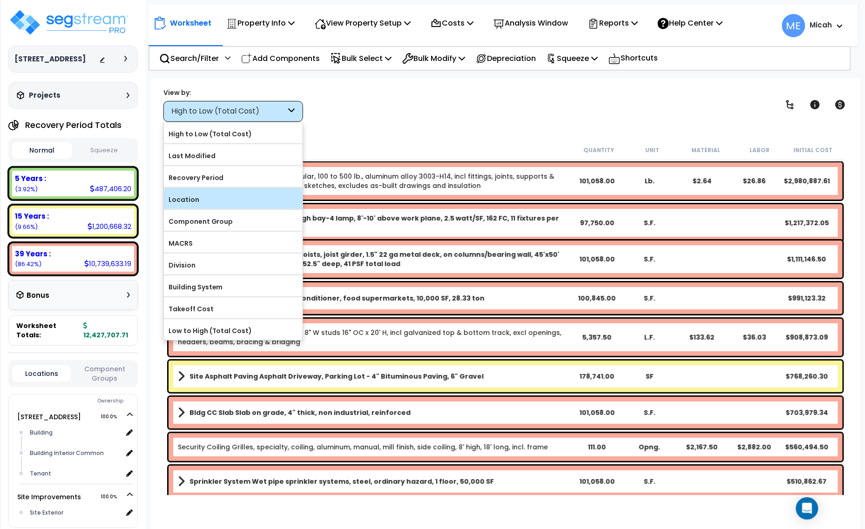
click at [247, 203] on label "Location" at bounding box center [233, 200] width 139 height 14
click at [0, 0] on input "Location" at bounding box center [0, 0] width 0 height 0
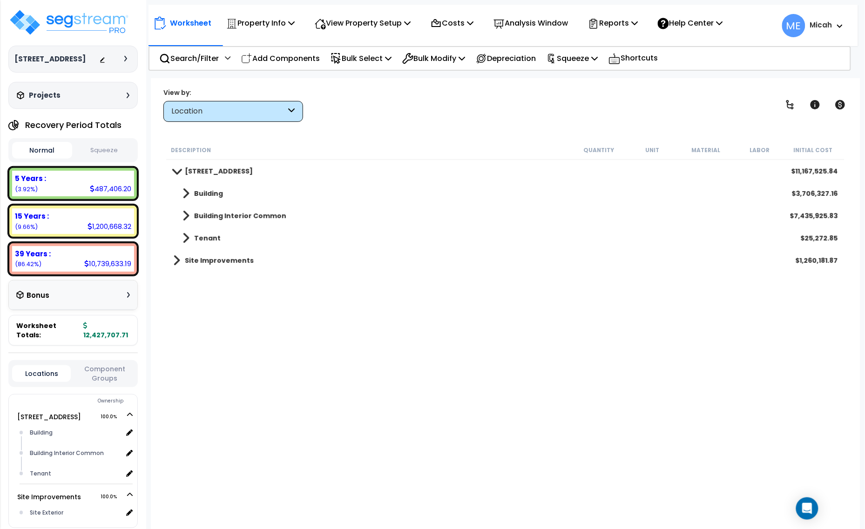
click at [188, 216] on span at bounding box center [185, 215] width 7 height 13
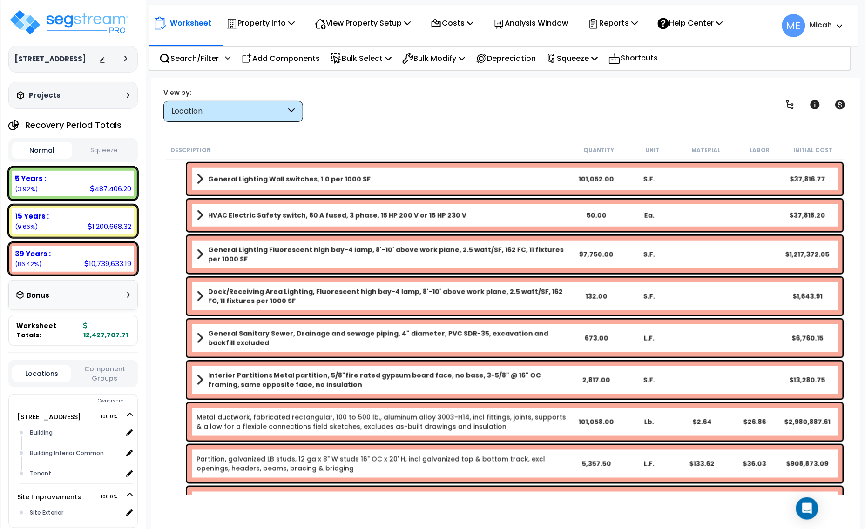
scroll to position [1561, 0]
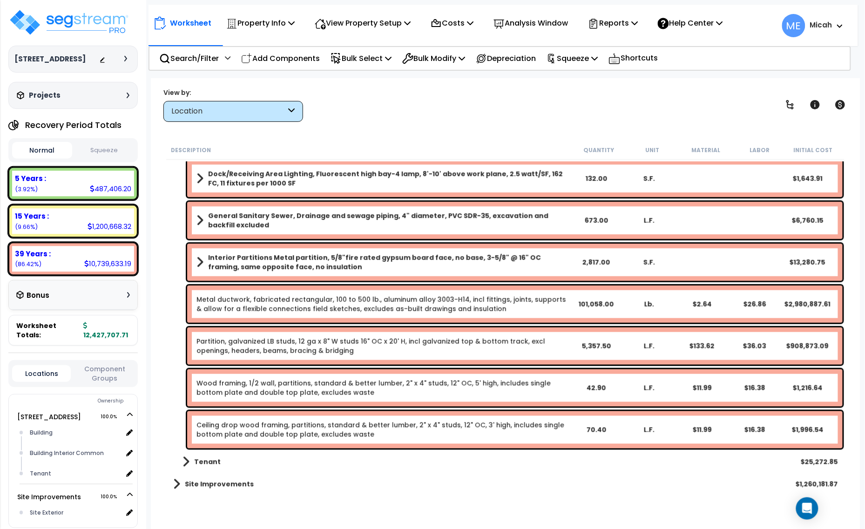
click at [201, 261] on span at bounding box center [199, 262] width 7 height 13
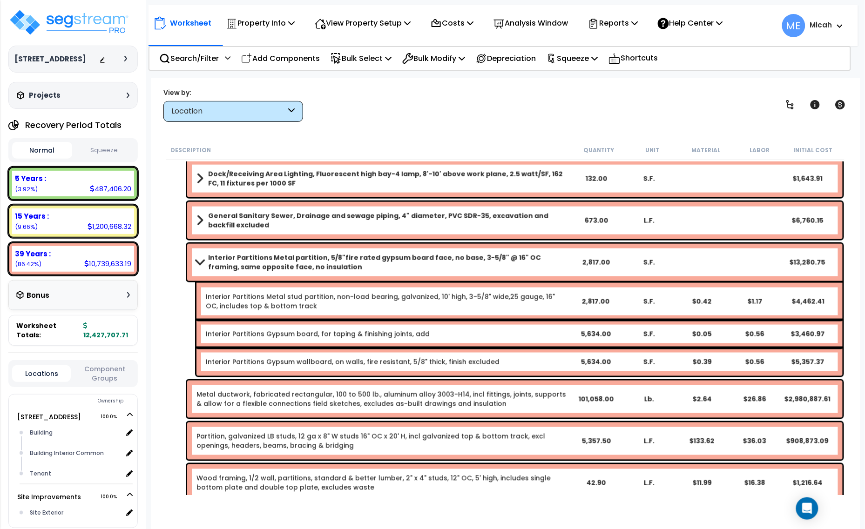
click at [201, 260] on span at bounding box center [199, 262] width 13 height 7
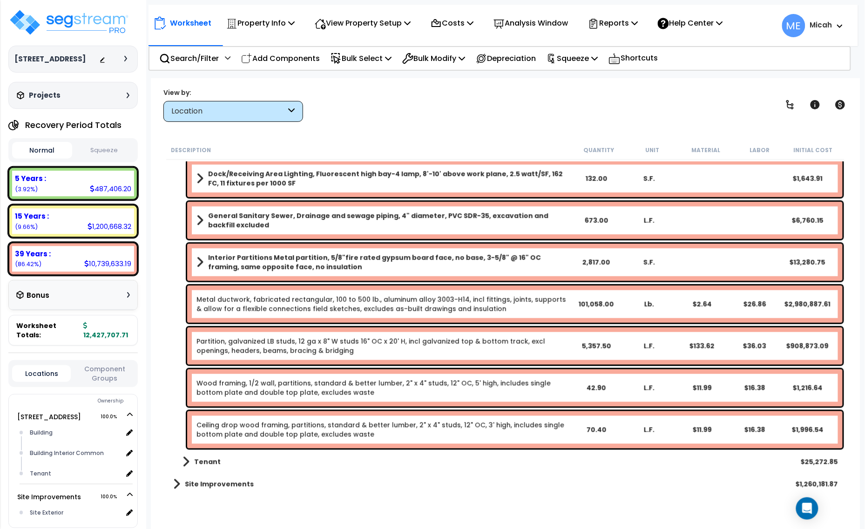
click at [275, 258] on b "Interior Partitions Metal partition, 5/8"fire rated gypsum board face, no base,…" at bounding box center [388, 262] width 361 height 19
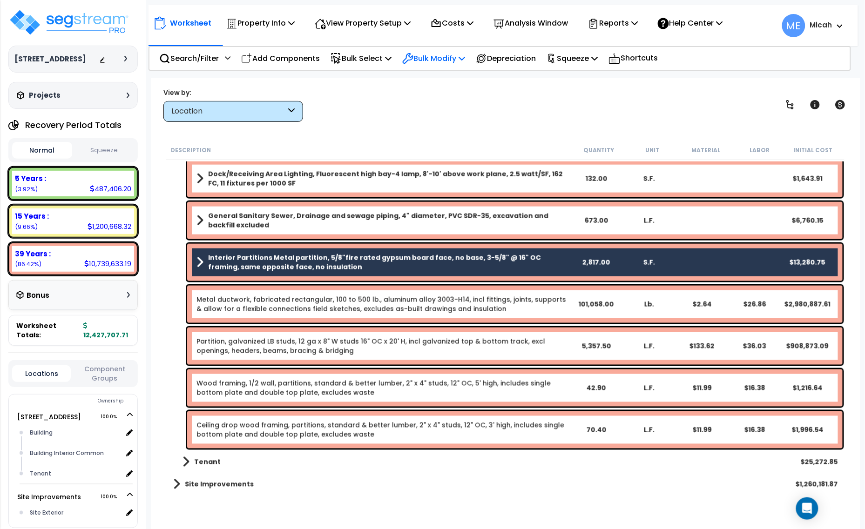
click at [465, 52] on p "Bulk Modify" at bounding box center [433, 58] width 63 height 13
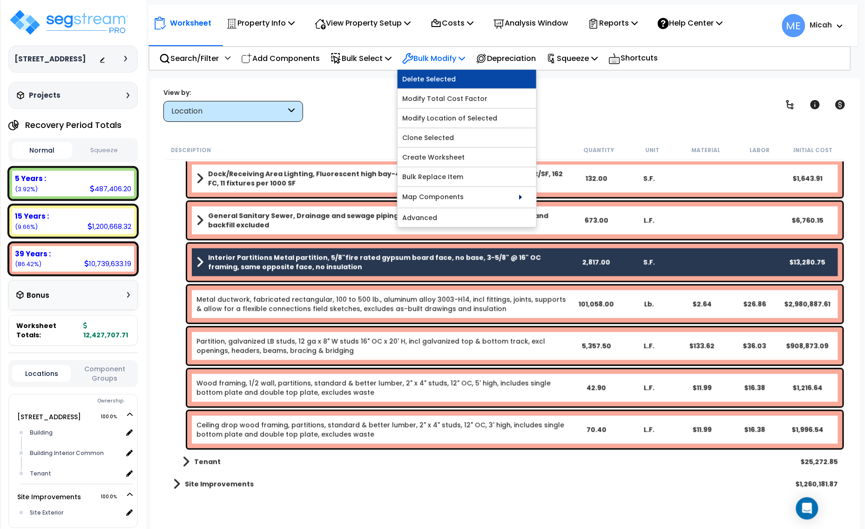
click at [445, 81] on link "Delete Selected" at bounding box center [466, 79] width 139 height 19
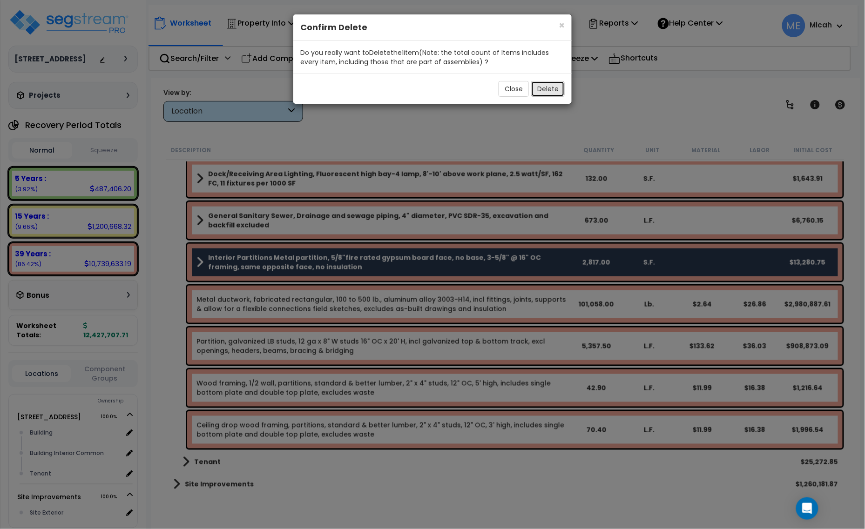
click at [547, 89] on button "Delete" at bounding box center [548, 89] width 34 height 16
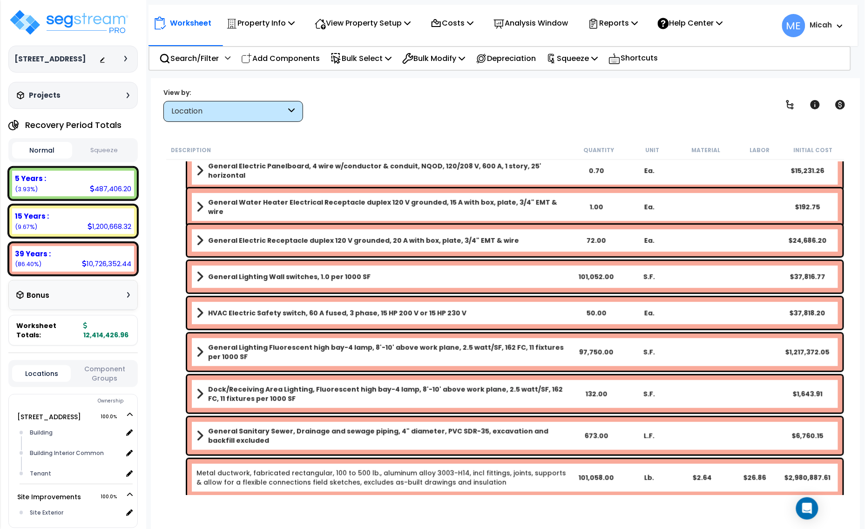
scroll to position [1345, 0]
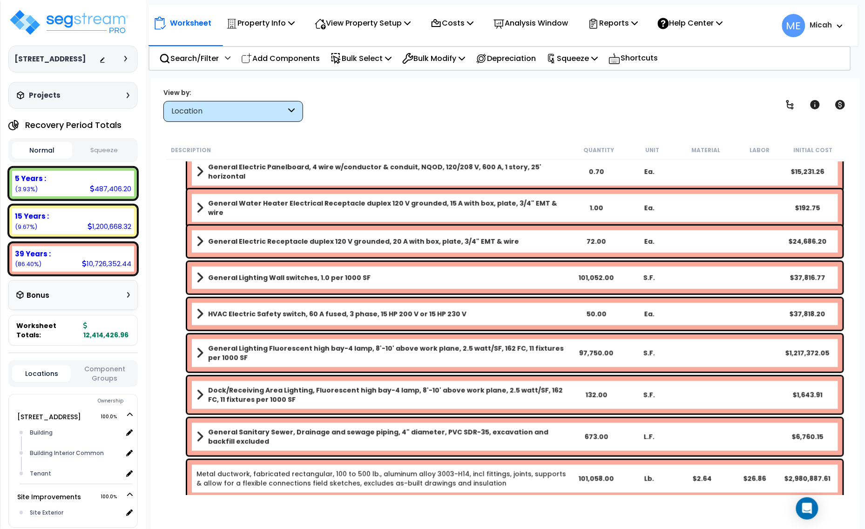
click at [331, 353] on b "General Lighting Fluorescent high bay-4 lamp, 8'-10' above work plane, 2.5 watt…" at bounding box center [388, 353] width 361 height 19
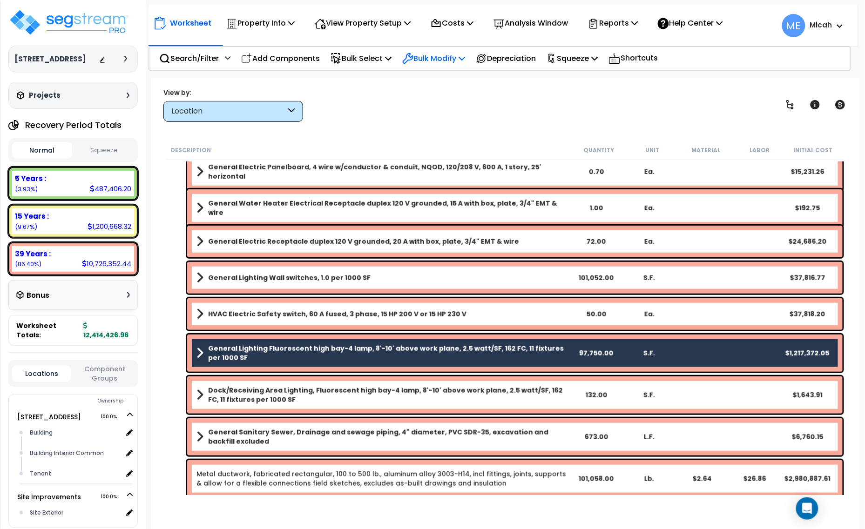
click at [464, 56] on p "Bulk Modify" at bounding box center [433, 58] width 63 height 13
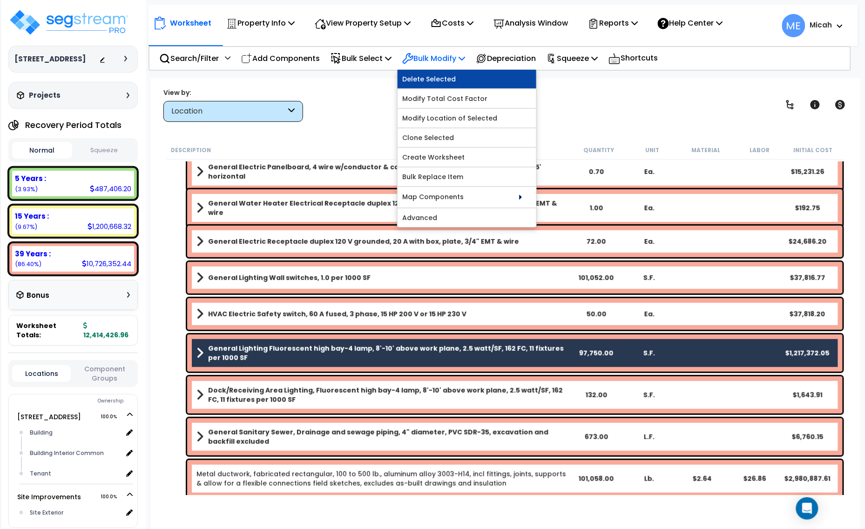
click at [469, 77] on link "Delete Selected" at bounding box center [466, 79] width 139 height 19
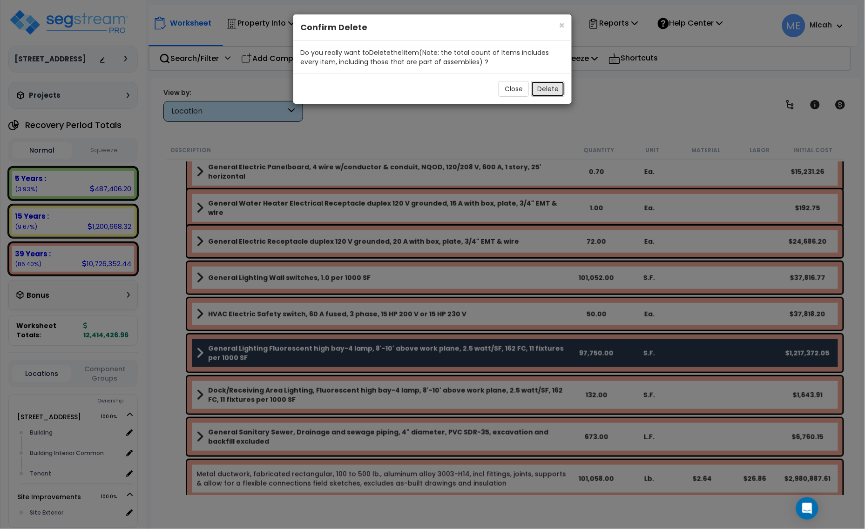
click at [538, 90] on button "Delete" at bounding box center [548, 89] width 34 height 16
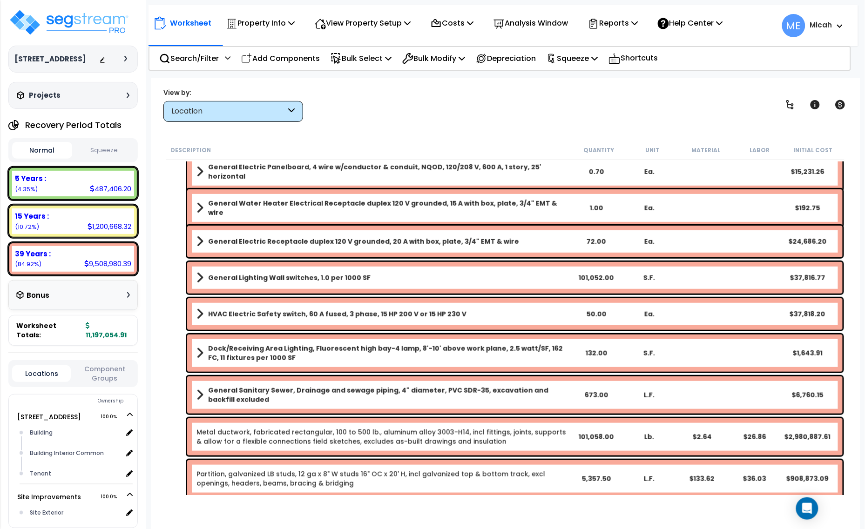
click at [199, 354] on span at bounding box center [199, 353] width 7 height 13
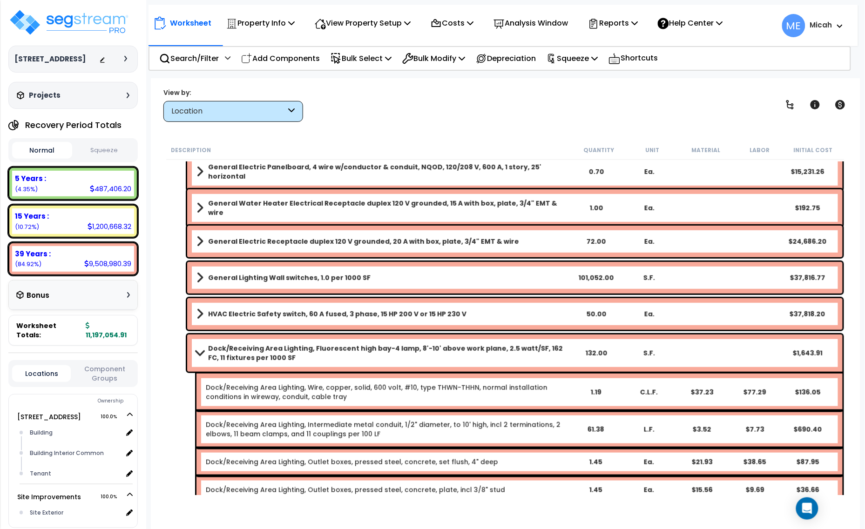
click at [201, 354] on span at bounding box center [199, 352] width 13 height 7
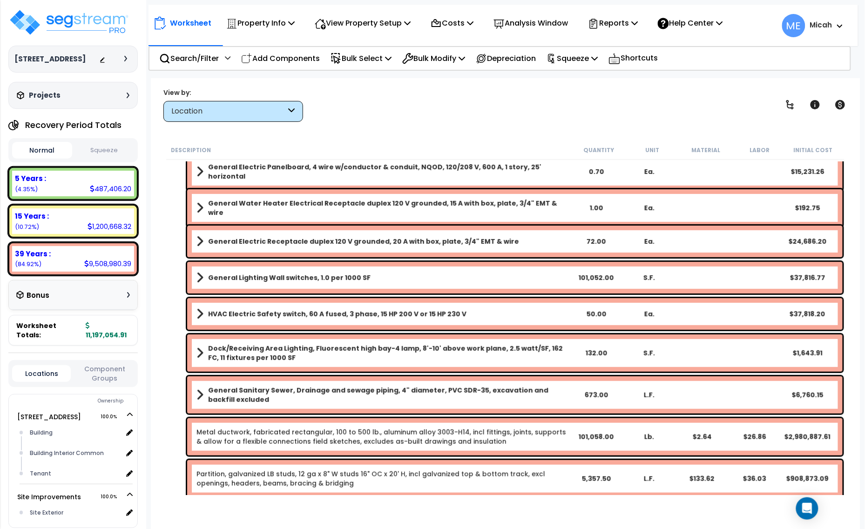
drag, startPoint x: 349, startPoint y: 354, endPoint x: 355, endPoint y: 356, distance: 6.0
click at [349, 354] on b "Dock/Receiving Area Lighting, Fluorescent high bay-4 lamp, 8'-10' above work pl…" at bounding box center [388, 353] width 361 height 19
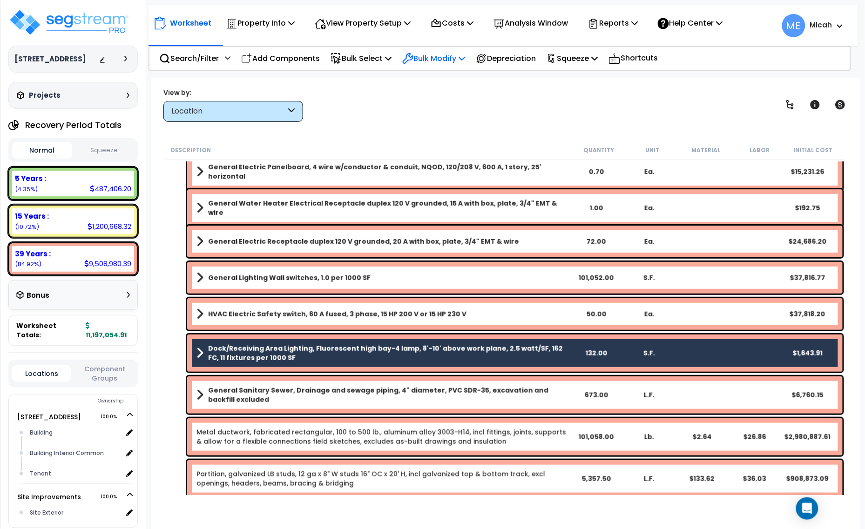
click at [465, 62] on p "Bulk Modify" at bounding box center [433, 58] width 63 height 13
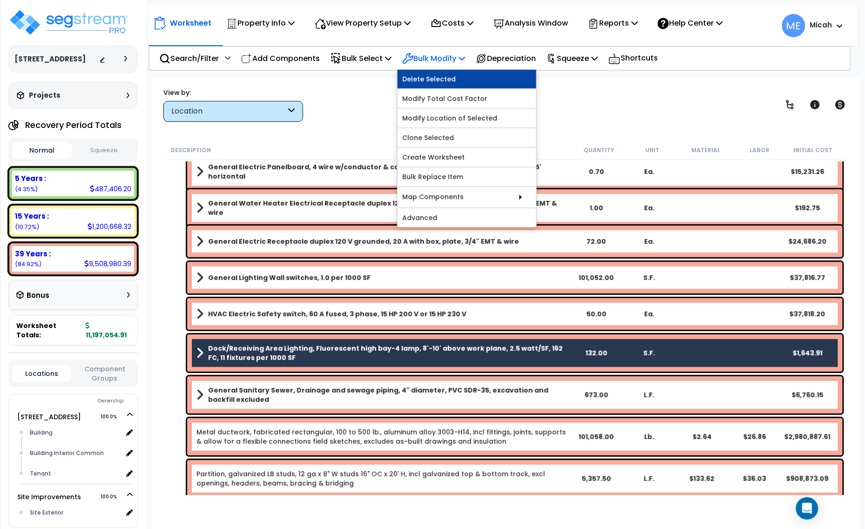
click at [468, 82] on link "Delete Selected" at bounding box center [466, 79] width 139 height 19
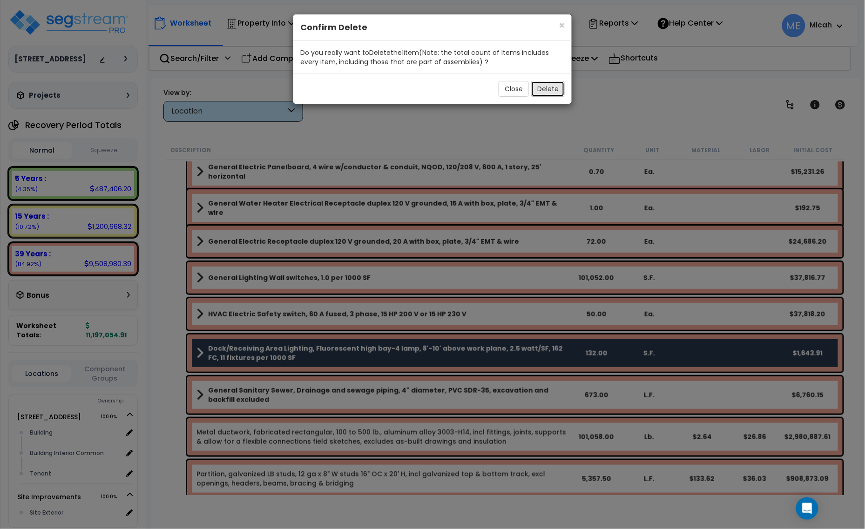
click at [553, 87] on button "Delete" at bounding box center [548, 89] width 34 height 16
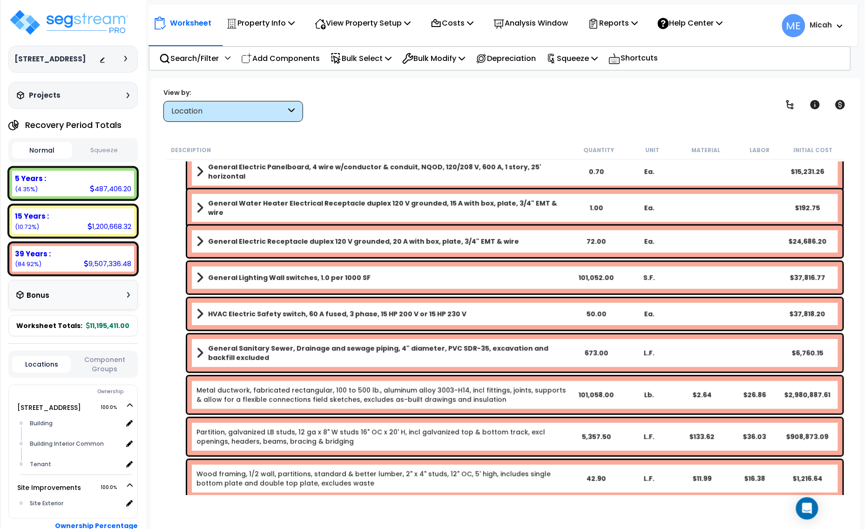
click at [205, 319] on link "HVAC Electric Safety switch, 60 A fused, 3 phase, 15 HP 200 V or 15 HP 230 V" at bounding box center [382, 314] width 373 height 13
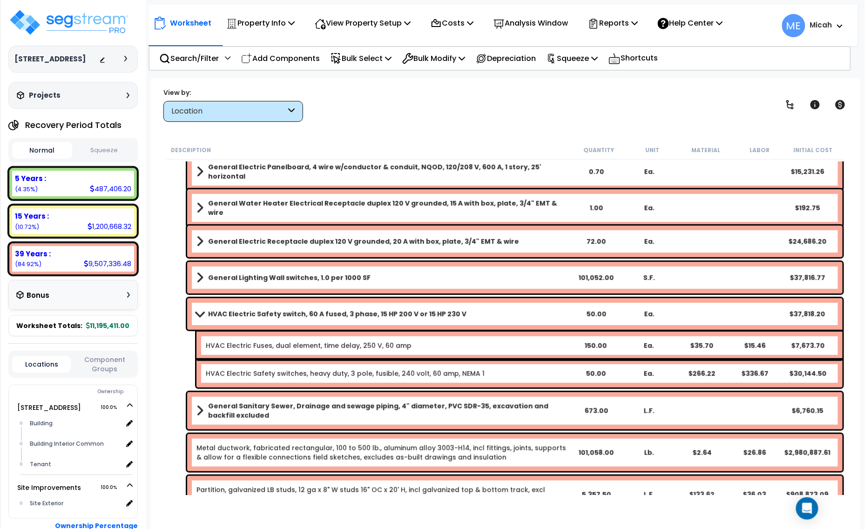
click at [198, 315] on span at bounding box center [199, 313] width 13 height 7
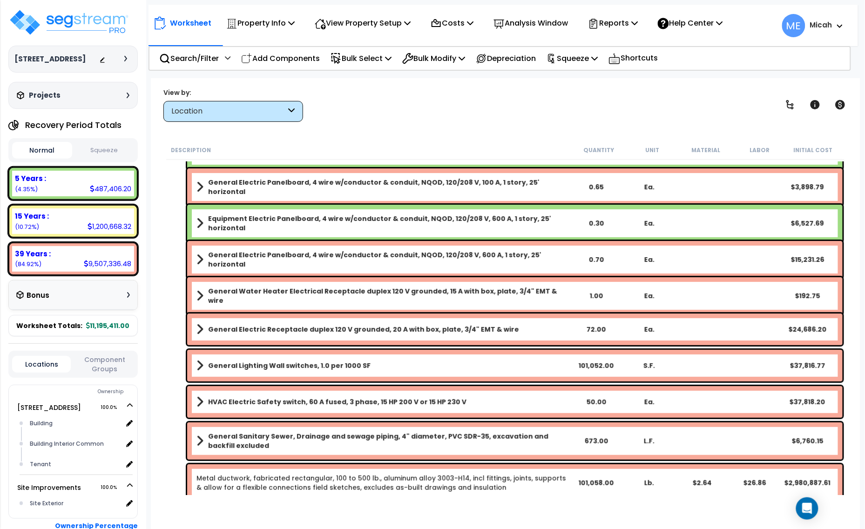
scroll to position [1228, 0]
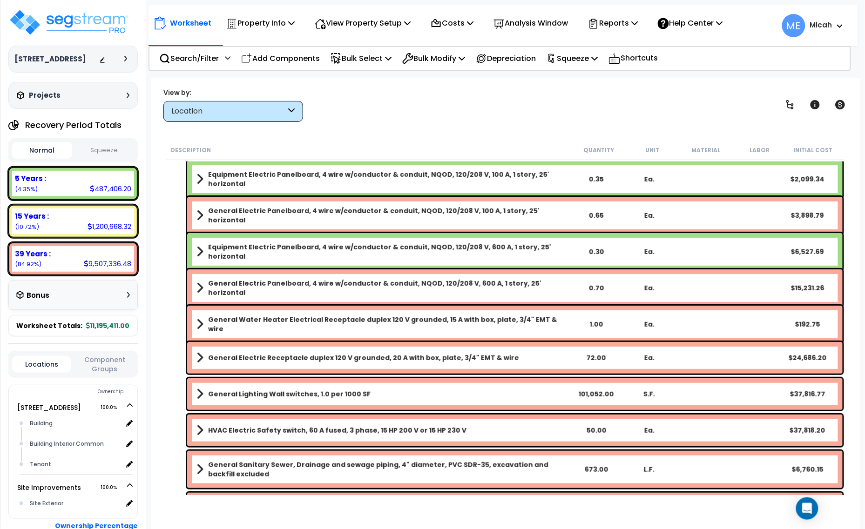
click at [199, 359] on span at bounding box center [199, 357] width 7 height 13
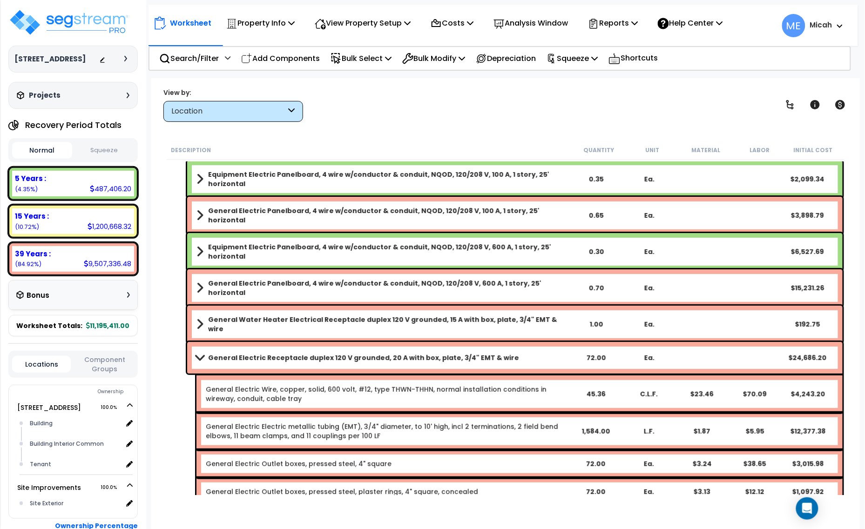
click at [205, 356] on span at bounding box center [199, 357] width 13 height 7
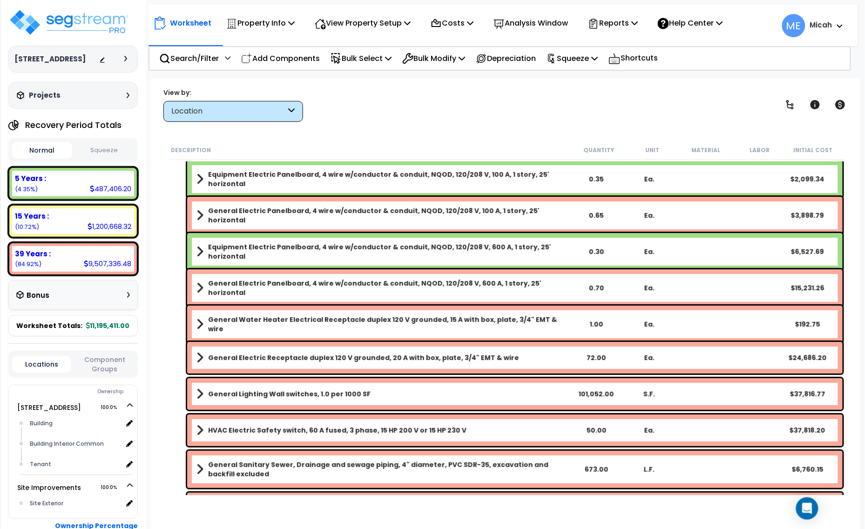
click at [282, 356] on b "General Electric Receptacle duplex 120 V grounded, 20 A with box, plate, 3/4" E…" at bounding box center [363, 357] width 311 height 9
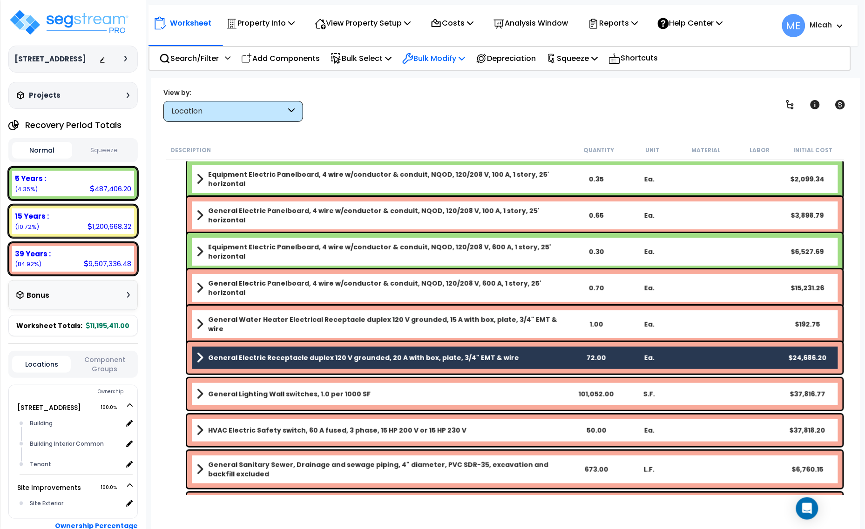
click at [459, 60] on p "Bulk Modify" at bounding box center [433, 58] width 63 height 13
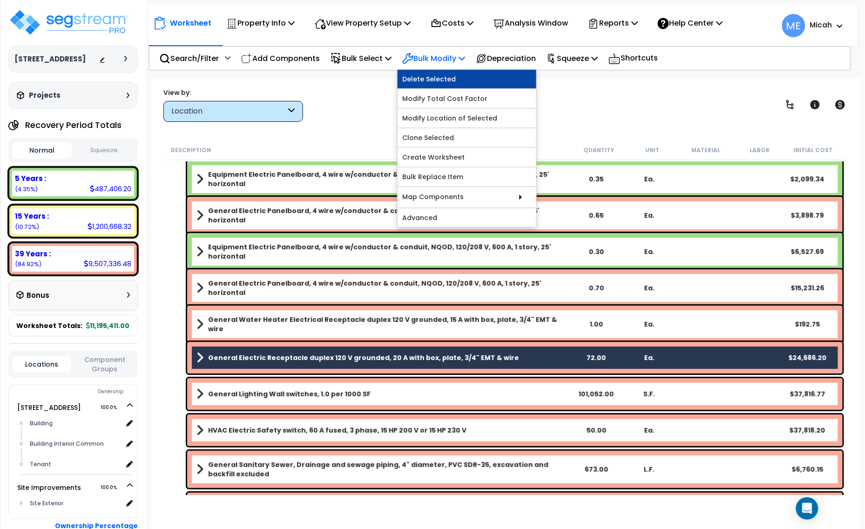
click at [456, 77] on link "Delete Selected" at bounding box center [466, 79] width 139 height 19
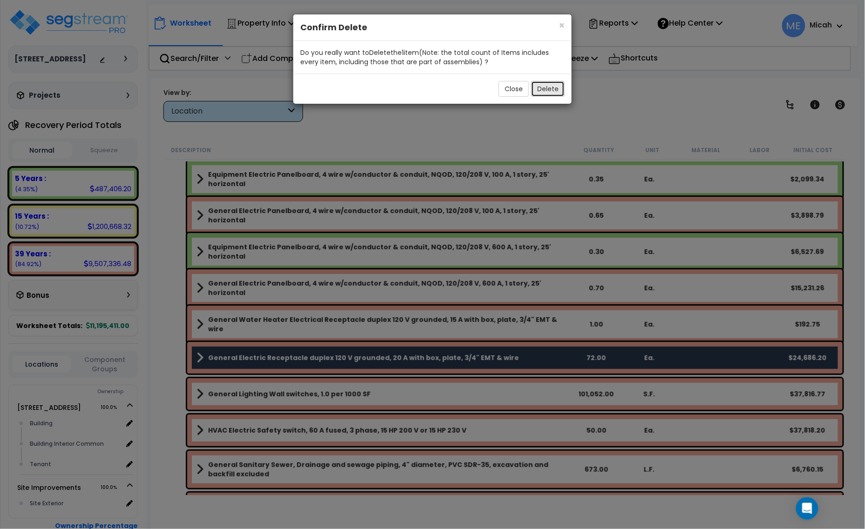
click at [553, 92] on button "Delete" at bounding box center [548, 89] width 34 height 16
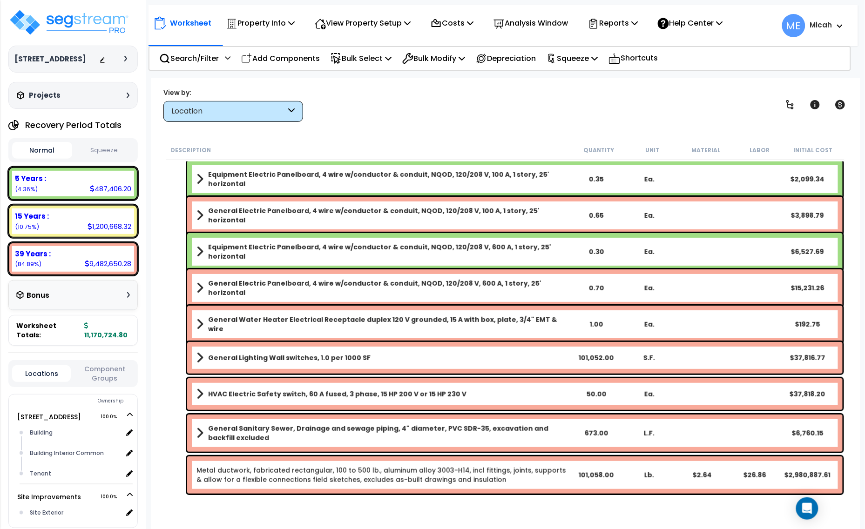
click at [312, 287] on b "General Electric Panelboard, 4 wire w/conductor & conduit, NQOD, 120/208 V, 600…" at bounding box center [388, 288] width 361 height 19
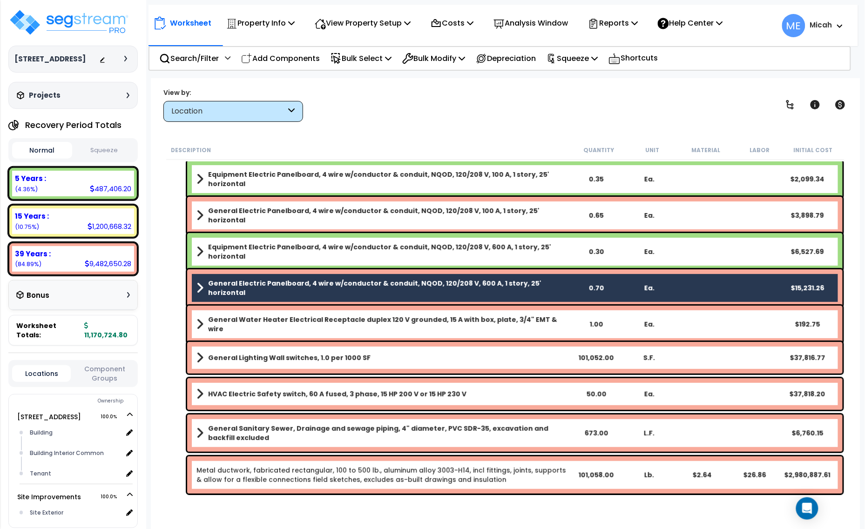
click at [301, 250] on b "Equipment Electric Panelboard, 4 wire w/conductor & conduit, NQOD, 120/208 V, 6…" at bounding box center [388, 251] width 361 height 19
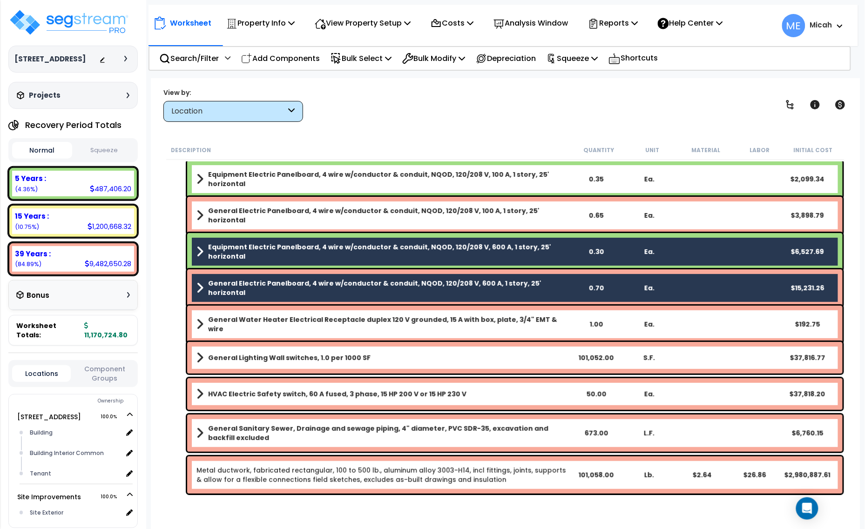
click at [294, 214] on b "General Electric Panelboard, 4 wire w/conductor & conduit, NQOD, 120/208 V, 100…" at bounding box center [388, 215] width 361 height 19
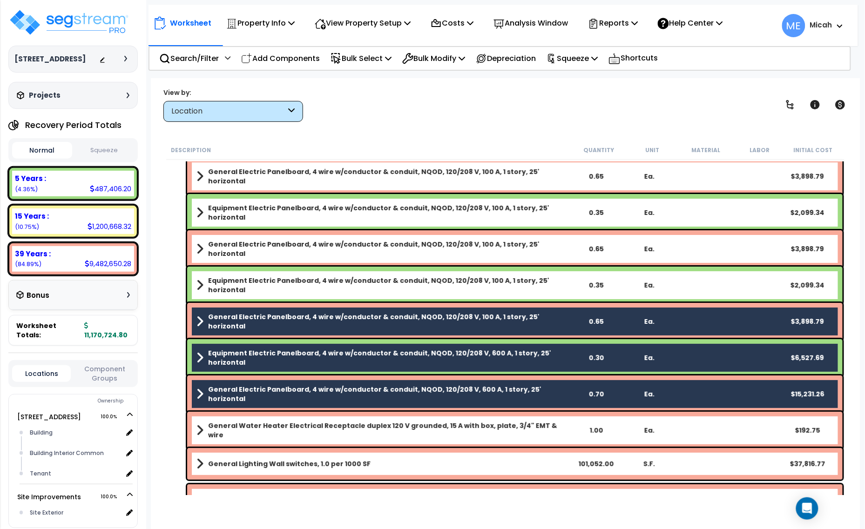
scroll to position [1112, 0]
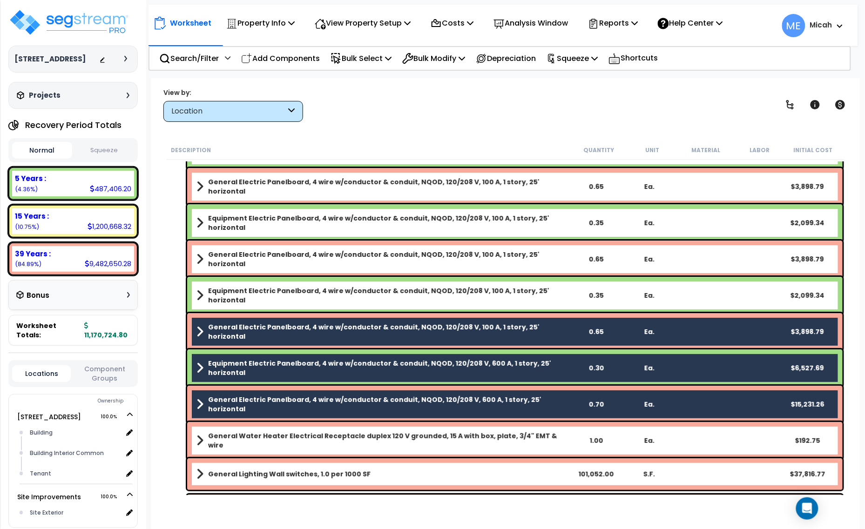
click at [289, 290] on b "Equipment Electric Panelboard, 4 wire w/conductor & conduit, NQOD, 120/208 V, 1…" at bounding box center [388, 295] width 361 height 19
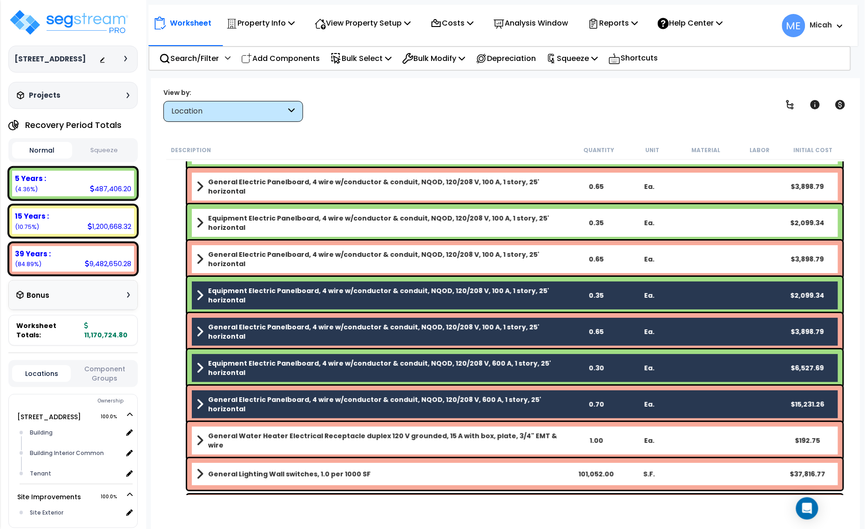
click at [292, 259] on b "General Electric Panelboard, 4 wire w/conductor & conduit, NQOD, 120/208 V, 100…" at bounding box center [388, 259] width 361 height 19
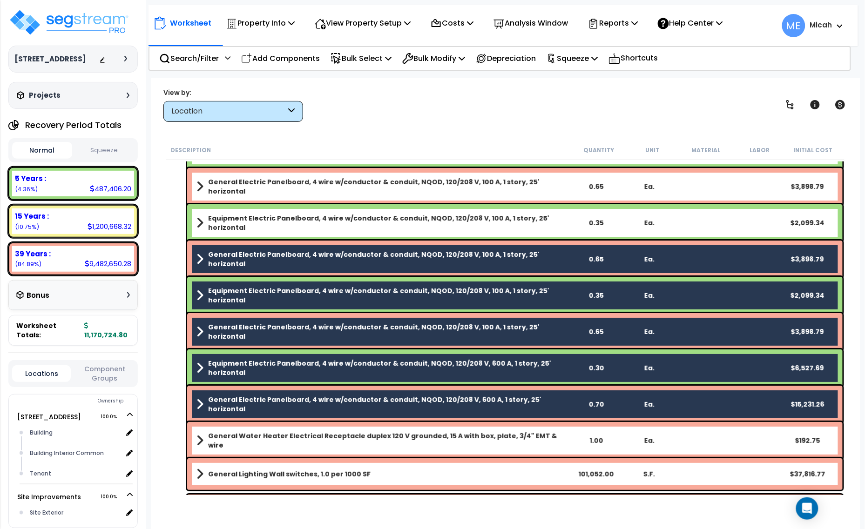
click at [284, 221] on b "Equipment Electric Panelboard, 4 wire w/conductor & conduit, NQOD, 120/208 V, 1…" at bounding box center [388, 223] width 361 height 19
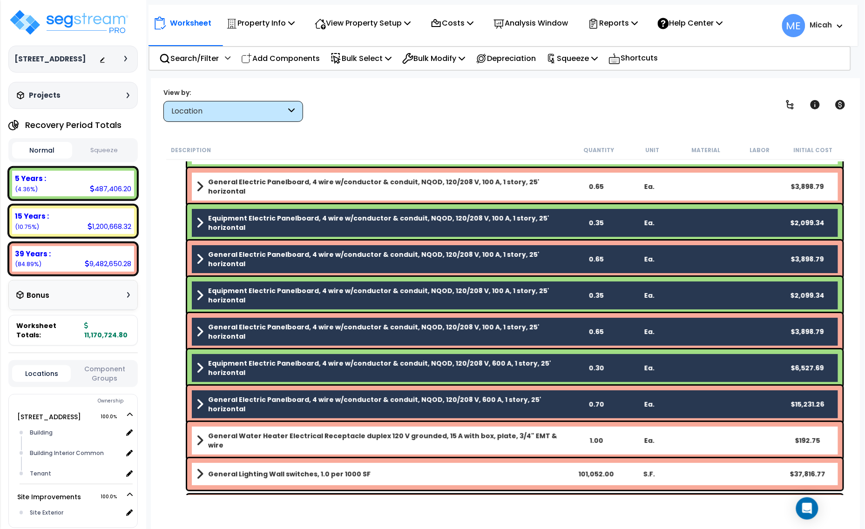
click at [287, 188] on b "General Electric Panelboard, 4 wire w/conductor & conduit, NQOD, 120/208 V, 100…" at bounding box center [388, 186] width 361 height 19
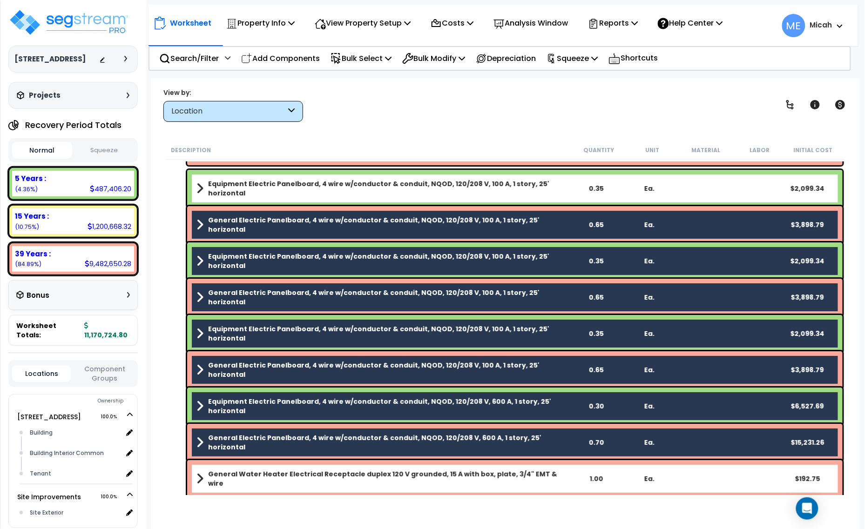
scroll to position [1054, 0]
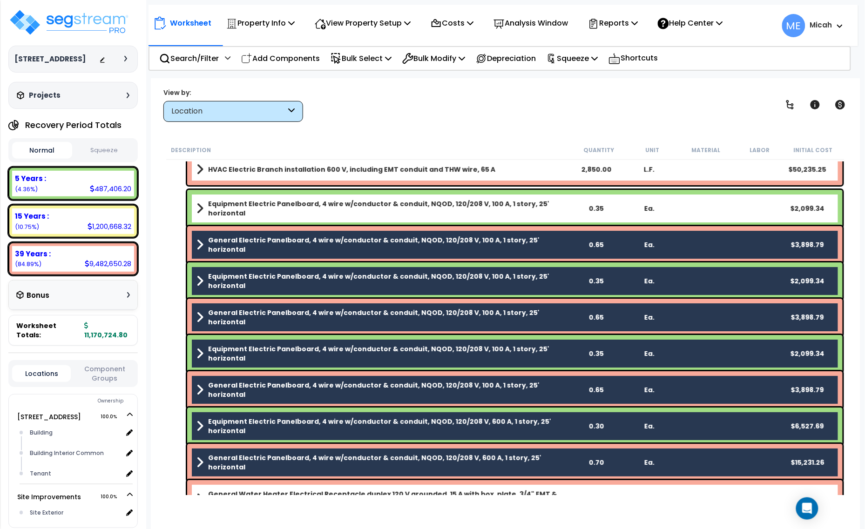
click at [299, 201] on b "Equipment Electric Panelboard, 4 wire w/conductor & conduit, NQOD, 120/208 V, 1…" at bounding box center [388, 208] width 361 height 19
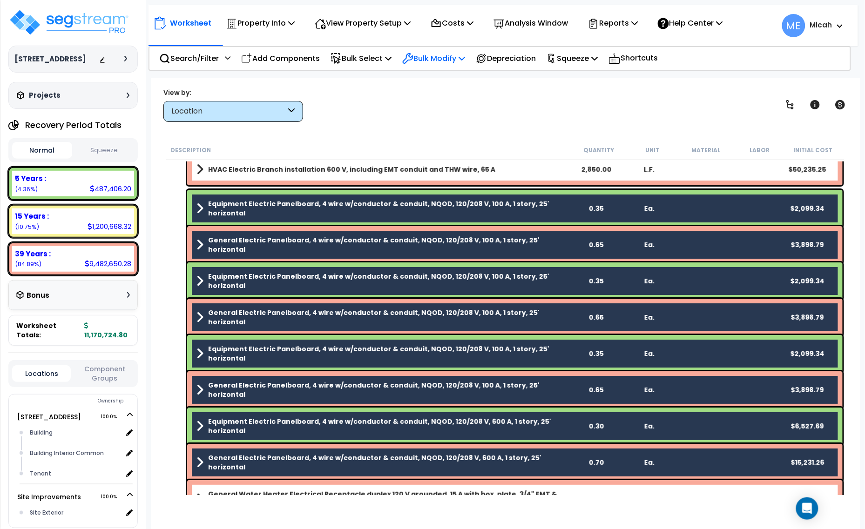
click at [461, 56] on p "Bulk Modify" at bounding box center [433, 58] width 63 height 13
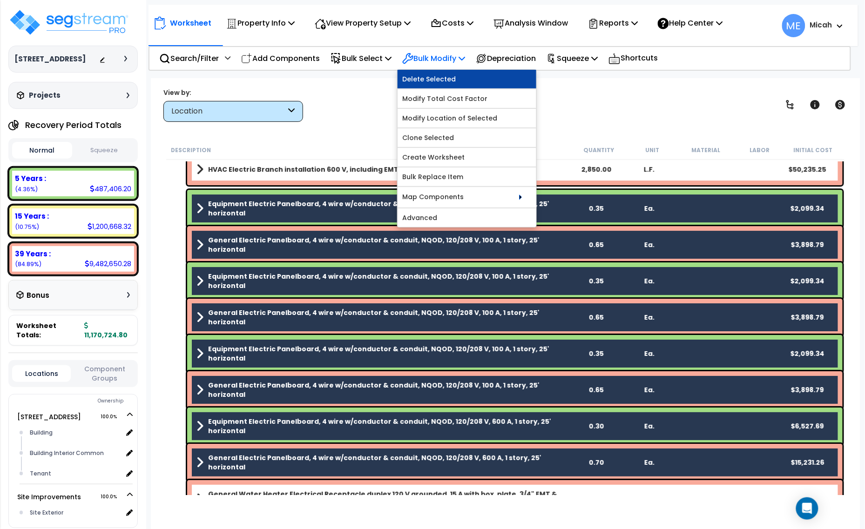
click at [459, 77] on link "Delete Selected" at bounding box center [466, 79] width 139 height 19
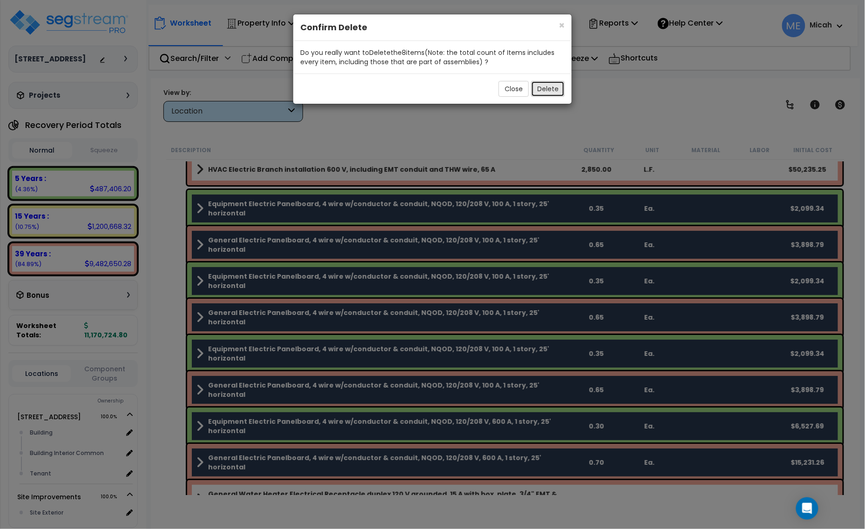
click at [555, 88] on button "Delete" at bounding box center [548, 89] width 34 height 16
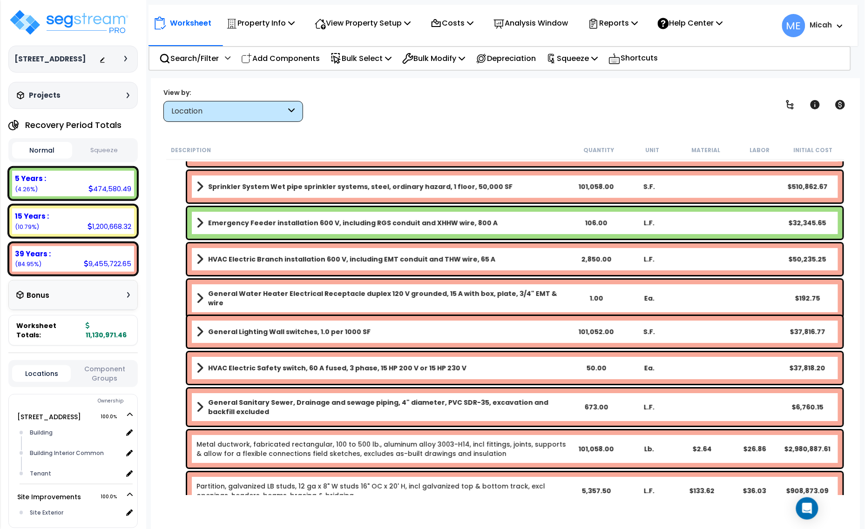
scroll to position [938, 0]
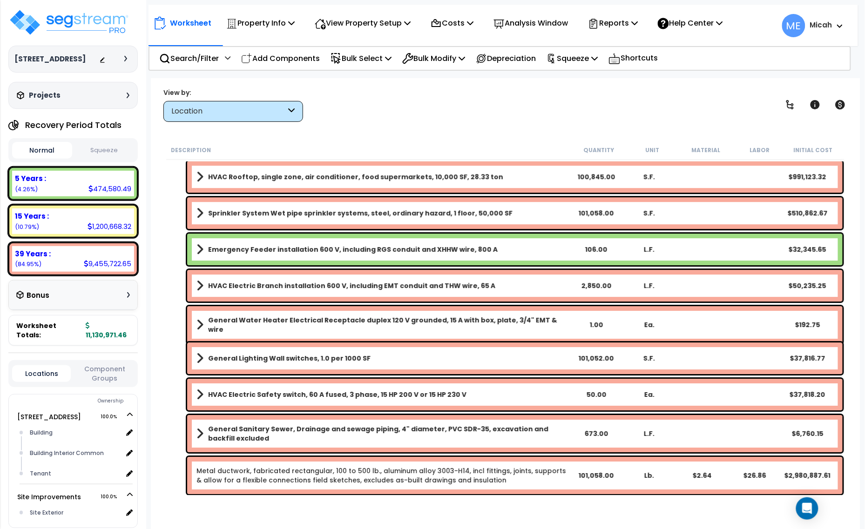
click at [201, 287] on span at bounding box center [199, 285] width 7 height 13
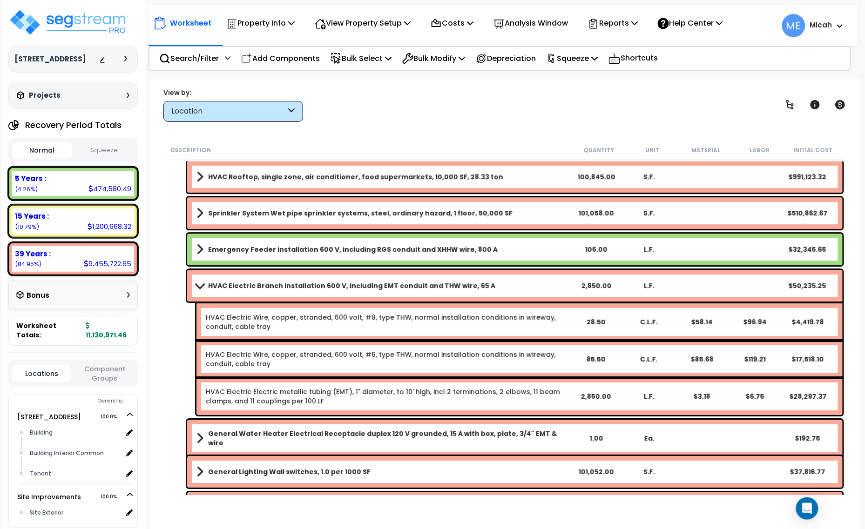
click at [199, 287] on span at bounding box center [199, 285] width 13 height 7
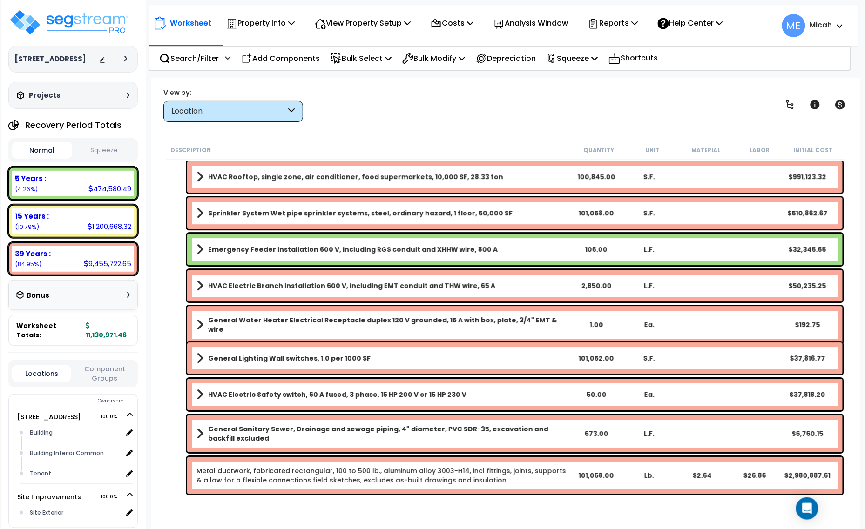
click at [199, 247] on span at bounding box center [199, 249] width 7 height 13
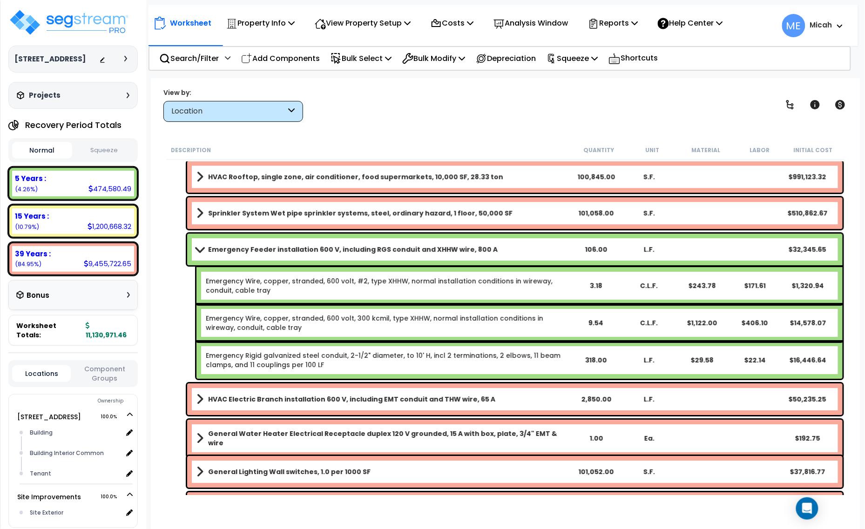
click at [193, 248] on span at bounding box center [199, 249] width 13 height 7
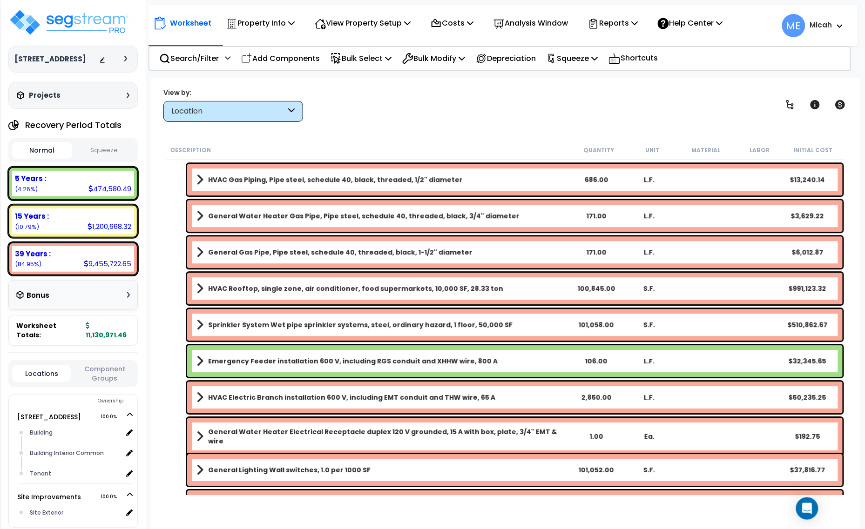
scroll to position [821, 0]
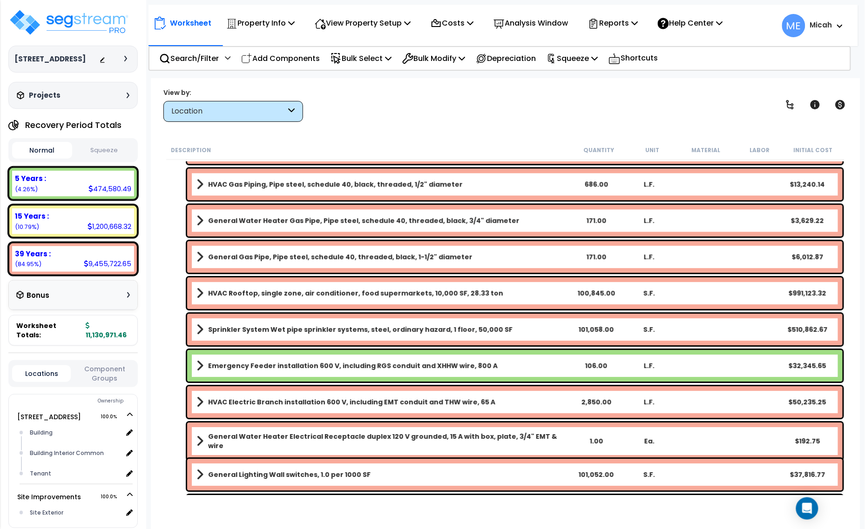
click at [201, 292] on span at bounding box center [199, 293] width 7 height 13
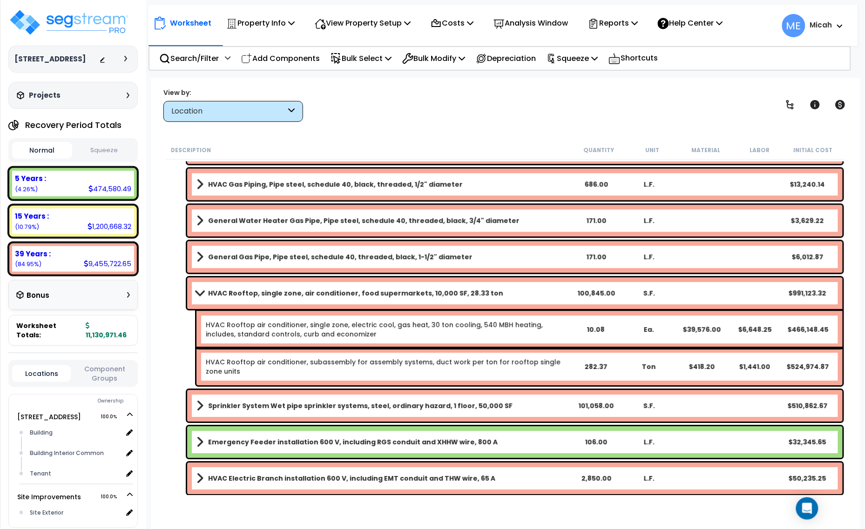
click at [199, 292] on span at bounding box center [199, 292] width 13 height 7
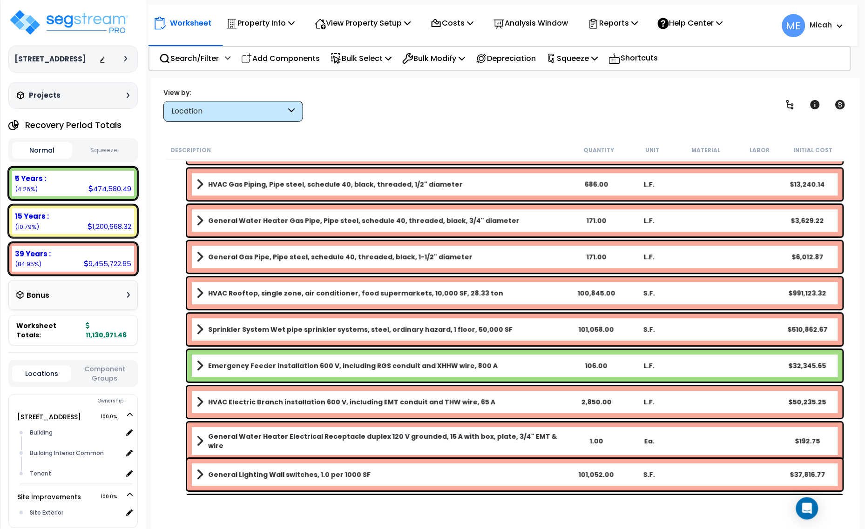
click at [198, 292] on span at bounding box center [199, 293] width 7 height 13
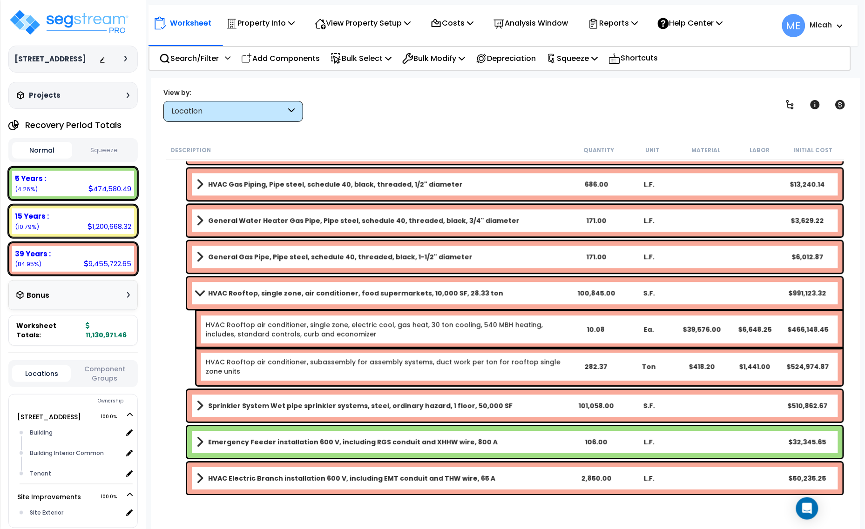
click at [198, 292] on span at bounding box center [199, 292] width 13 height 7
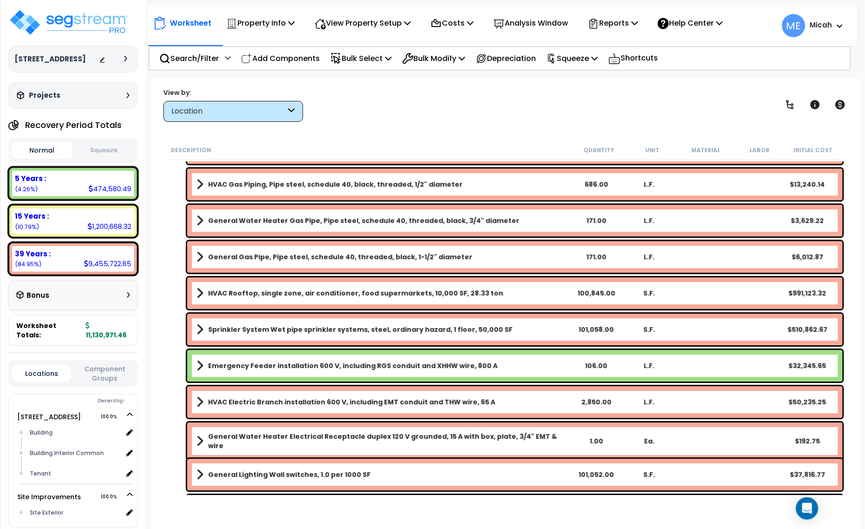
click at [243, 292] on b "HVAC Rooftop, single zone, air conditioner, food supermarkets, 10,000 SF, 28.33…" at bounding box center [355, 293] width 295 height 9
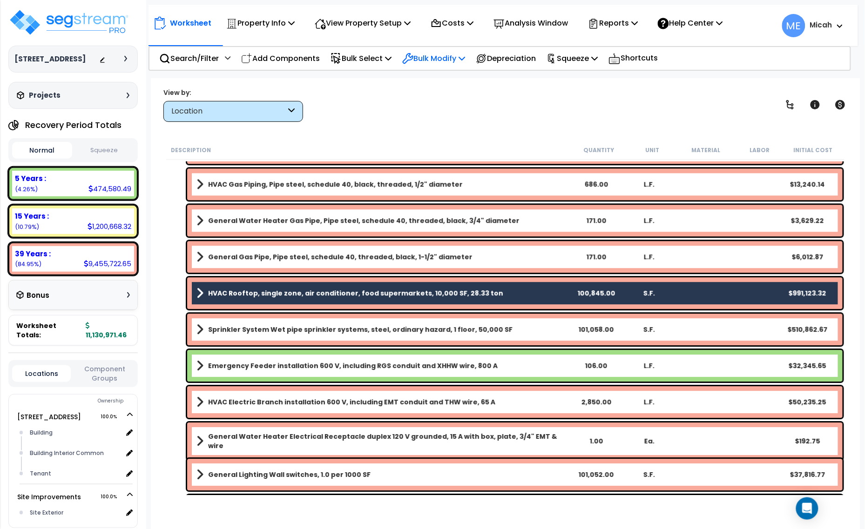
click at [465, 59] on p "Bulk Modify" at bounding box center [433, 58] width 63 height 13
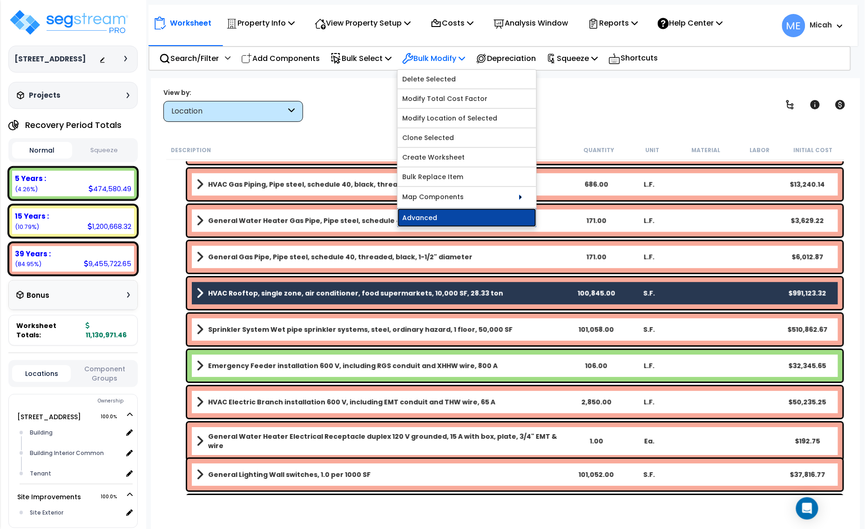
click at [467, 216] on link "Advanced" at bounding box center [466, 217] width 139 height 19
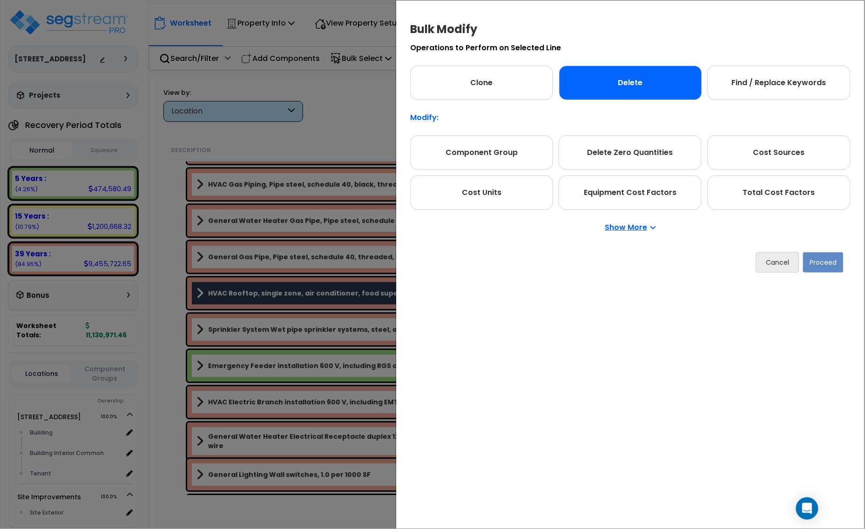
click at [620, 92] on div "Delete" at bounding box center [630, 83] width 143 height 34
click at [827, 264] on button "Proceed" at bounding box center [823, 262] width 40 height 20
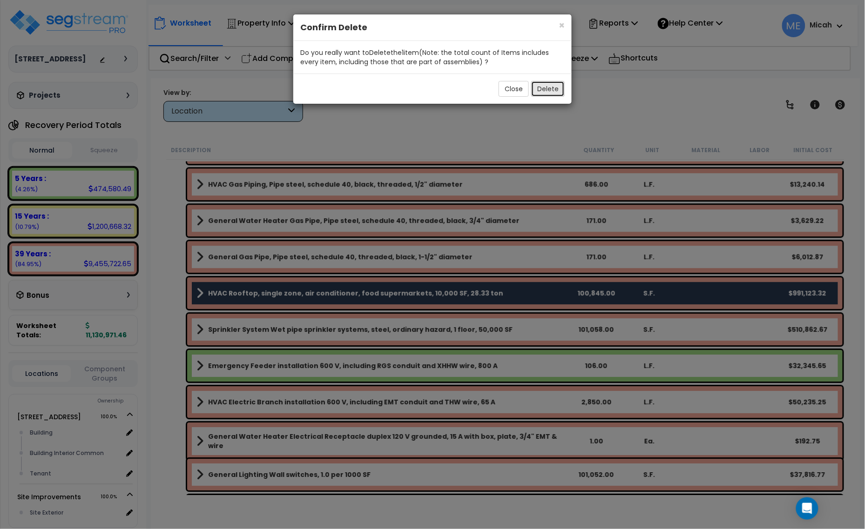
click at [554, 88] on button "Delete" at bounding box center [548, 89] width 34 height 16
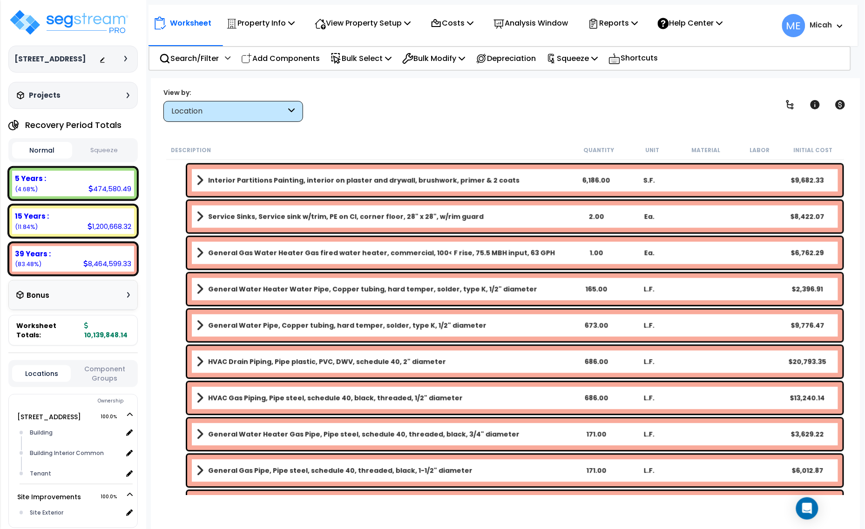
scroll to position [589, 0]
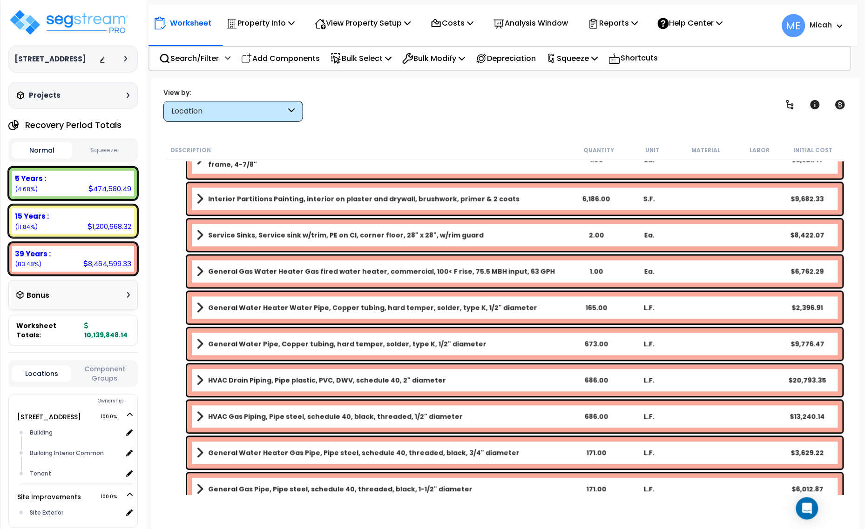
click at [419, 270] on b "General Gas Water Heater Gas fired water heater, commercial, 100< F rise, 75.5 …" at bounding box center [381, 271] width 347 height 9
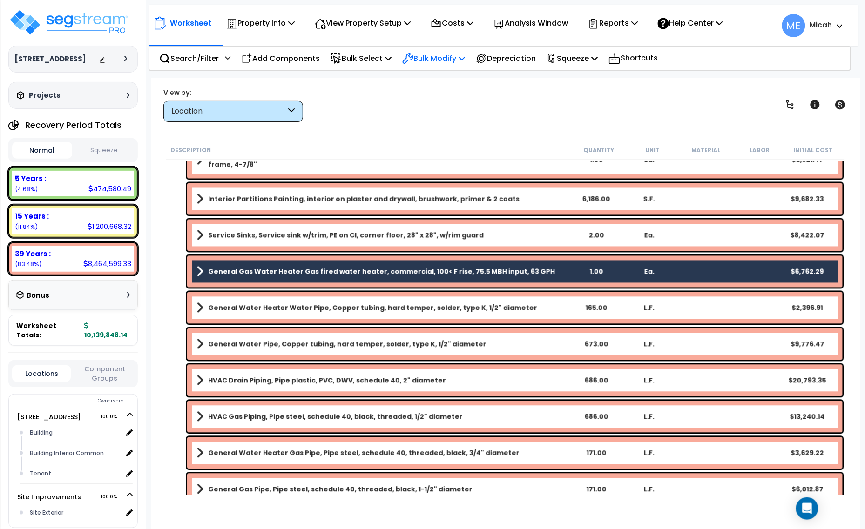
click at [465, 61] on icon at bounding box center [461, 57] width 7 height 7
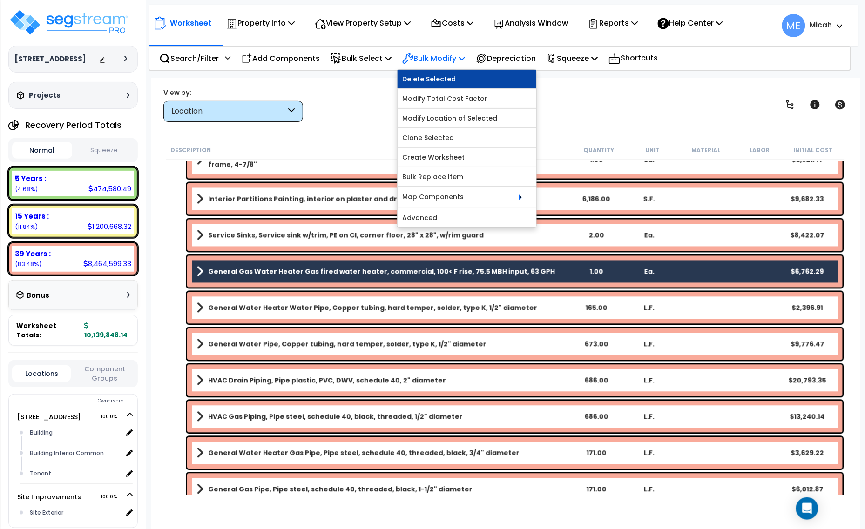
click at [468, 79] on link "Delete Selected" at bounding box center [466, 79] width 139 height 19
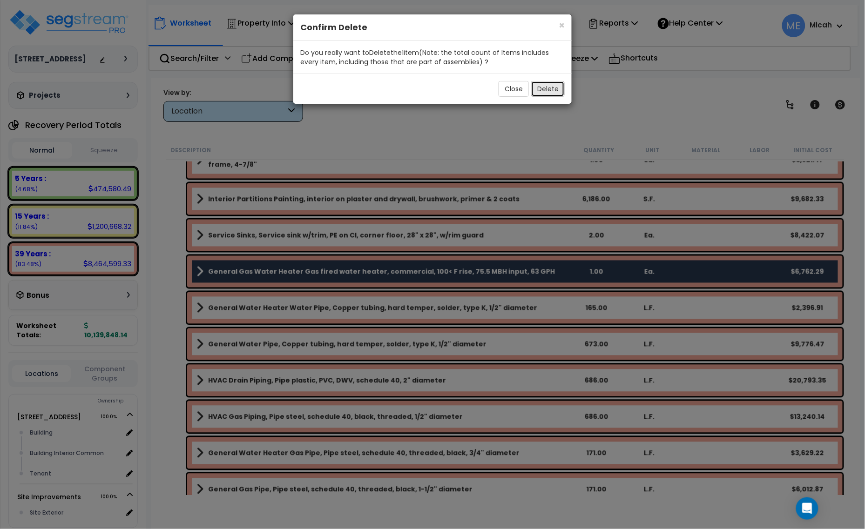
click at [556, 87] on button "Delete" at bounding box center [548, 89] width 34 height 16
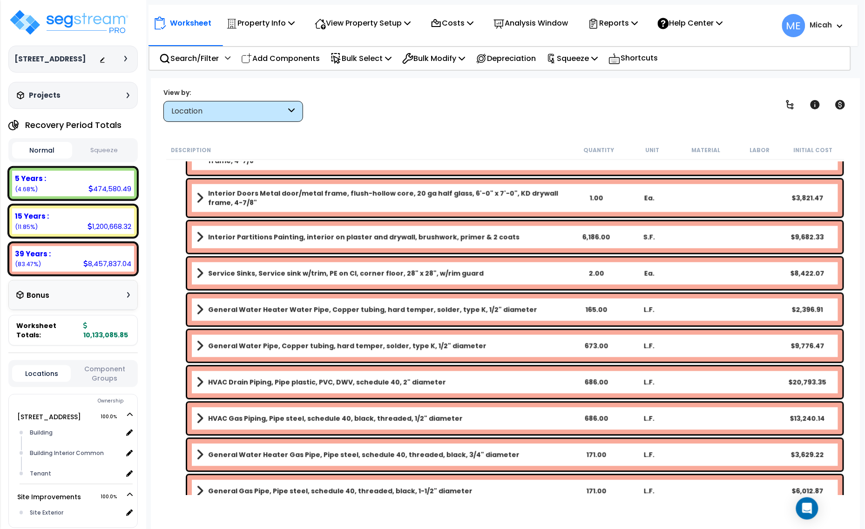
scroll to position [530, 0]
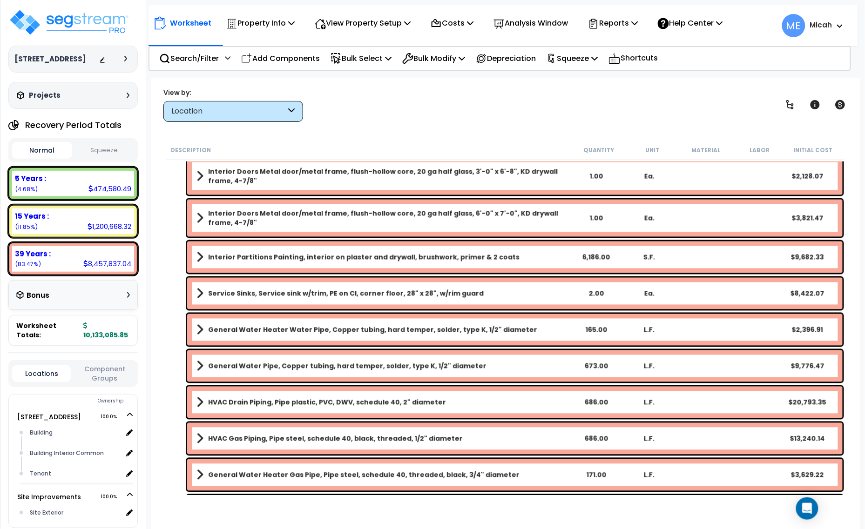
click at [414, 256] on b "Interior Partitions Painting, interior on plaster and drywall, brushwork, prime…" at bounding box center [363, 257] width 311 height 9
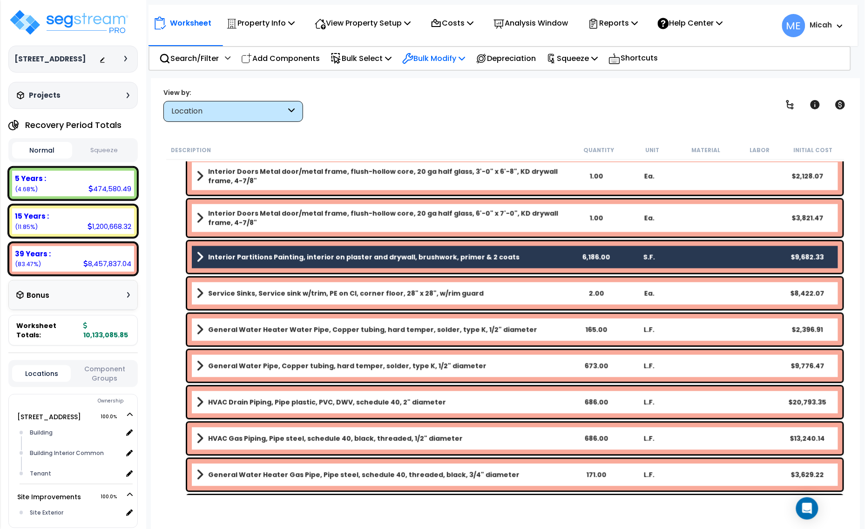
click at [465, 52] on p "Bulk Modify" at bounding box center [433, 58] width 63 height 13
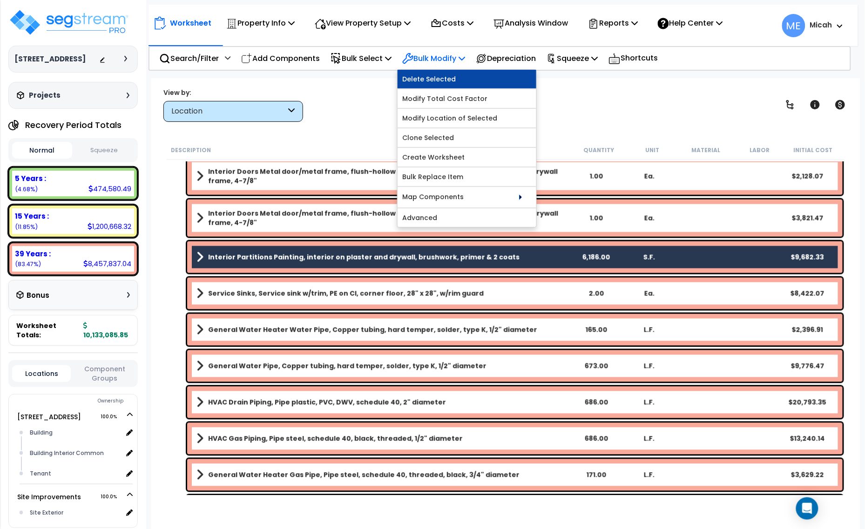
click at [472, 75] on link "Delete Selected" at bounding box center [466, 79] width 139 height 19
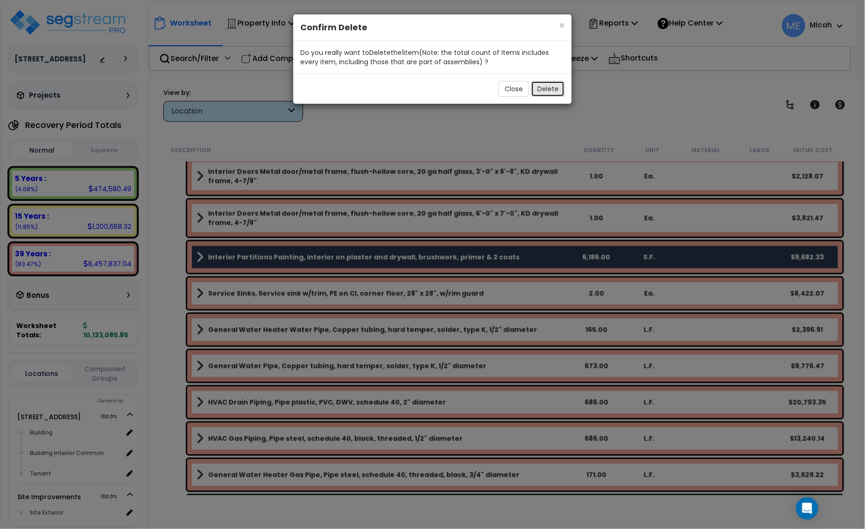
click at [542, 91] on button "Delete" at bounding box center [548, 89] width 34 height 16
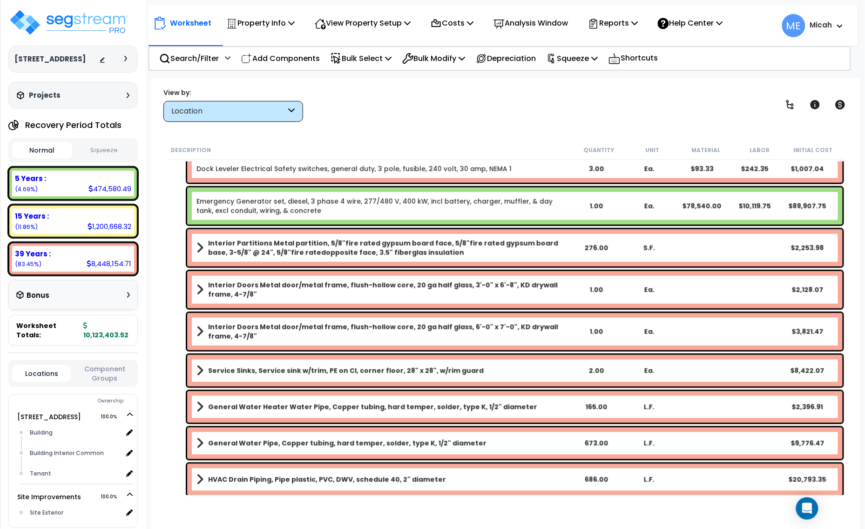
scroll to position [414, 0]
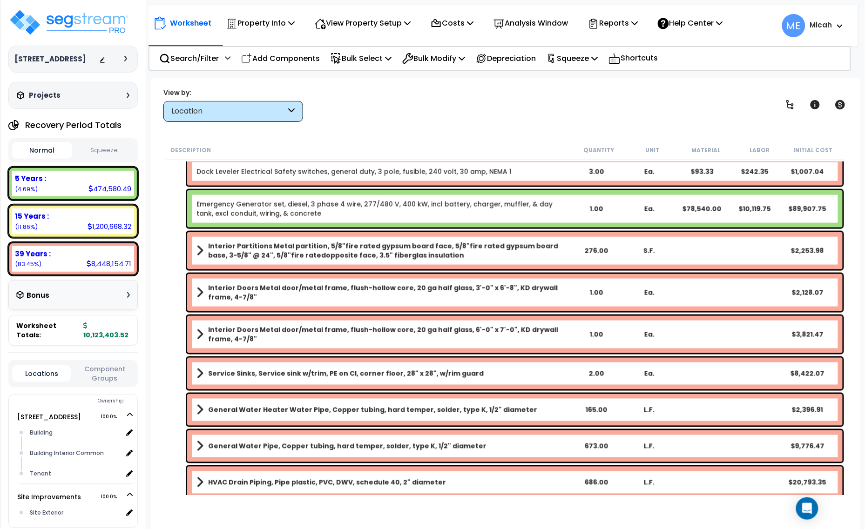
click at [468, 335] on b "Interior Doors Metal door/metal frame, flush-hollow core, 20 ga half glass, 6'-…" at bounding box center [388, 334] width 361 height 19
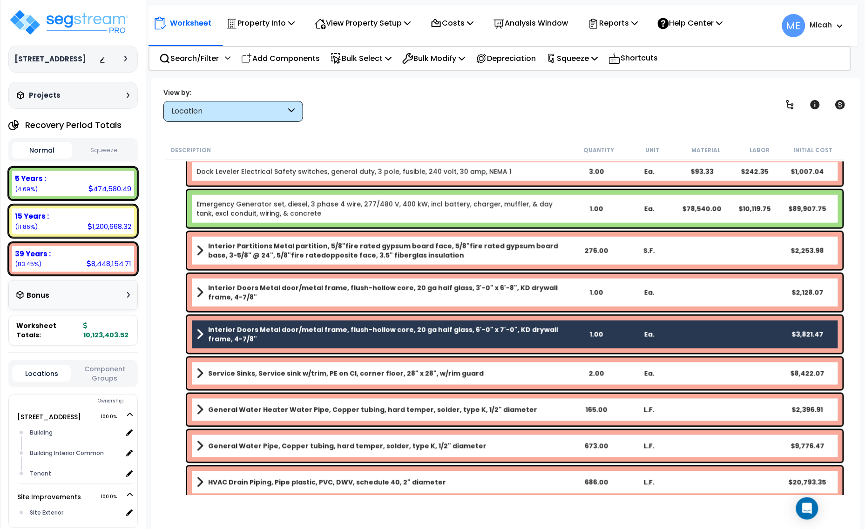
click at [424, 285] on b "Interior Doors Metal door/metal frame, flush-hollow core, 20 ga half glass, 3'-…" at bounding box center [388, 292] width 361 height 19
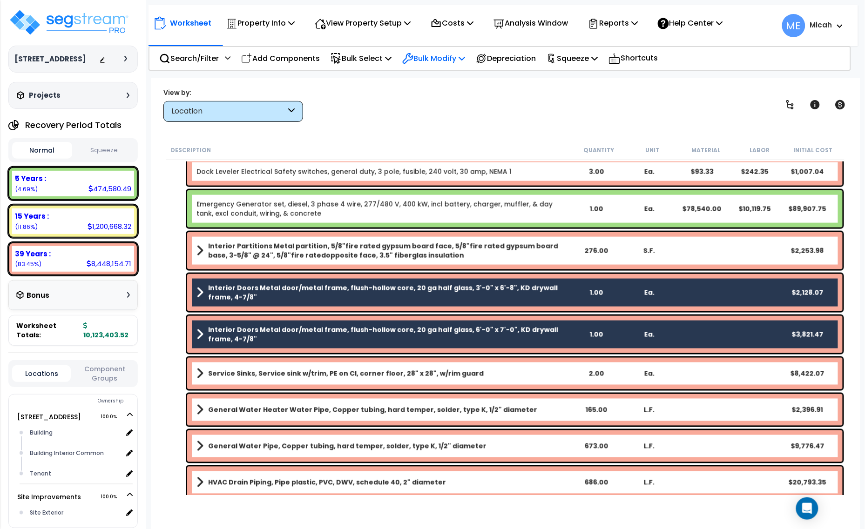
click at [465, 54] on icon at bounding box center [461, 57] width 7 height 7
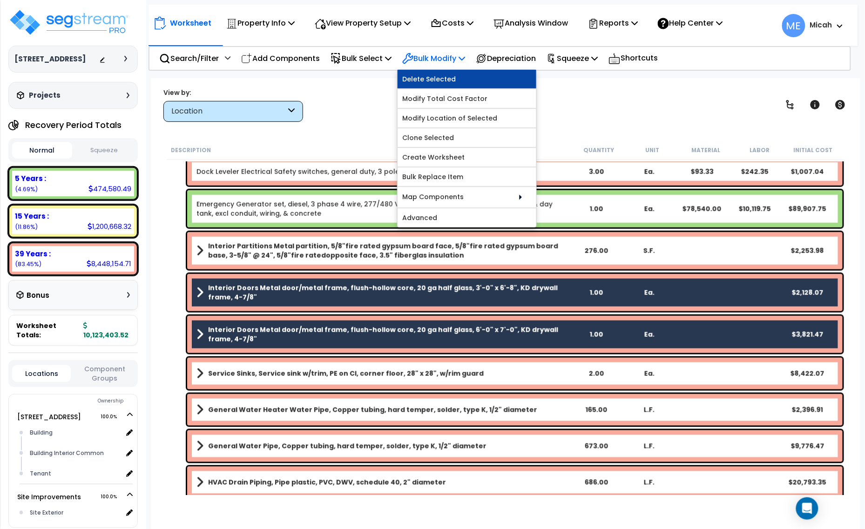
click at [469, 74] on link "Delete Selected" at bounding box center [466, 79] width 139 height 19
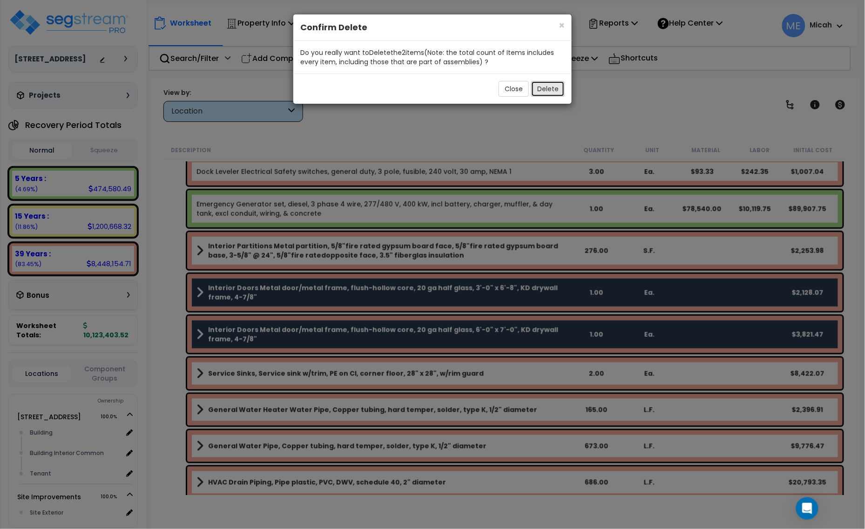
click at [556, 93] on button "Delete" at bounding box center [548, 89] width 34 height 16
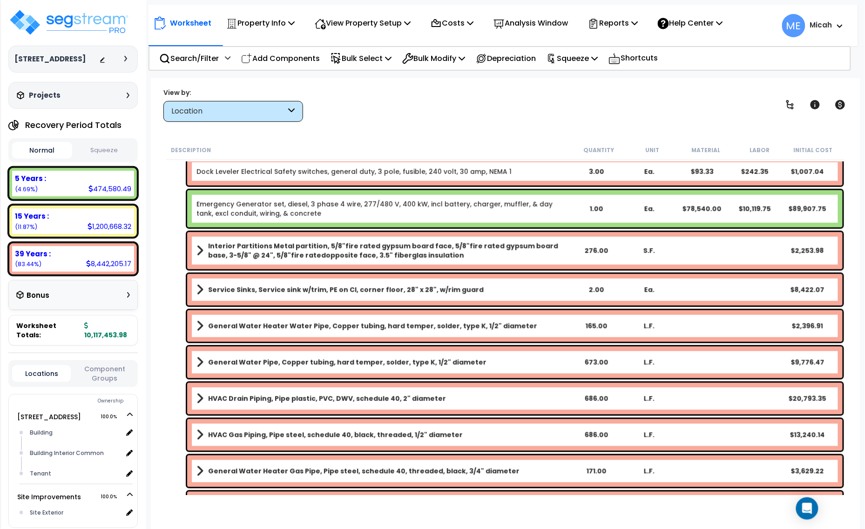
click at [349, 249] on b "Interior Partitions Metal partition, 5/8"fire rated gypsum board face, 5/8"fire…" at bounding box center [388, 251] width 361 height 19
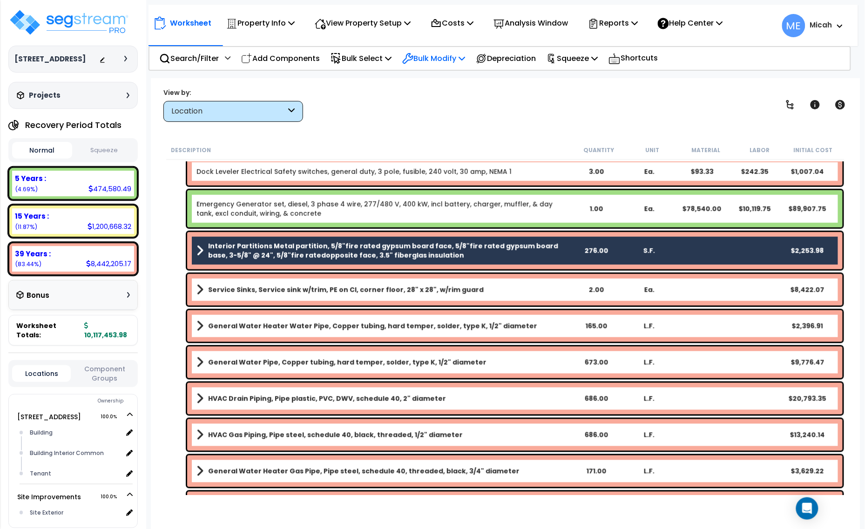
click at [465, 55] on icon at bounding box center [461, 57] width 7 height 7
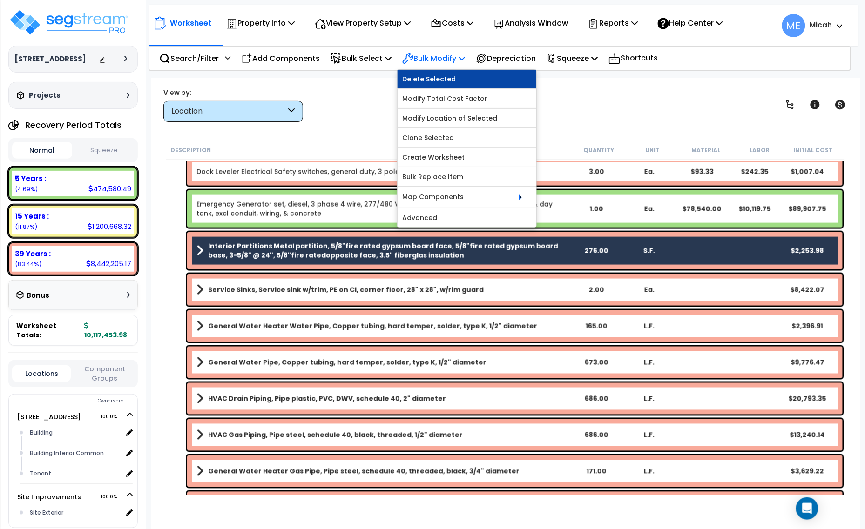
click at [467, 83] on link "Delete Selected" at bounding box center [466, 79] width 139 height 19
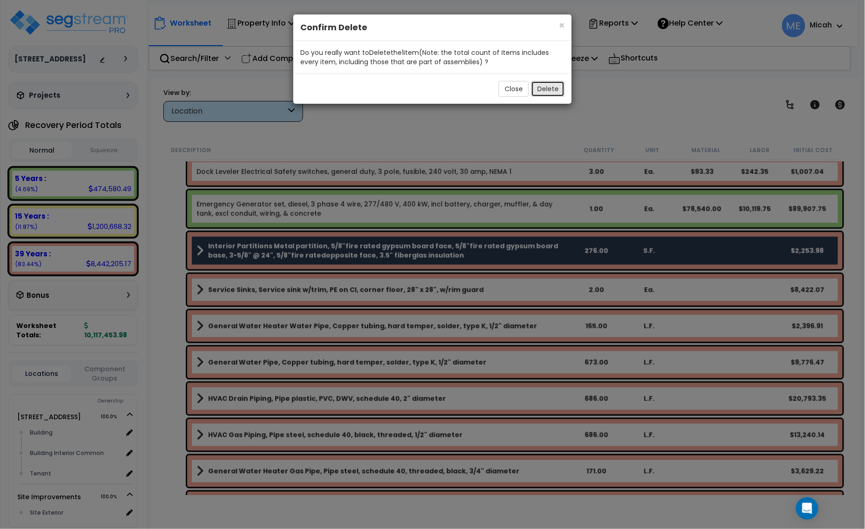
click at [550, 86] on button "Delete" at bounding box center [548, 89] width 34 height 16
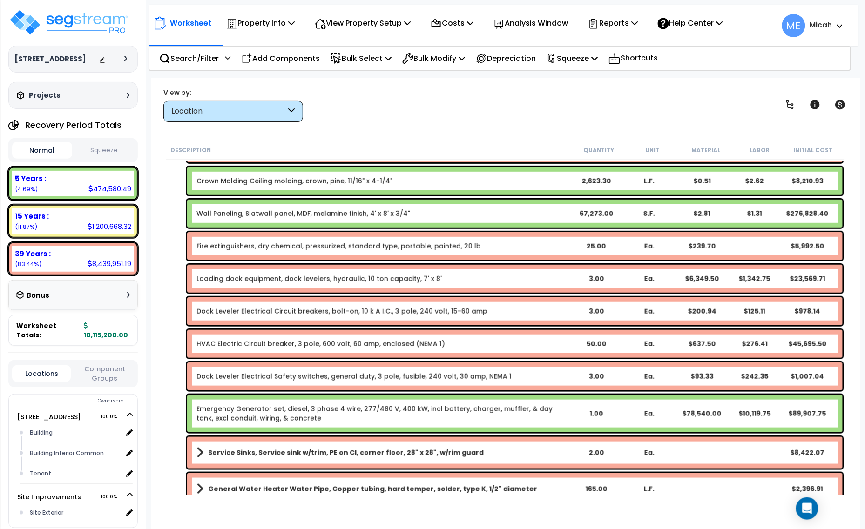
scroll to position [181, 0]
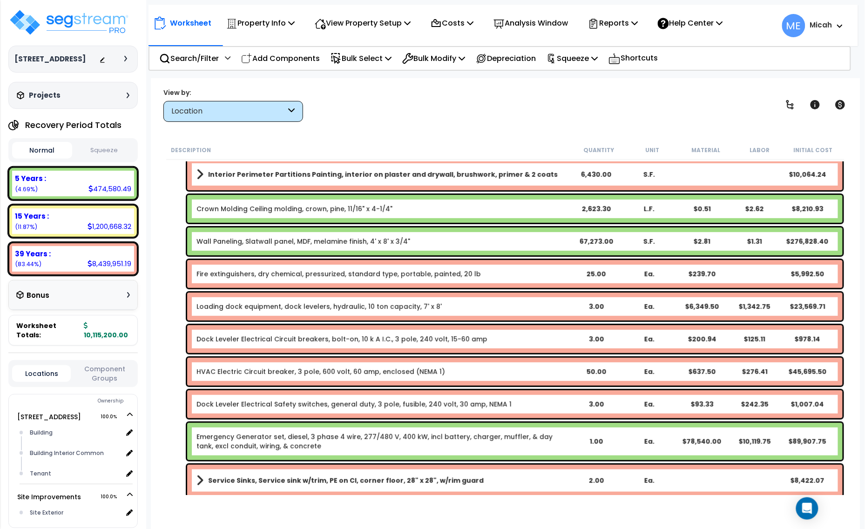
click at [299, 276] on link "Fire extinguishers, dry chemical, pressurized, standard type, portable, painted…" at bounding box center [338, 273] width 284 height 9
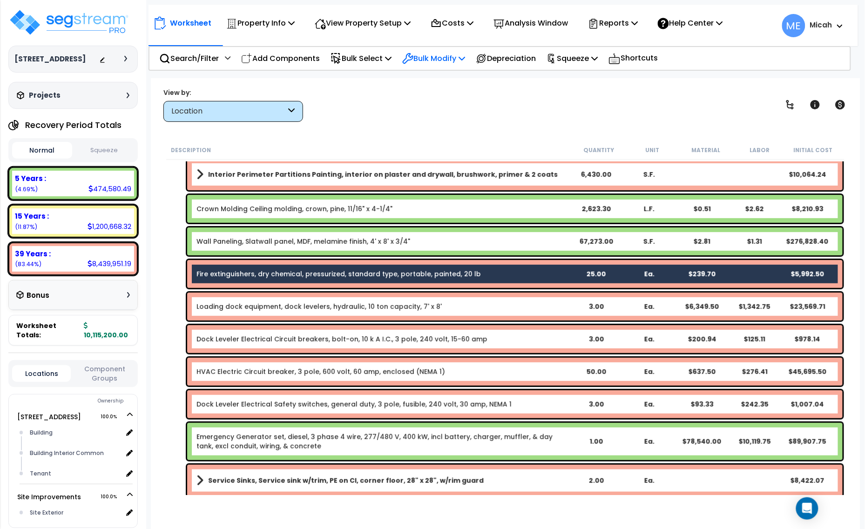
click at [465, 59] on icon at bounding box center [461, 57] width 7 height 7
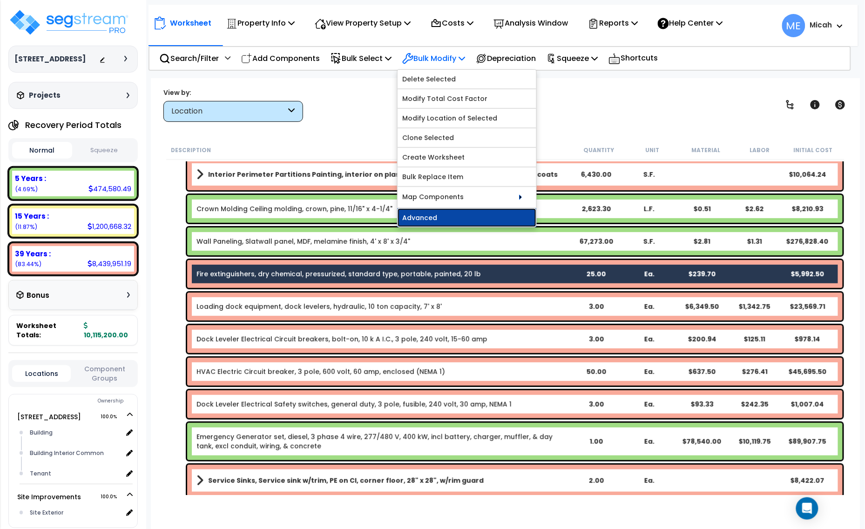
click at [485, 223] on link "Advanced" at bounding box center [466, 217] width 139 height 19
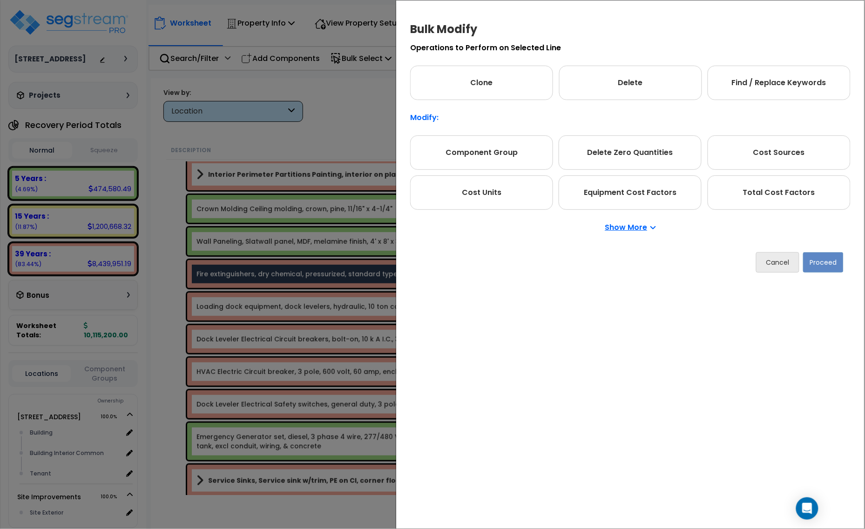
click at [652, 228] on icon at bounding box center [653, 228] width 5 height 2
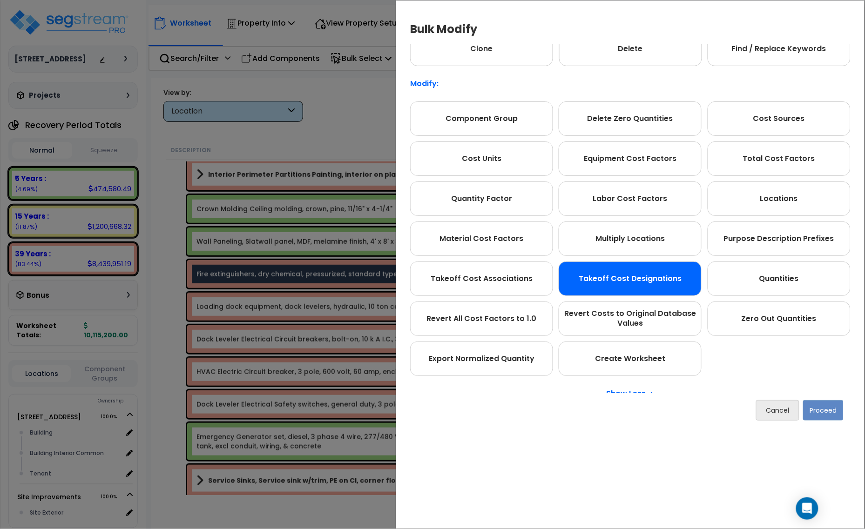
scroll to position [52, 0]
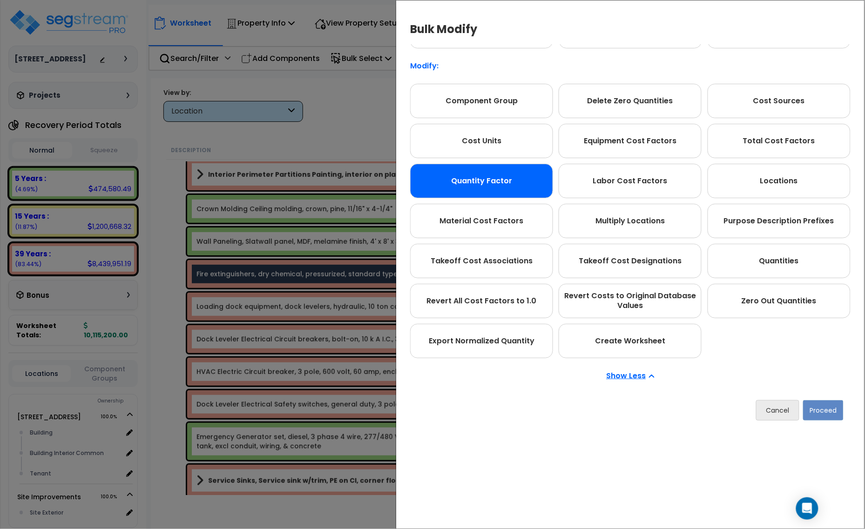
click at [513, 175] on div "Quantity Factor" at bounding box center [481, 181] width 143 height 34
click at [825, 409] on button "Proceed" at bounding box center [823, 410] width 40 height 20
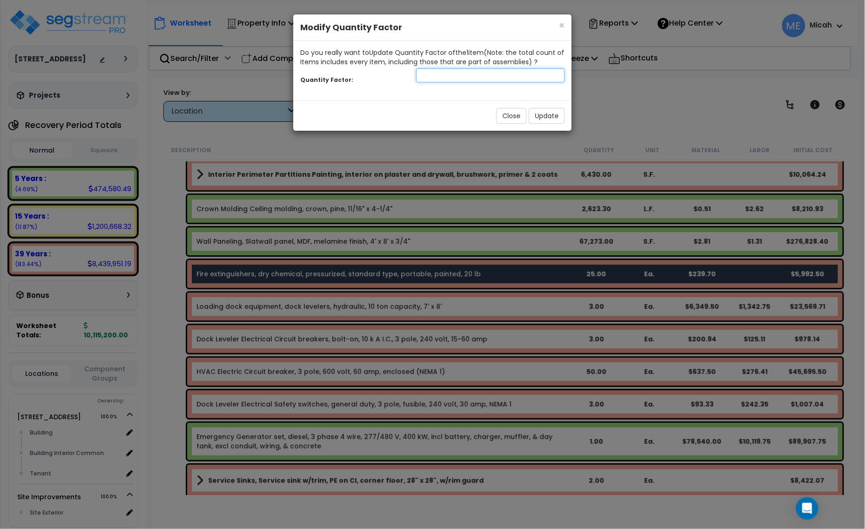
click at [467, 70] on input "number" at bounding box center [490, 75] width 148 height 14
type input "13"
click at [546, 121] on button "Update" at bounding box center [547, 116] width 36 height 16
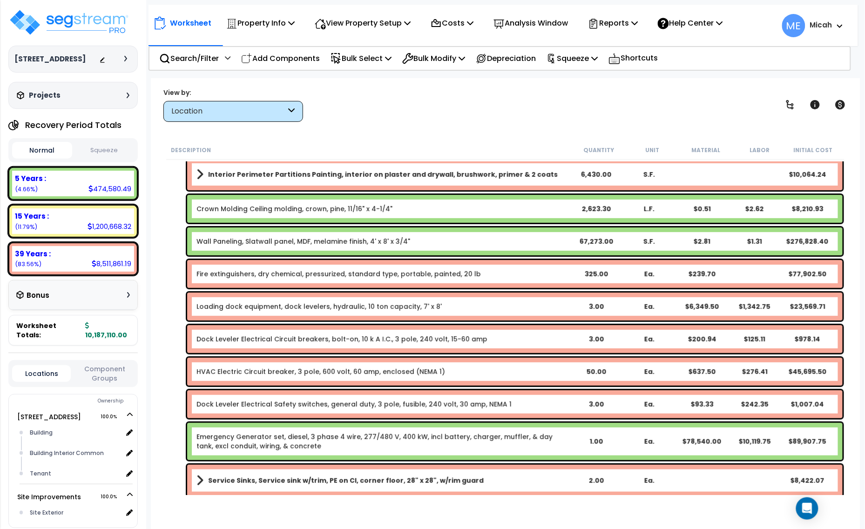
click at [542, 275] on b "Fire extinguishers, dry chemical, pressurized, standard type, portable, painted…" at bounding box center [382, 273] width 373 height 9
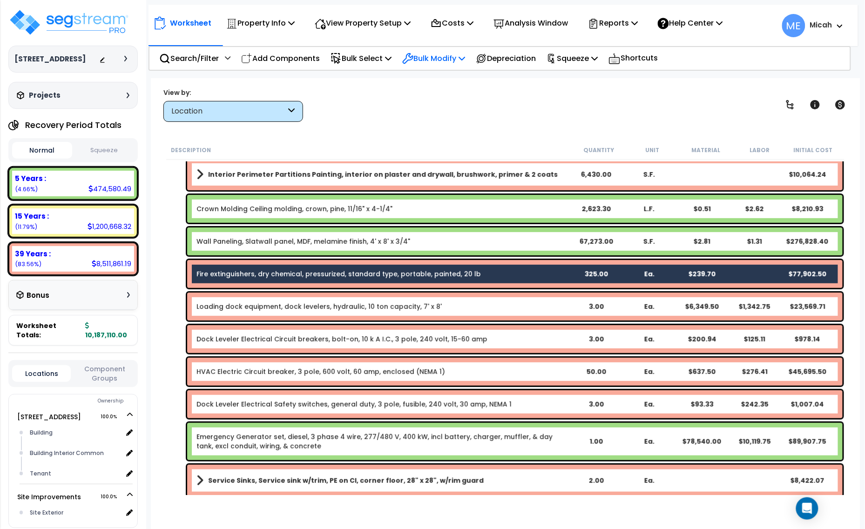
click at [465, 55] on icon at bounding box center [461, 57] width 7 height 7
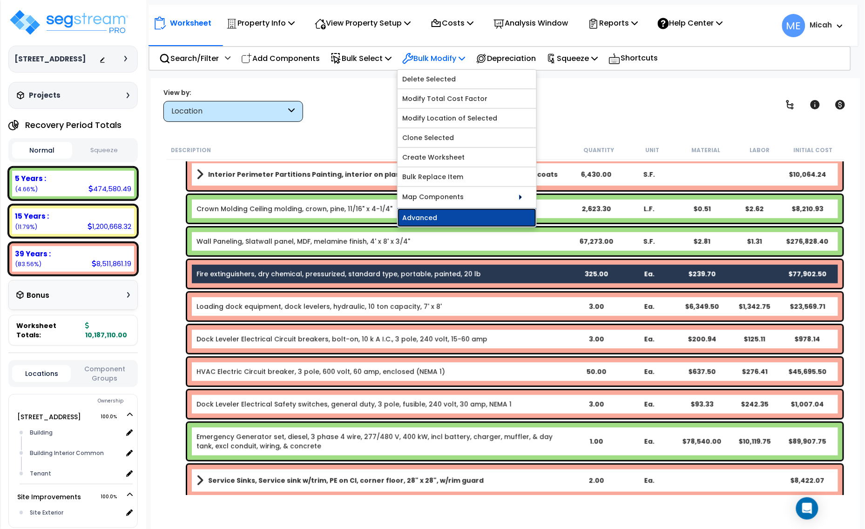
click at [510, 219] on link "Advanced" at bounding box center [466, 217] width 139 height 19
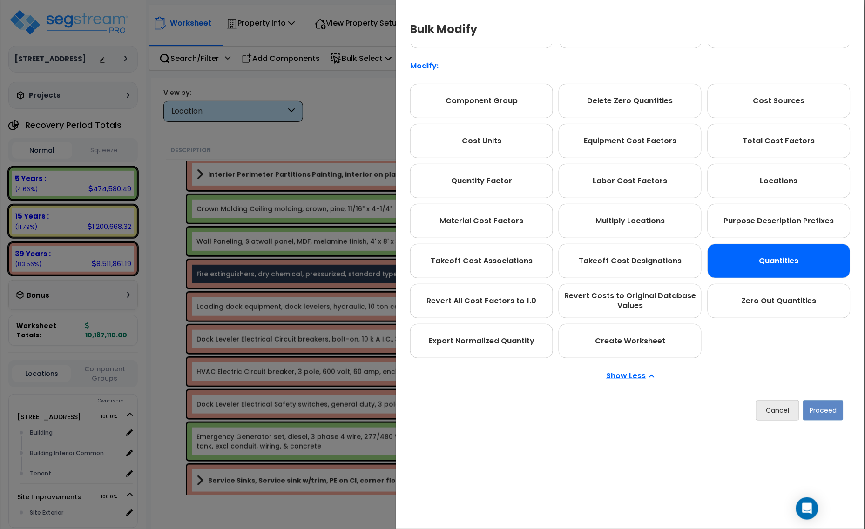
click at [759, 251] on div "Quantities" at bounding box center [778, 261] width 143 height 34
click at [835, 409] on button "Proceed" at bounding box center [823, 410] width 40 height 20
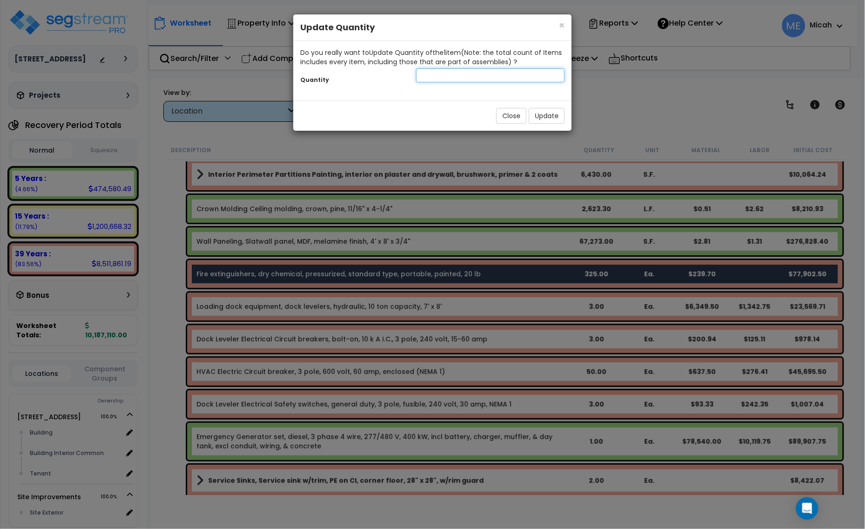
click at [502, 81] on input "number" at bounding box center [490, 75] width 148 height 14
type input "13"
click at [551, 114] on button "Update" at bounding box center [547, 116] width 36 height 16
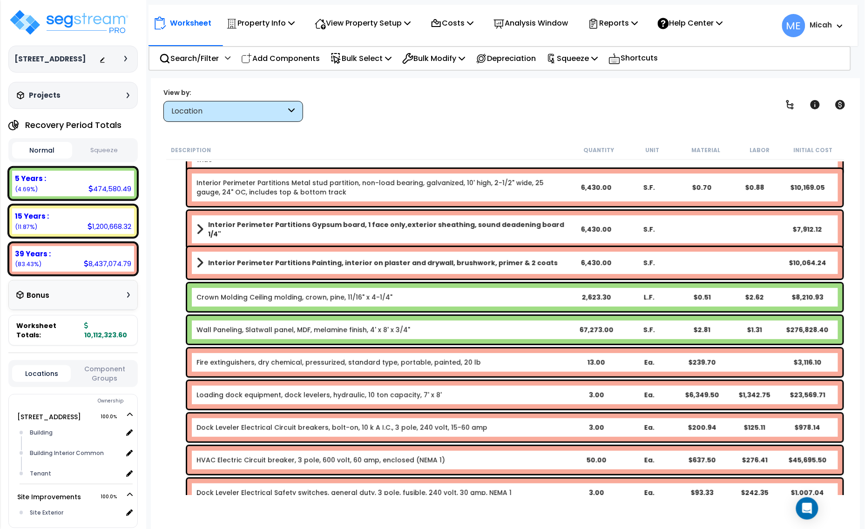
scroll to position [65, 0]
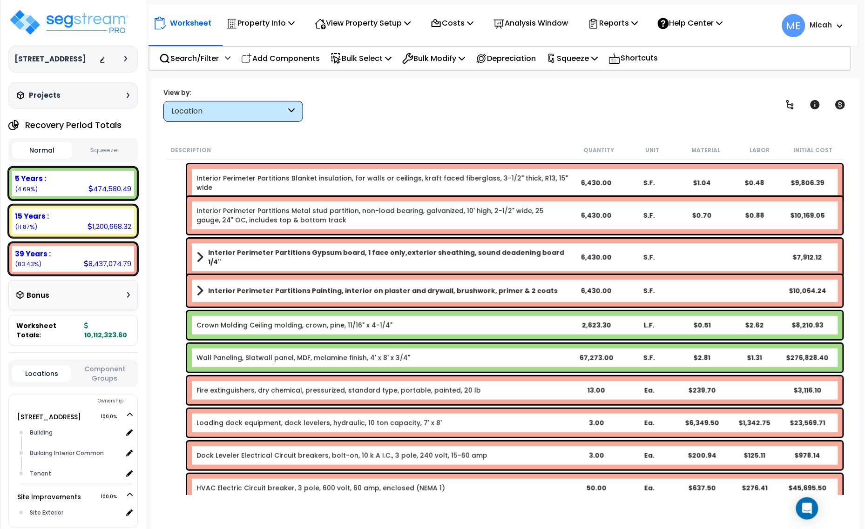
click at [408, 292] on b "Interior Perimeter Partitions Painting, interior on plaster and drywall, brushw…" at bounding box center [382, 290] width 349 height 9
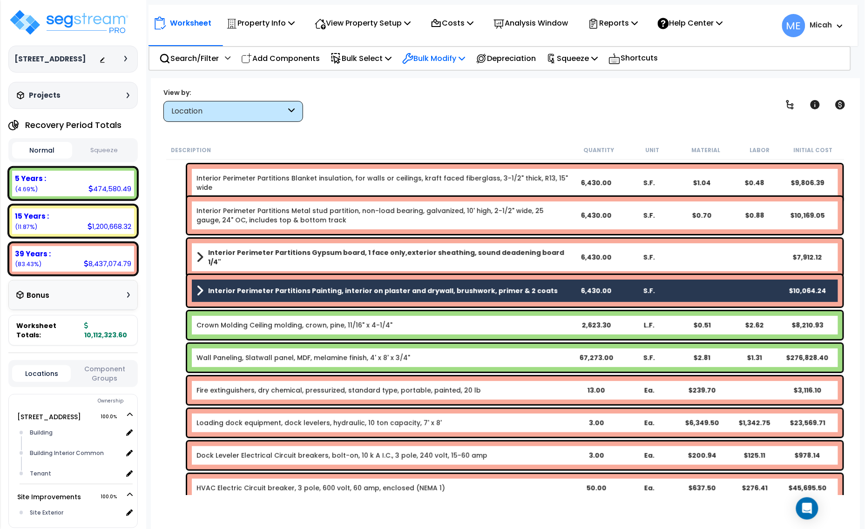
click at [465, 57] on icon at bounding box center [461, 57] width 7 height 7
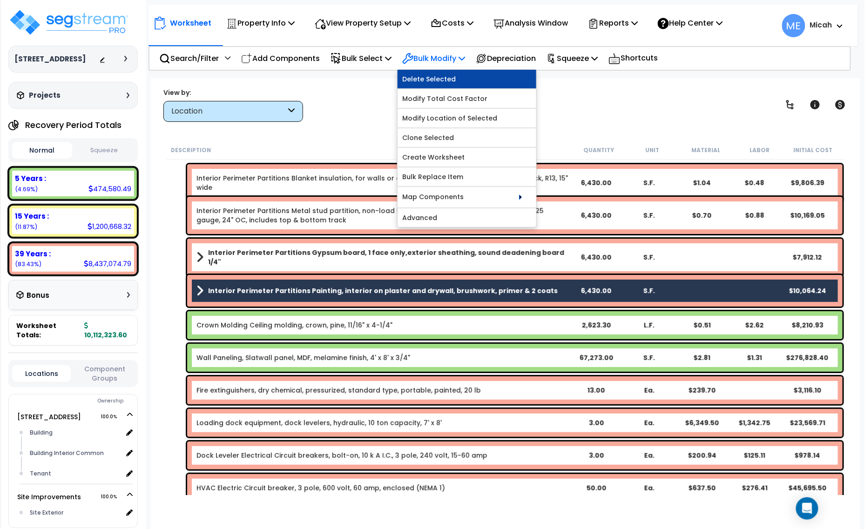
click at [465, 74] on link "Delete Selected" at bounding box center [466, 79] width 139 height 19
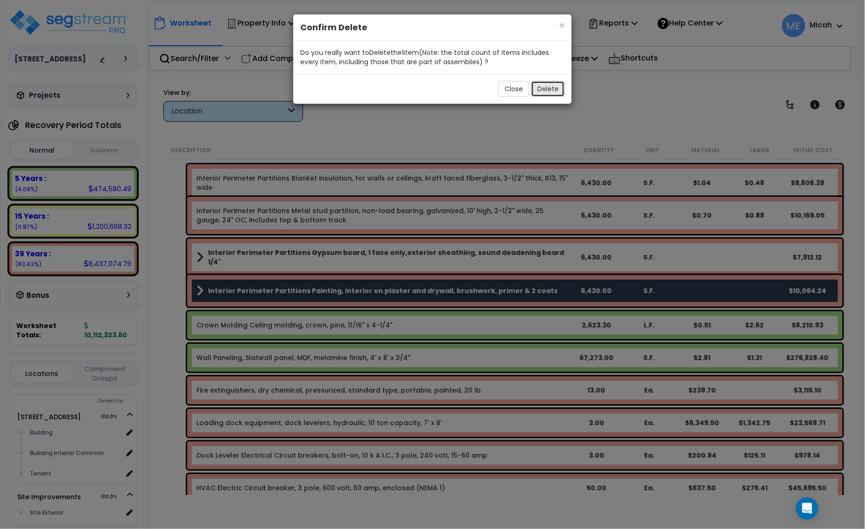
click at [536, 82] on button "Delete" at bounding box center [548, 89] width 34 height 16
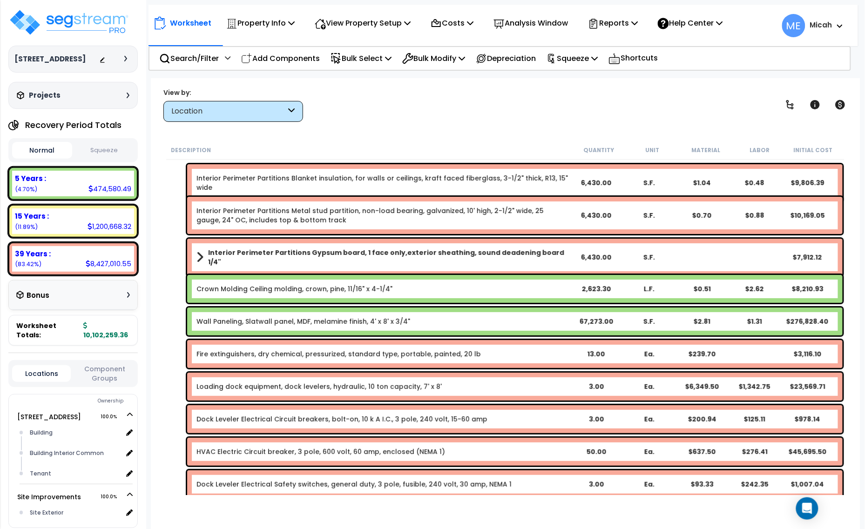
click at [198, 251] on span at bounding box center [199, 257] width 7 height 13
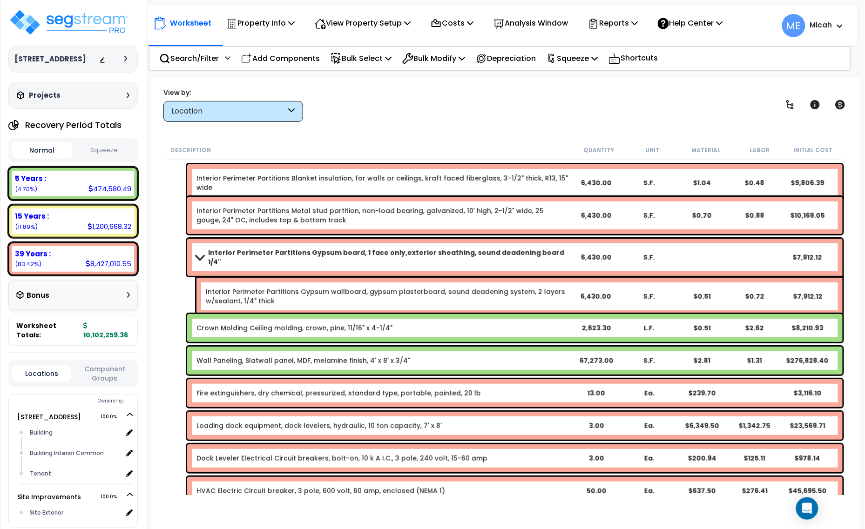
click at [199, 254] on span at bounding box center [199, 257] width 13 height 7
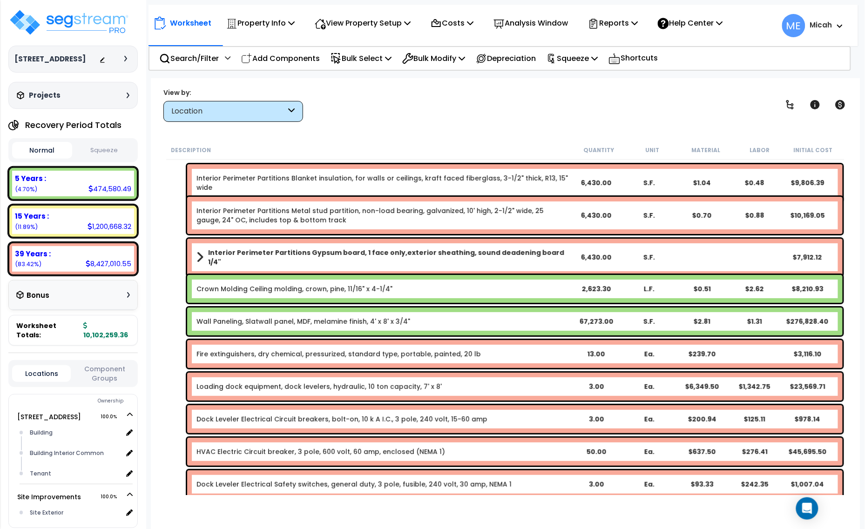
click at [296, 256] on b "Interior Perimeter Partitions Gypsum board, 1 face only,exterior sheathing, sou…" at bounding box center [388, 257] width 361 height 19
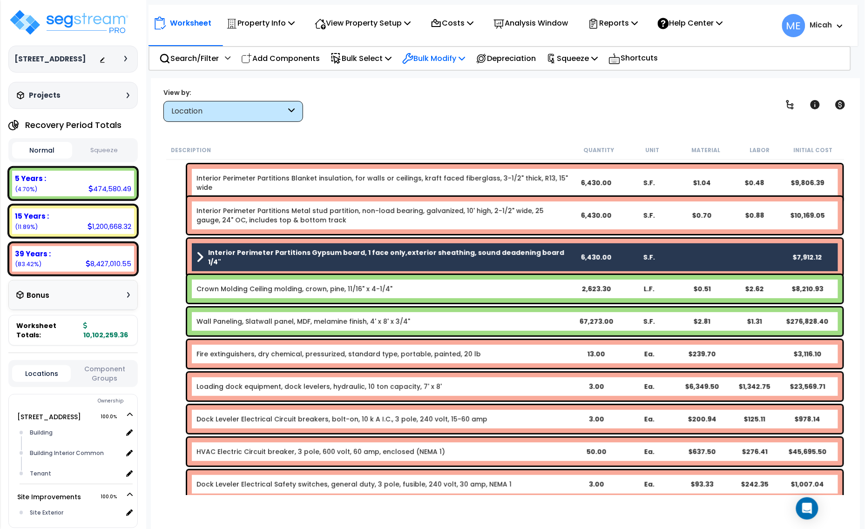
click at [464, 57] on p "Bulk Modify" at bounding box center [433, 58] width 63 height 13
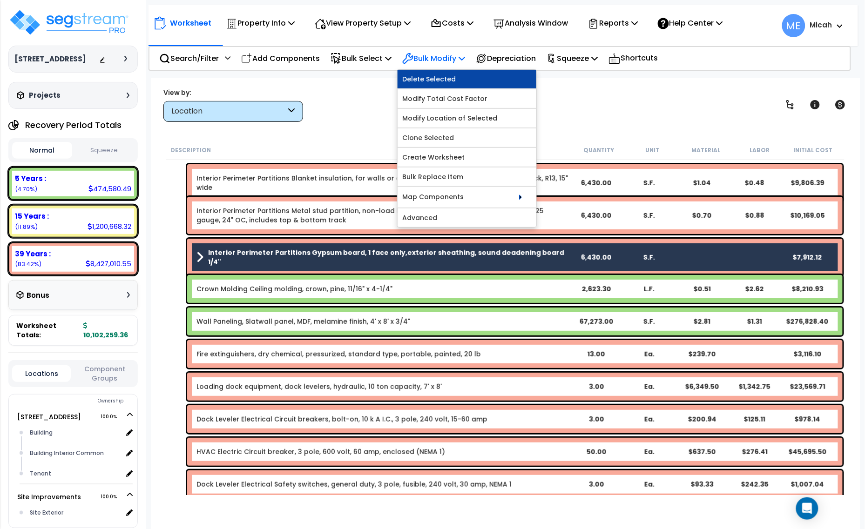
click at [464, 77] on link "Delete Selected" at bounding box center [466, 79] width 139 height 19
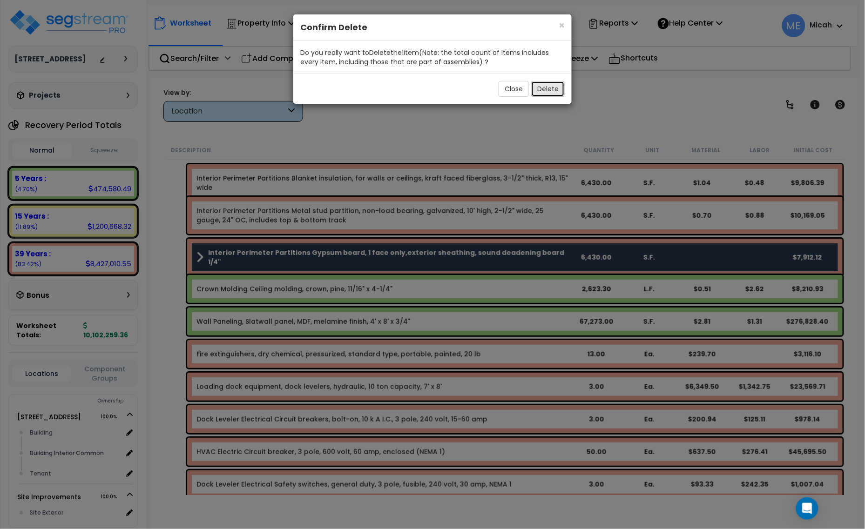
click at [552, 90] on button "Delete" at bounding box center [548, 89] width 34 height 16
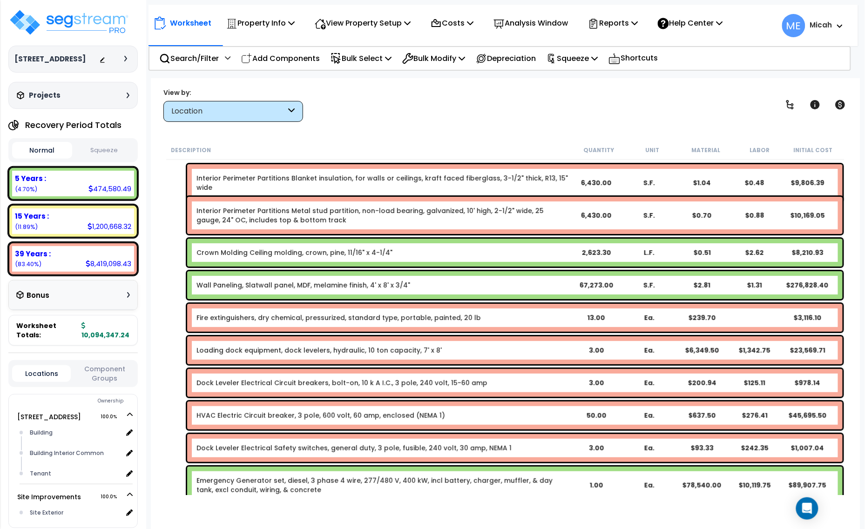
click at [385, 212] on link "Interior Perimeter Partitions Metal stud partition, non-load bearing, galvanize…" at bounding box center [382, 215] width 373 height 19
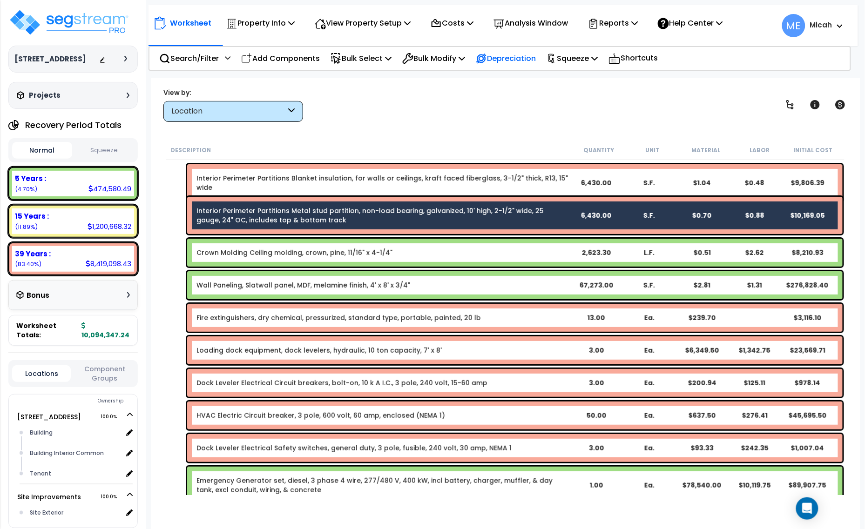
click at [480, 57] on div "Depreciation" at bounding box center [505, 58] width 70 height 22
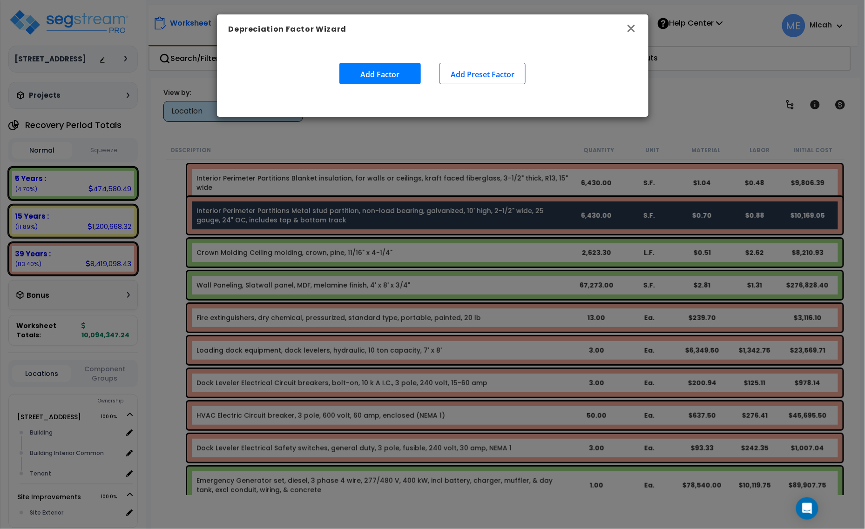
click at [629, 26] on icon "button" at bounding box center [630, 28] width 11 height 11
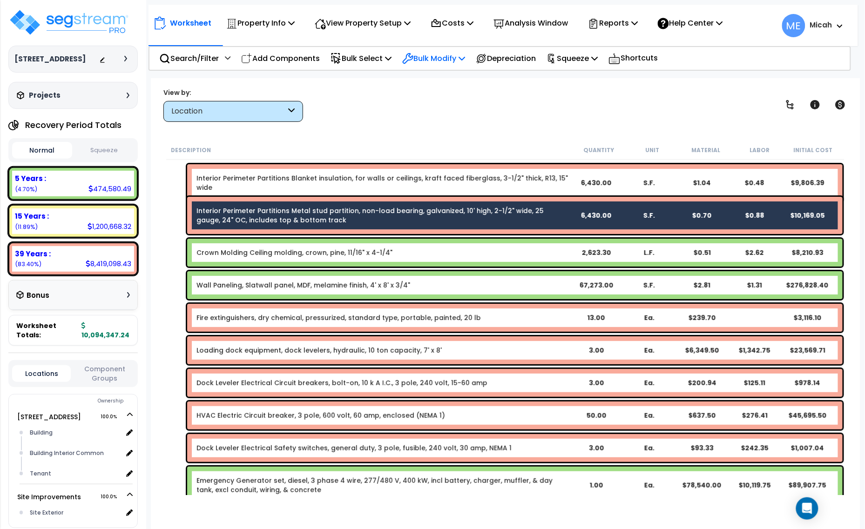
click at [446, 59] on p "Bulk Modify" at bounding box center [433, 58] width 63 height 13
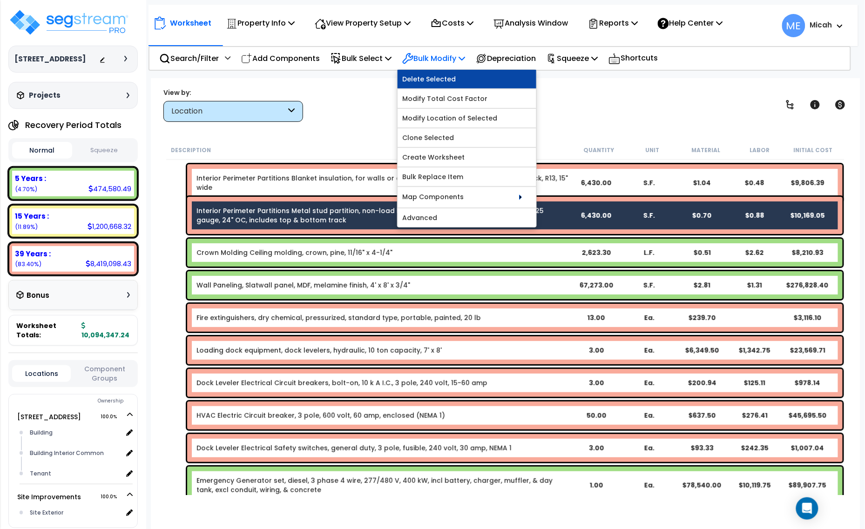
click at [447, 74] on link "Delete Selected" at bounding box center [466, 79] width 139 height 19
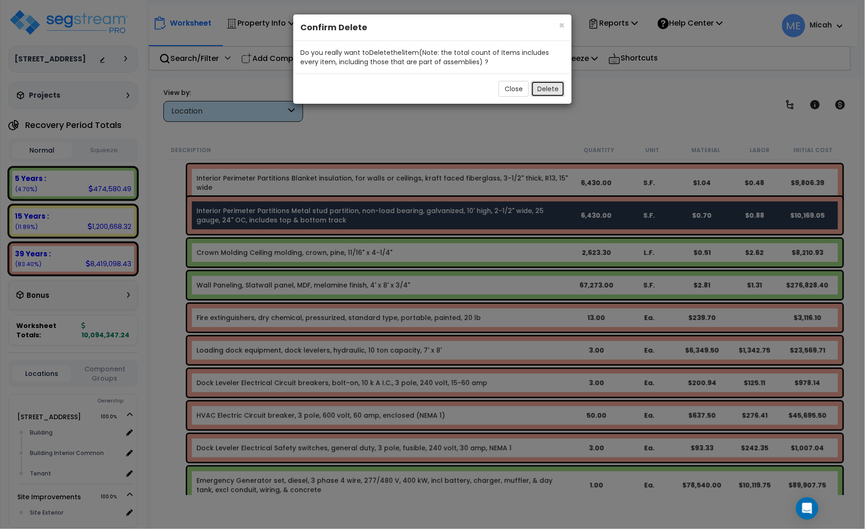
click at [552, 92] on button "Delete" at bounding box center [548, 89] width 34 height 16
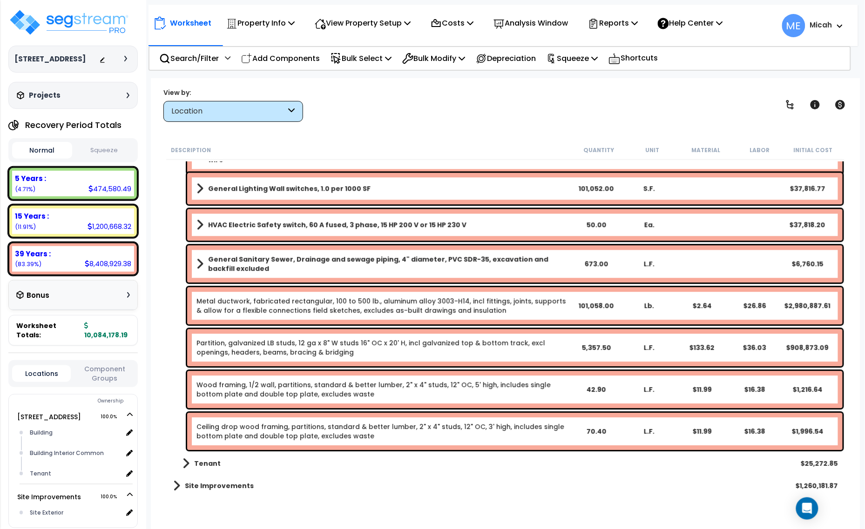
scroll to position [759, 0]
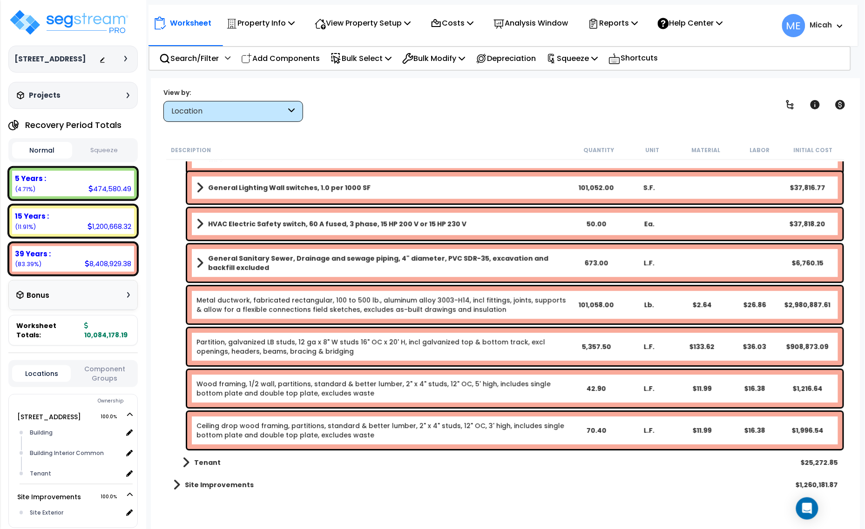
drag, startPoint x: 309, startPoint y: 62, endPoint x: 231, endPoint y: 233, distance: 188.0
click at [309, 62] on p "Add Components" at bounding box center [280, 58] width 79 height 13
select select
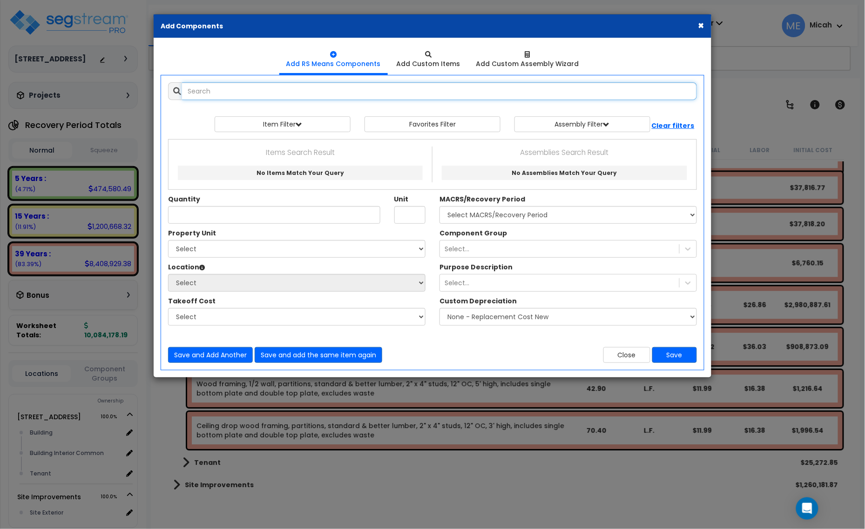
select select
